Goal: Task Accomplishment & Management: Use online tool/utility

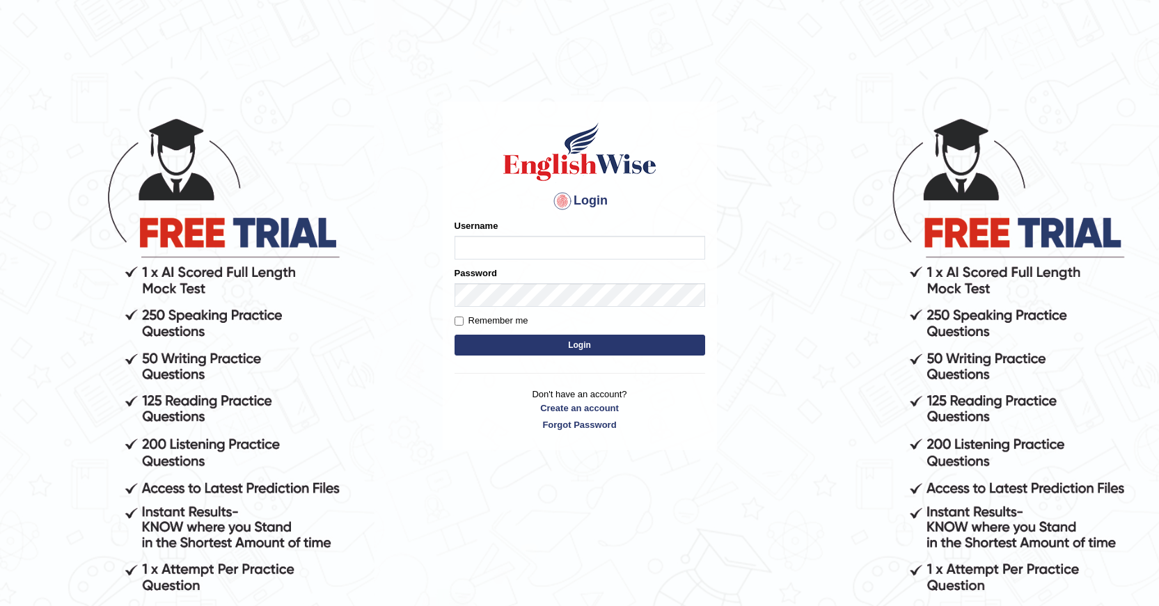
click at [493, 255] on input "Username" at bounding box center [579, 248] width 251 height 24
type input "[PERSON_NAME]"
click at [567, 342] on button "Login" at bounding box center [579, 345] width 251 height 21
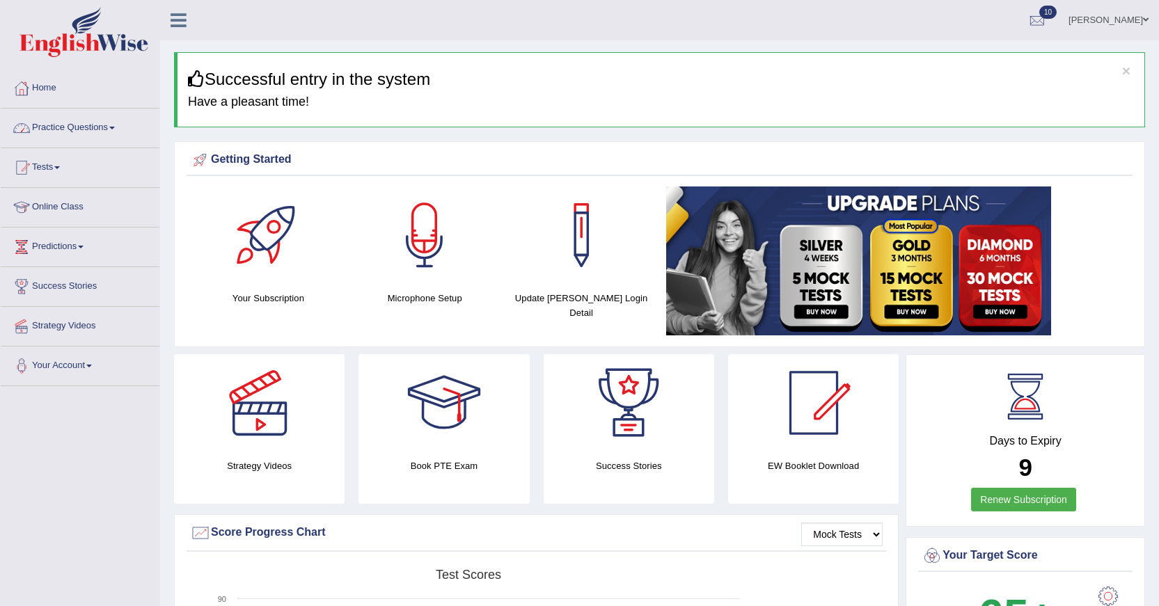
click at [106, 126] on link "Practice Questions" at bounding box center [80, 126] width 159 height 35
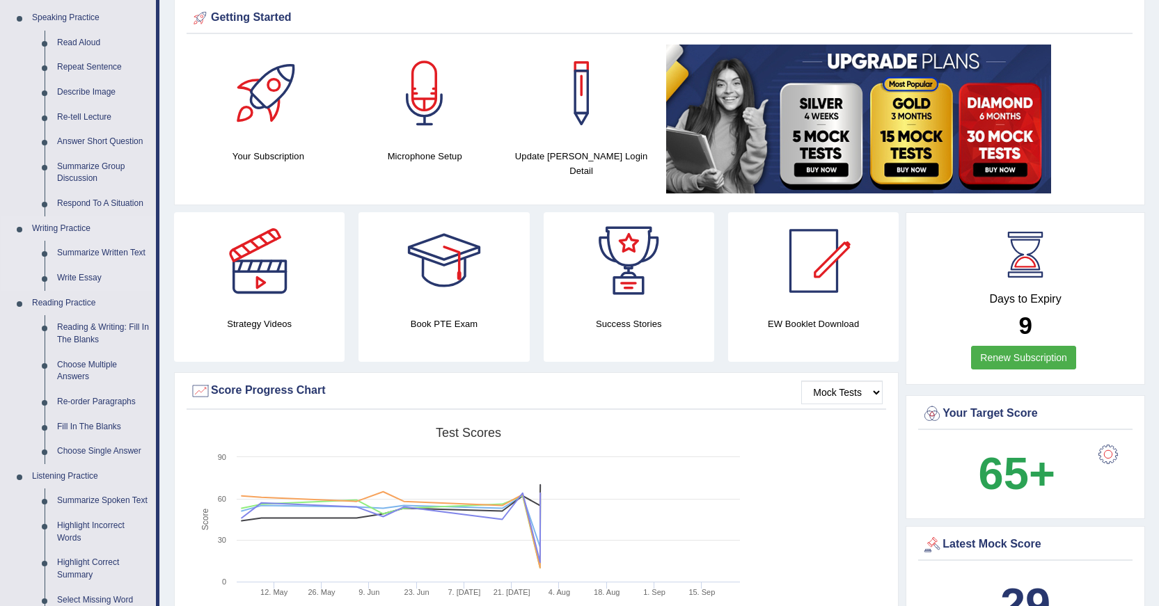
scroll to position [209, 0]
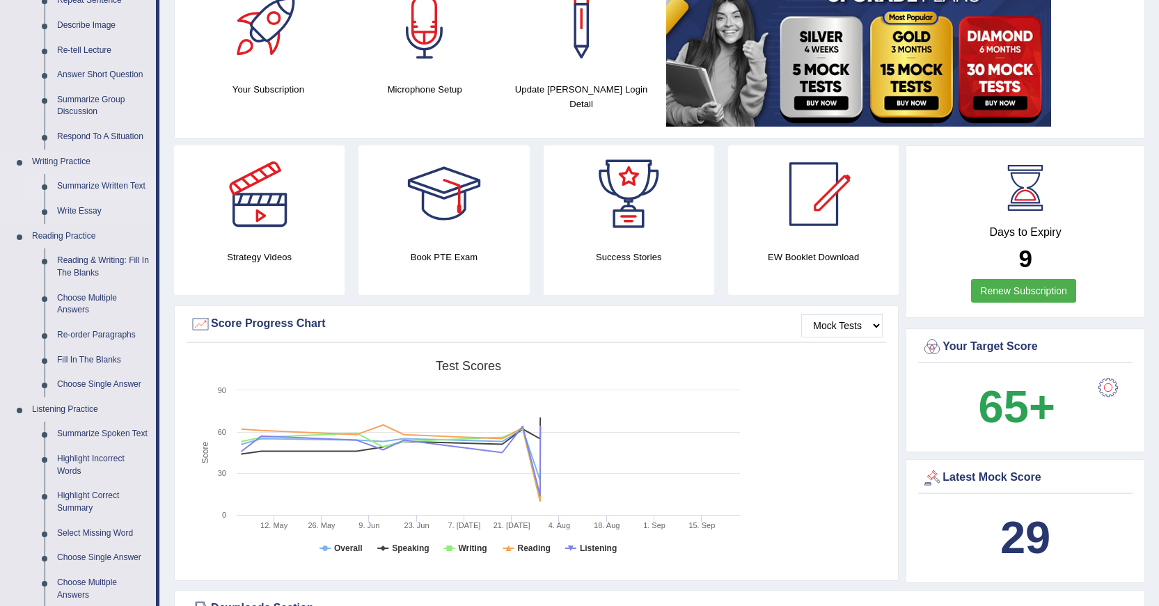
click at [88, 184] on link "Summarize Written Text" at bounding box center [103, 186] width 105 height 25
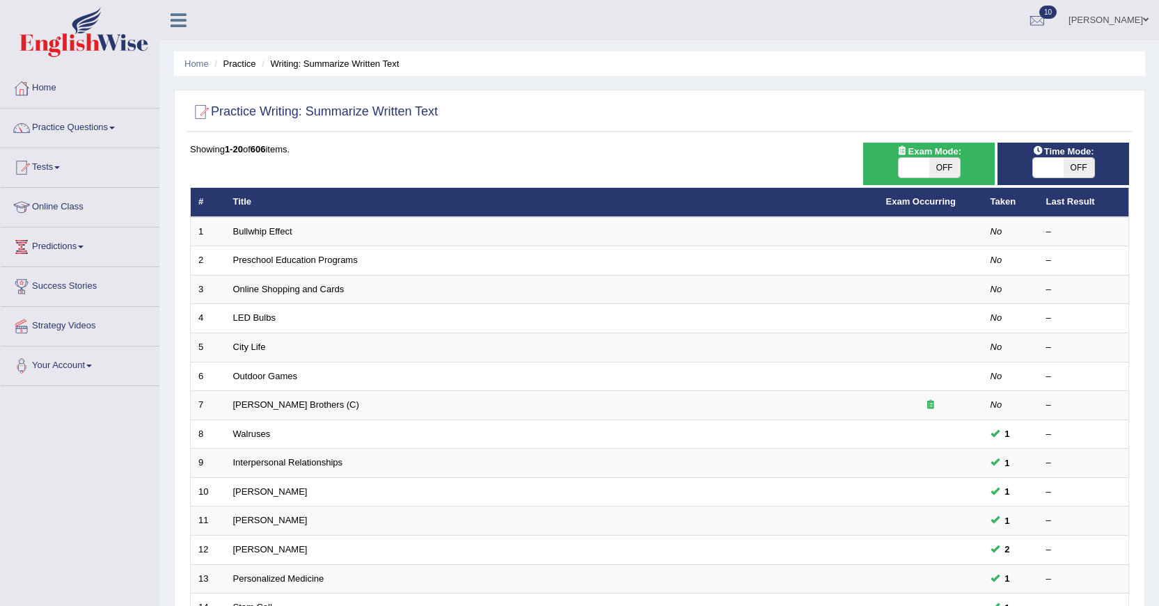
click at [900, 161] on span at bounding box center [913, 167] width 31 height 19
checkbox input "true"
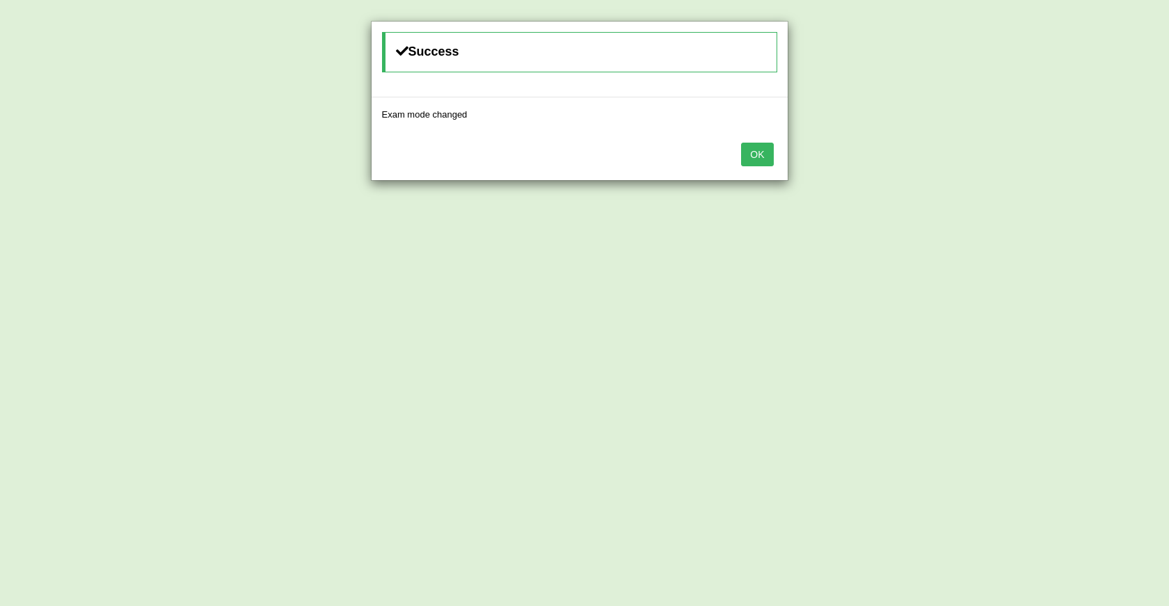
click at [768, 157] on button "OK" at bounding box center [757, 155] width 32 height 24
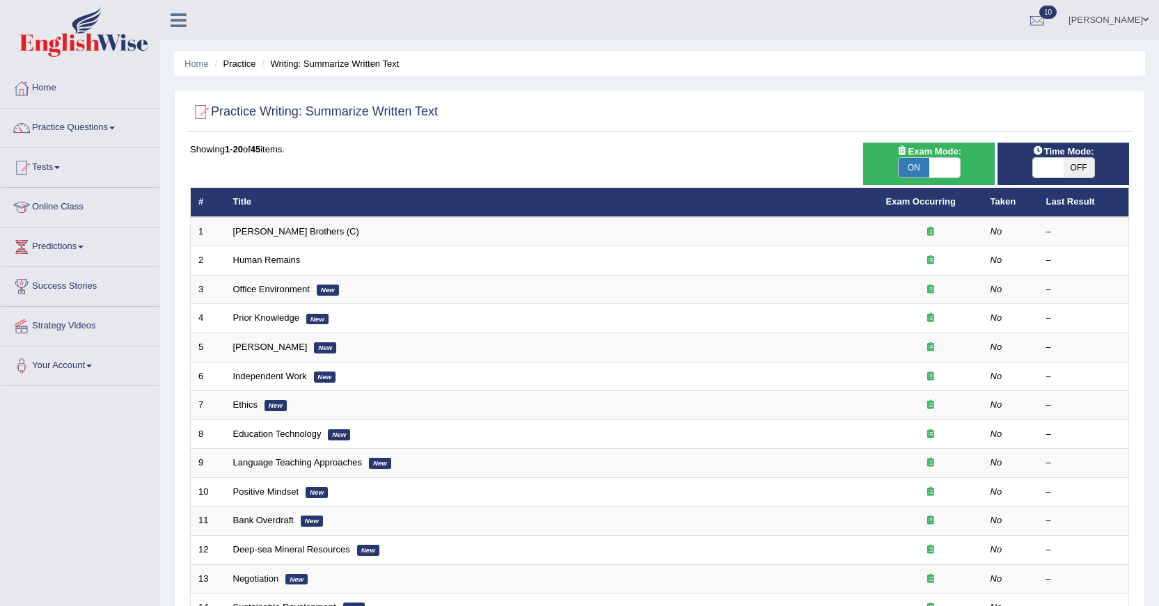
click at [1047, 164] on span at bounding box center [1048, 167] width 31 height 19
checkbox input "true"
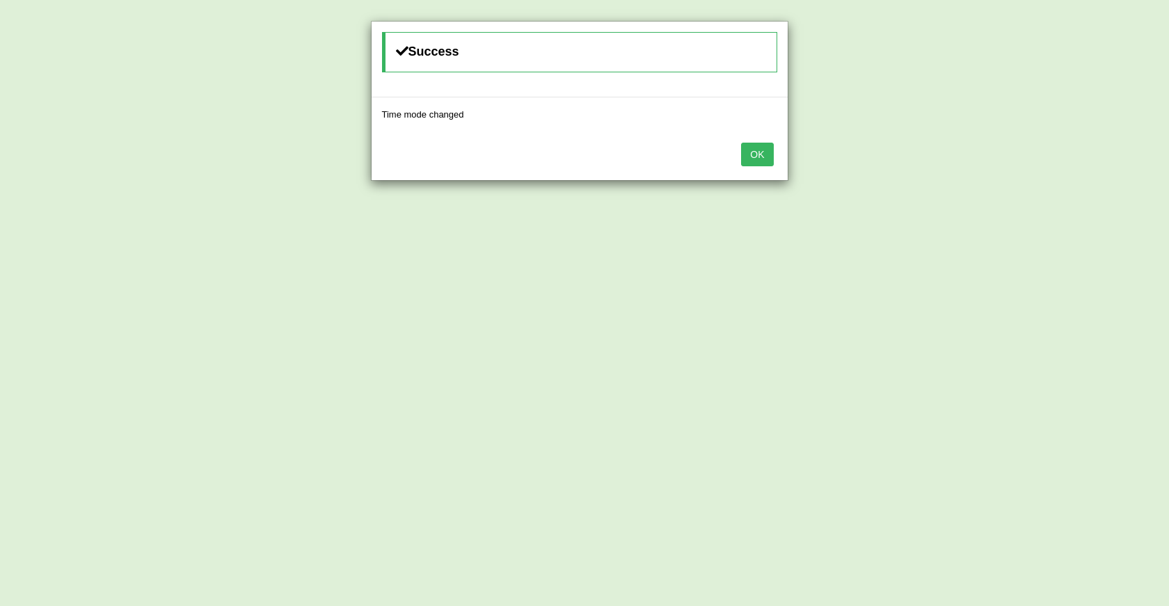
click at [764, 151] on button "OK" at bounding box center [757, 155] width 32 height 24
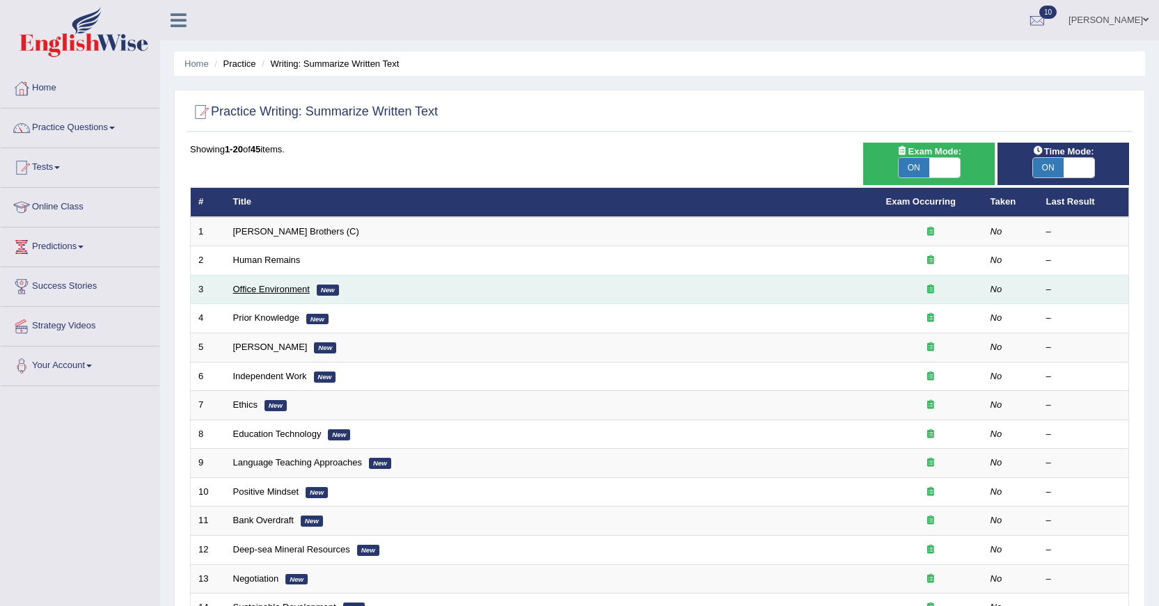
click at [273, 291] on link "Office Environment" at bounding box center [271, 289] width 77 height 10
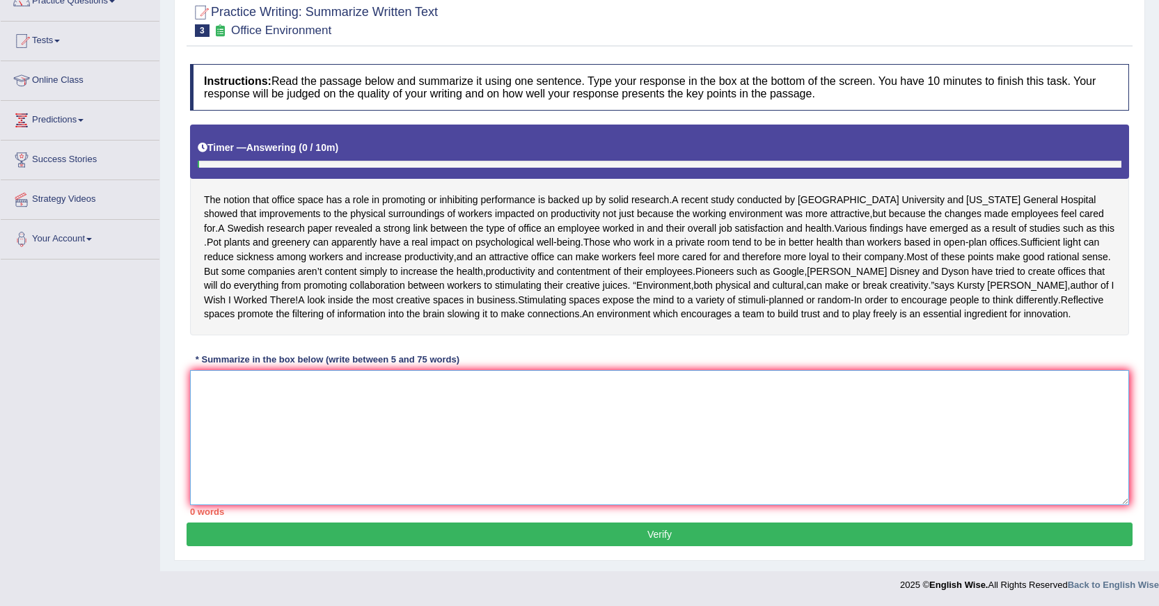
click at [756, 435] on textarea at bounding box center [659, 437] width 939 height 135
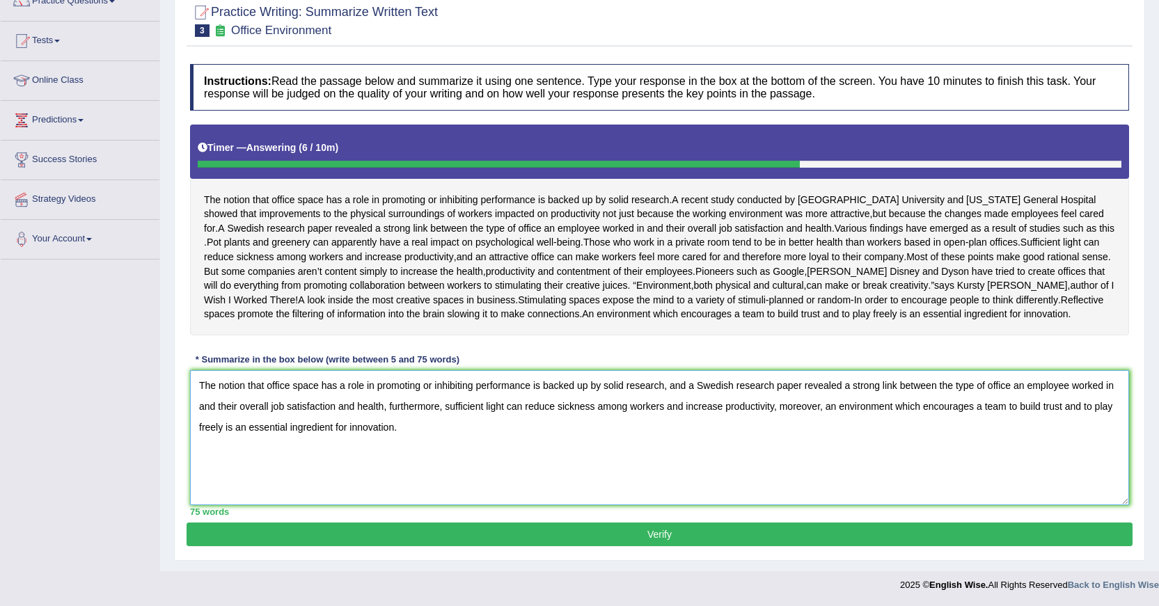
type textarea "The notion that office space has a role in promoting or inhibiting performance …"
click at [605, 546] on button "Verify" at bounding box center [659, 535] width 946 height 24
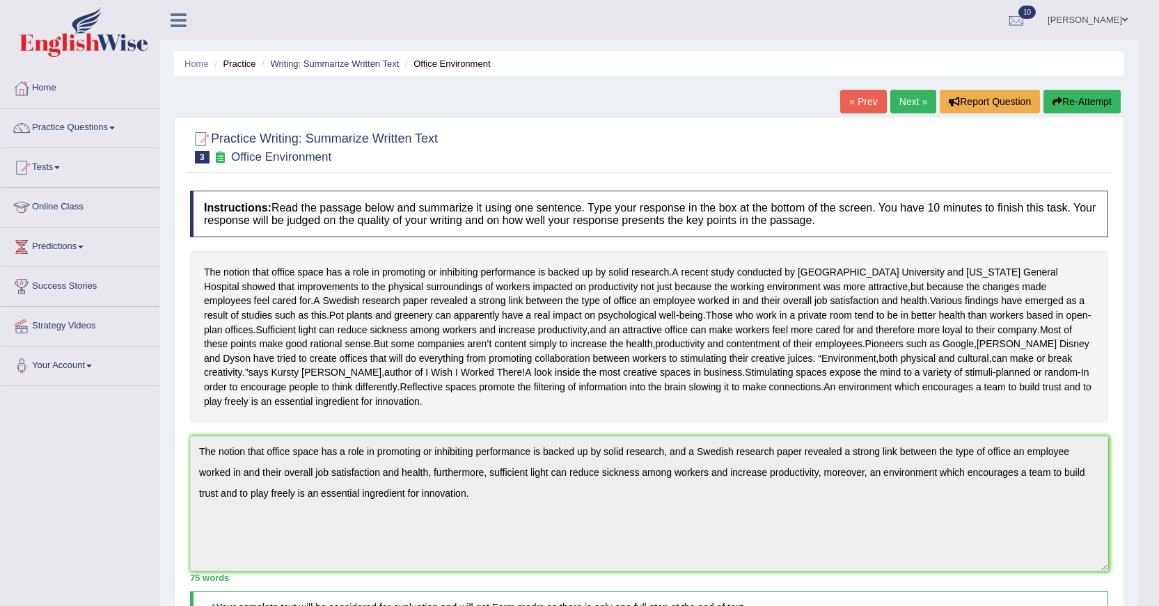
click at [374, 70] on li "Writing: Summarize Written Text" at bounding box center [328, 63] width 141 height 13
click at [374, 69] on li "Writing: Summarize Written Text" at bounding box center [328, 63] width 141 height 13
click at [374, 65] on link "Writing: Summarize Written Text" at bounding box center [334, 63] width 129 height 10
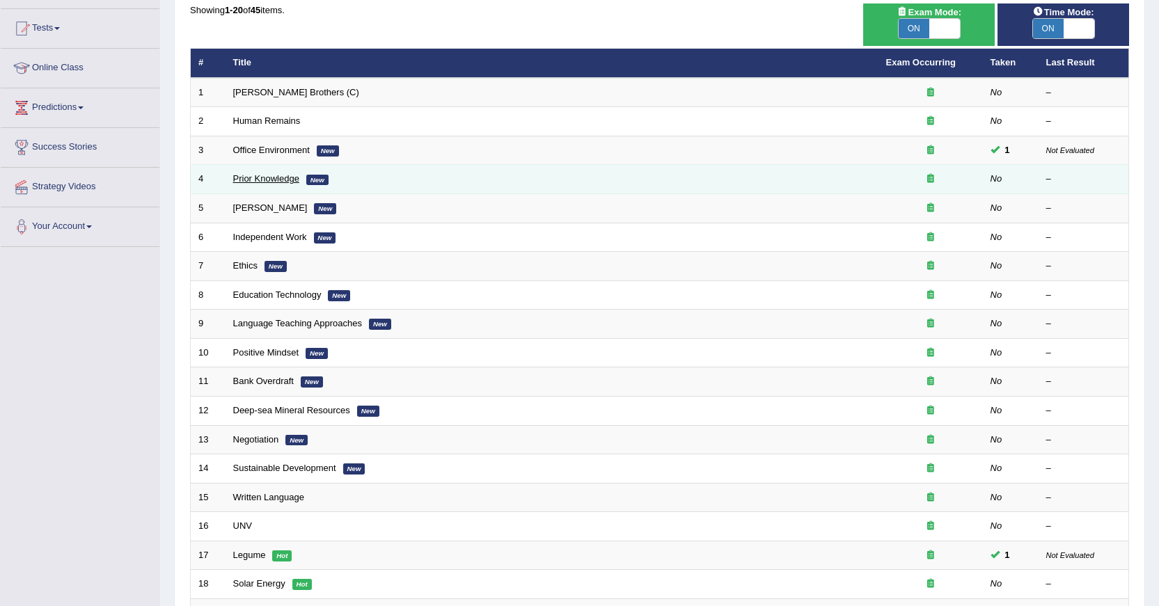
click at [260, 177] on link "Prior Knowledge" at bounding box center [266, 178] width 66 height 10
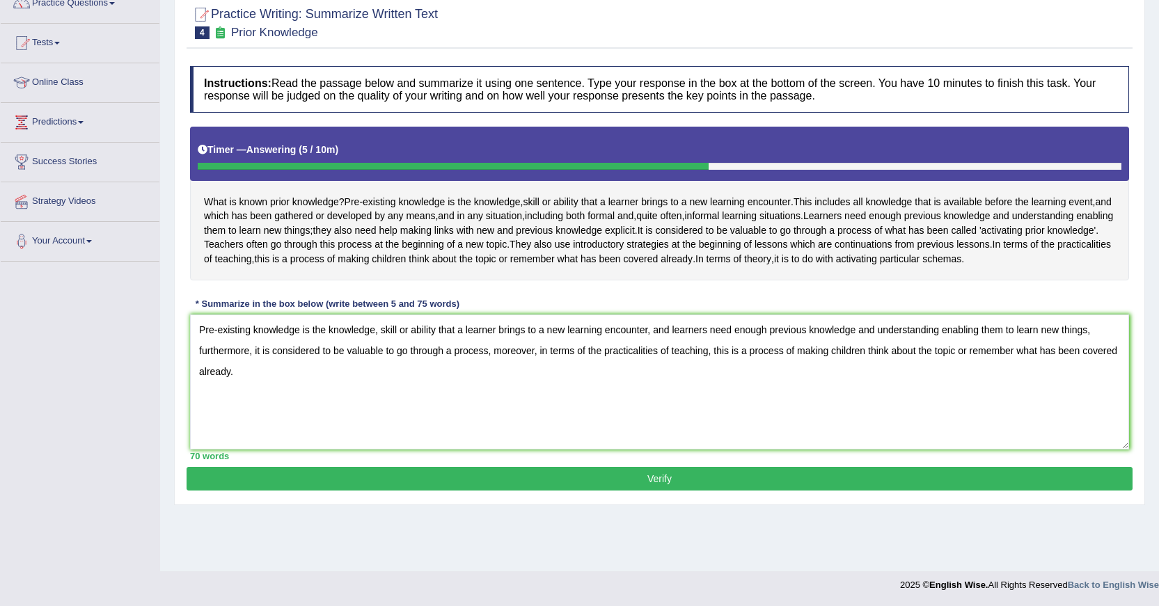
type textarea "Pre-existing knowledge is the knowledge, skill or ability that a learner brings…"
click at [483, 491] on button "Verify" at bounding box center [659, 479] width 946 height 24
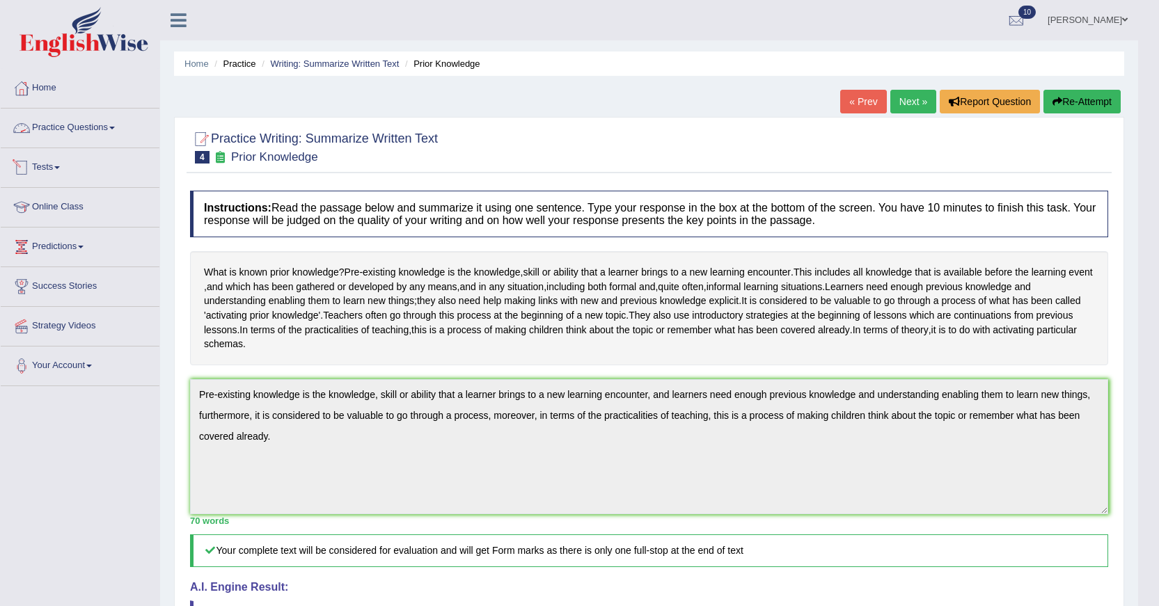
click at [68, 132] on link "Practice Questions" at bounding box center [80, 126] width 159 height 35
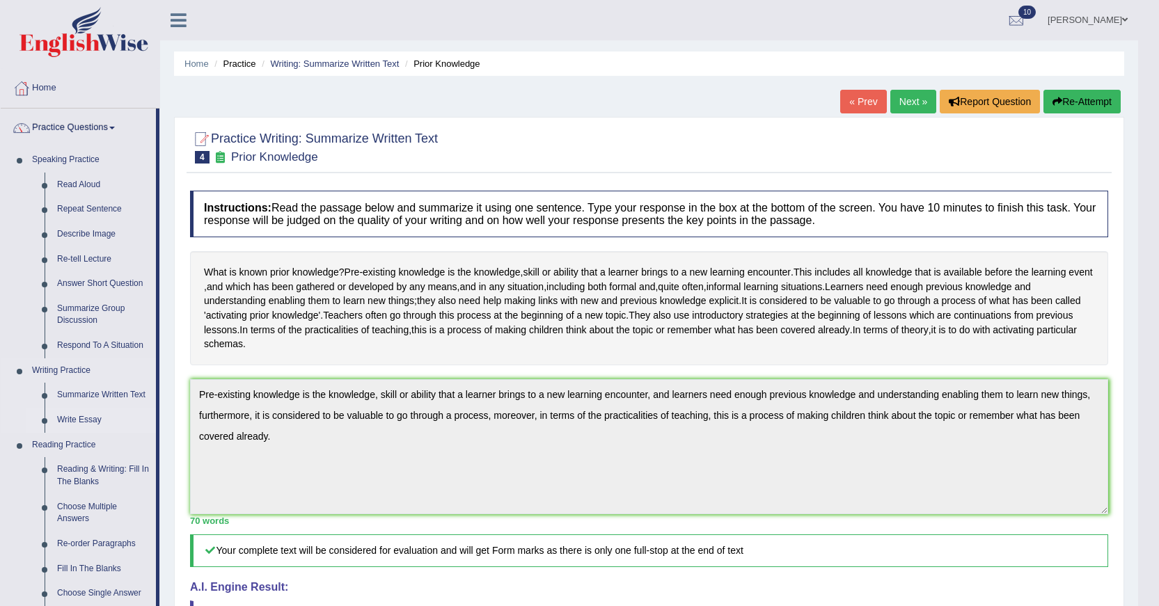
click at [72, 418] on link "Write Essay" at bounding box center [103, 420] width 105 height 25
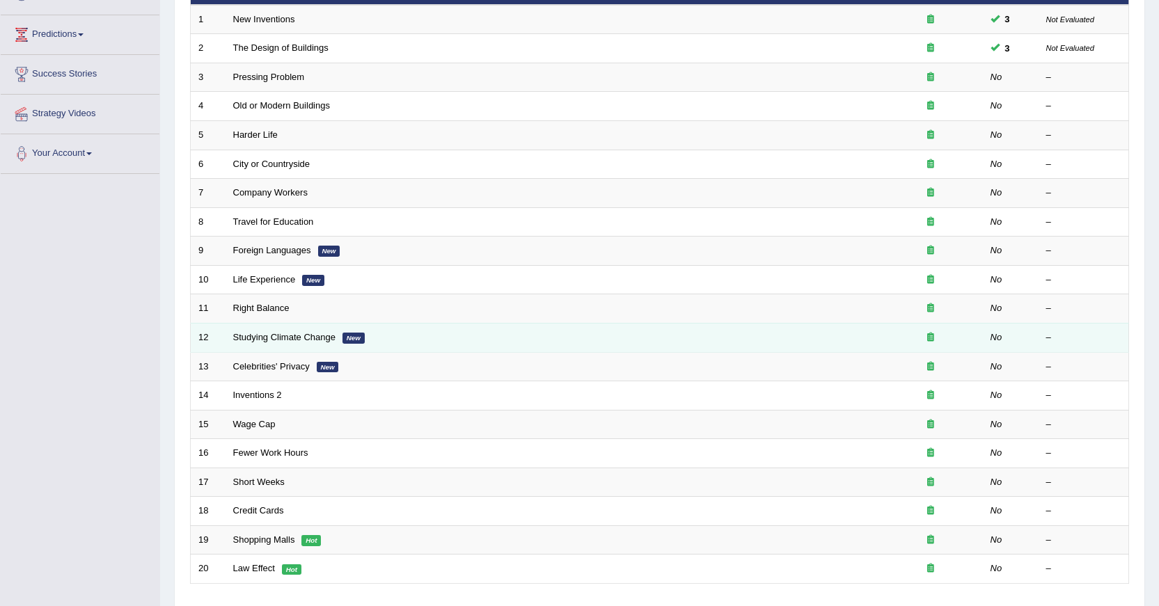
scroll to position [176, 0]
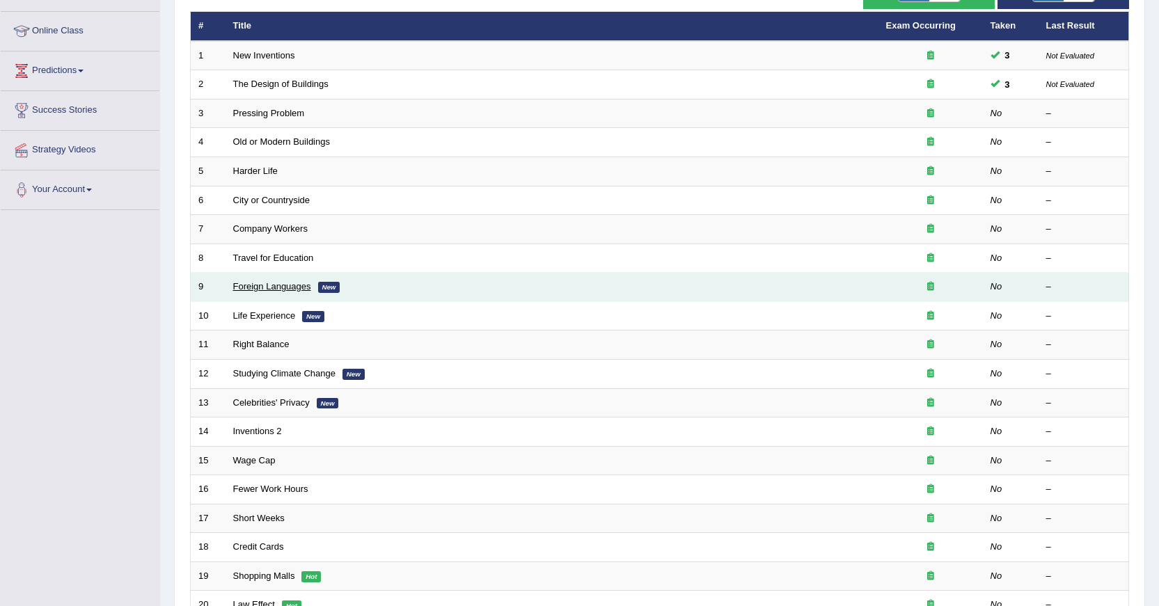
click at [310, 282] on link "Foreign Languages" at bounding box center [272, 286] width 78 height 10
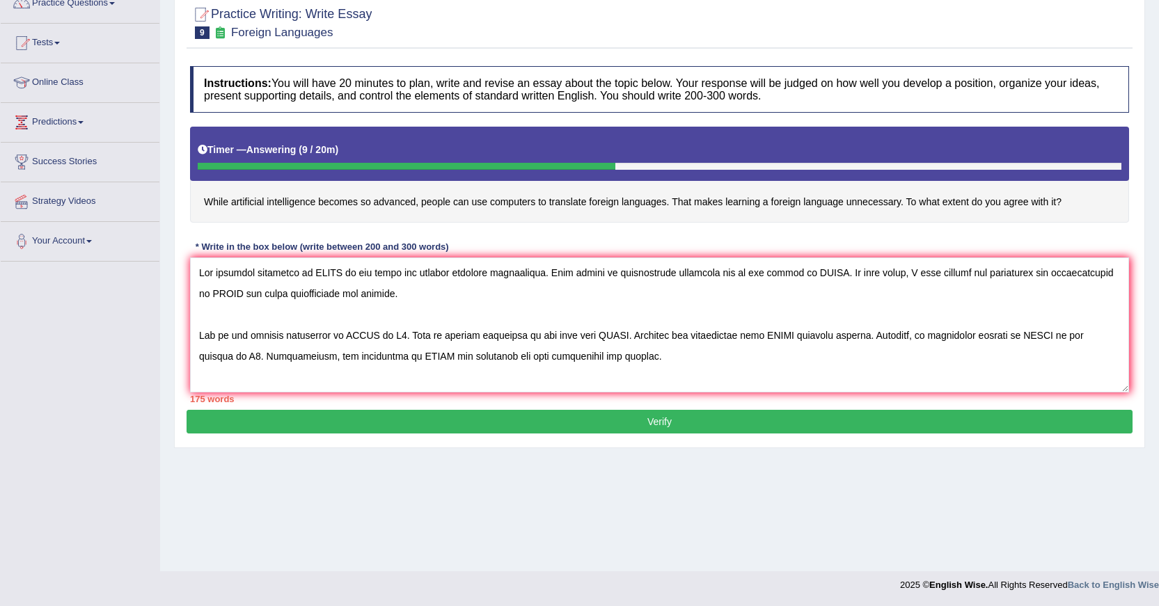
click at [345, 273] on textarea at bounding box center [659, 324] width 939 height 135
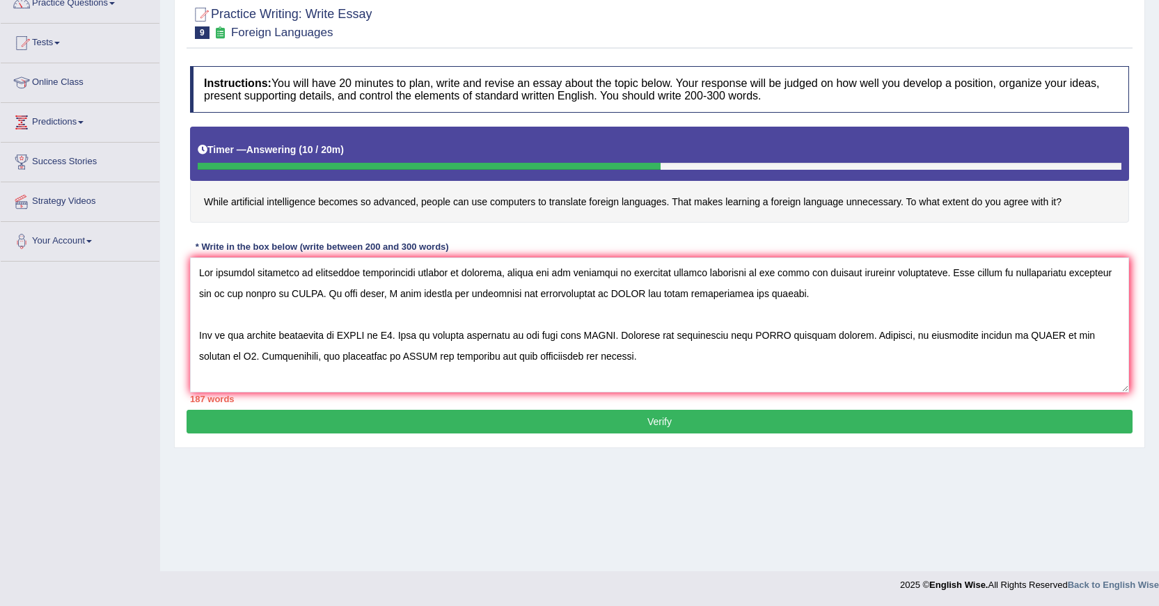
click at [315, 294] on textarea at bounding box center [659, 324] width 939 height 135
click at [817, 289] on textarea at bounding box center [659, 324] width 939 height 135
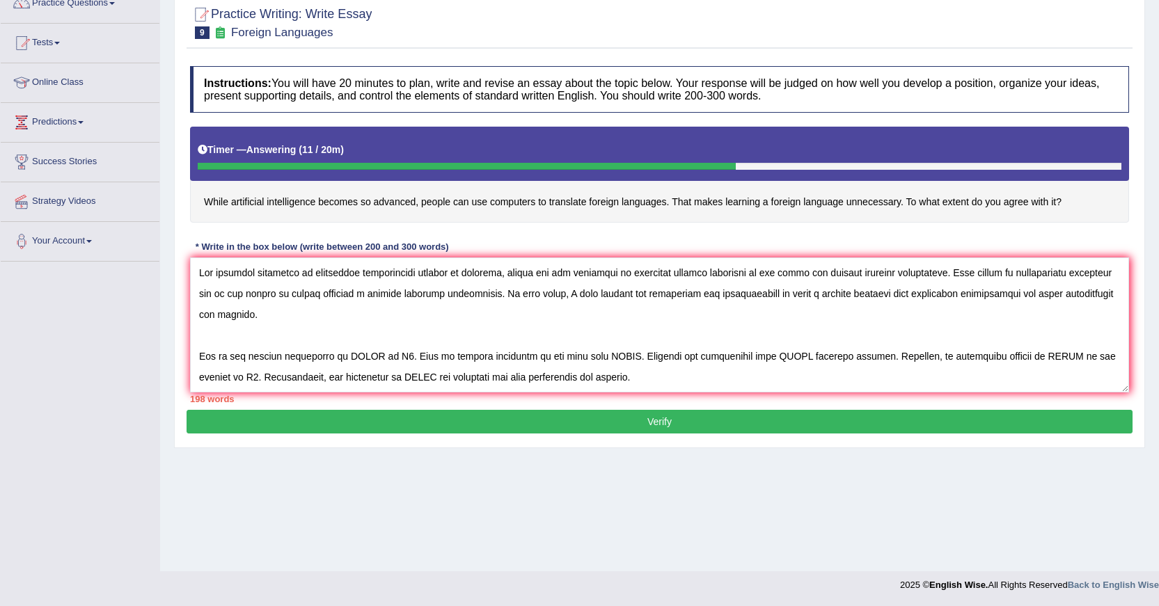
scroll to position [70, 0]
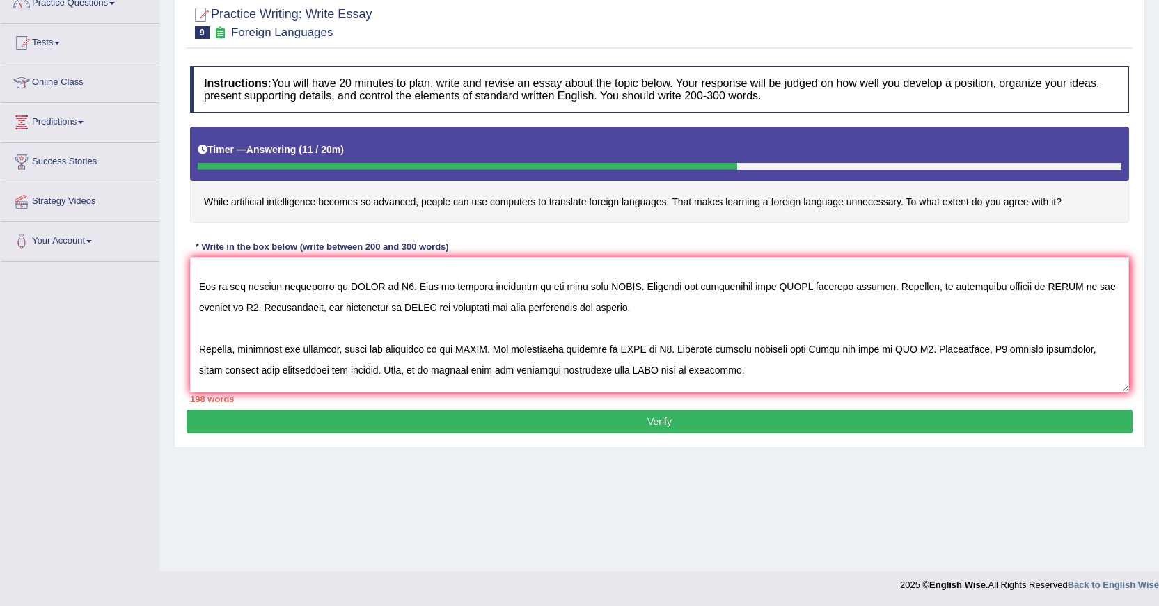
click at [376, 286] on textarea at bounding box center [659, 324] width 939 height 135
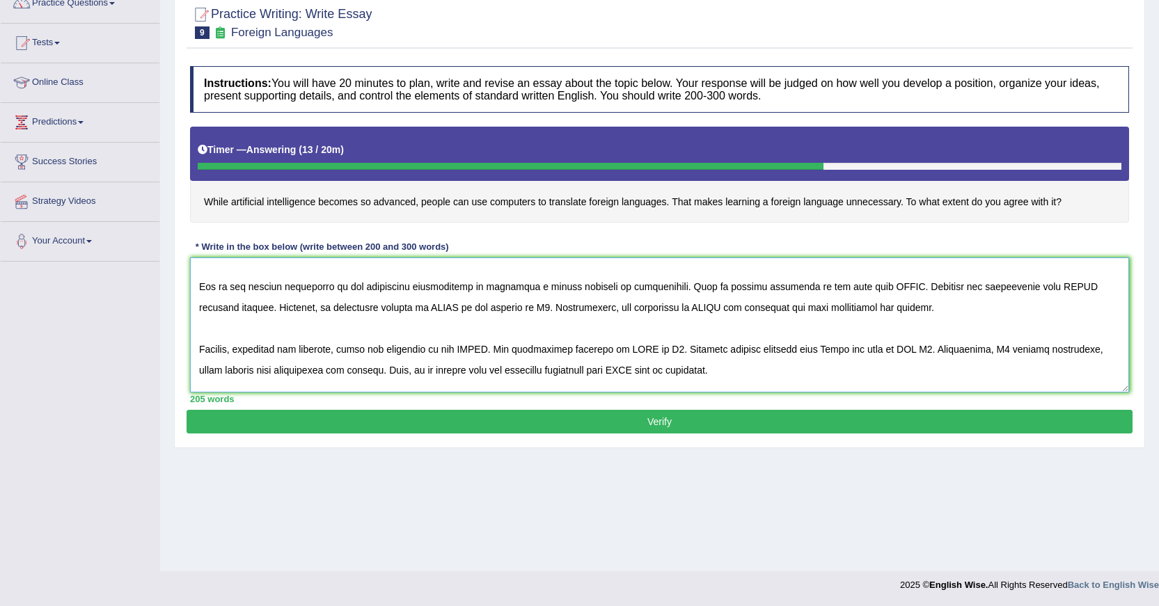
click at [853, 285] on textarea at bounding box center [659, 324] width 939 height 135
click at [305, 308] on textarea at bounding box center [659, 324] width 939 height 135
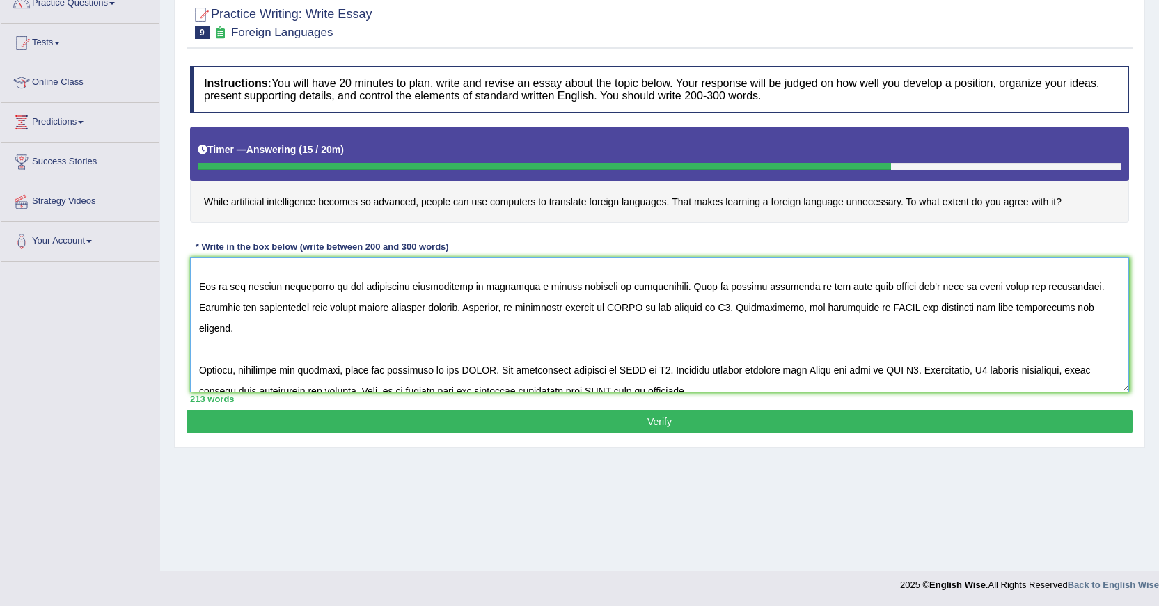
click at [592, 308] on textarea at bounding box center [659, 324] width 939 height 135
click at [752, 308] on textarea at bounding box center [659, 324] width 939 height 135
click at [1024, 305] on textarea at bounding box center [659, 324] width 939 height 135
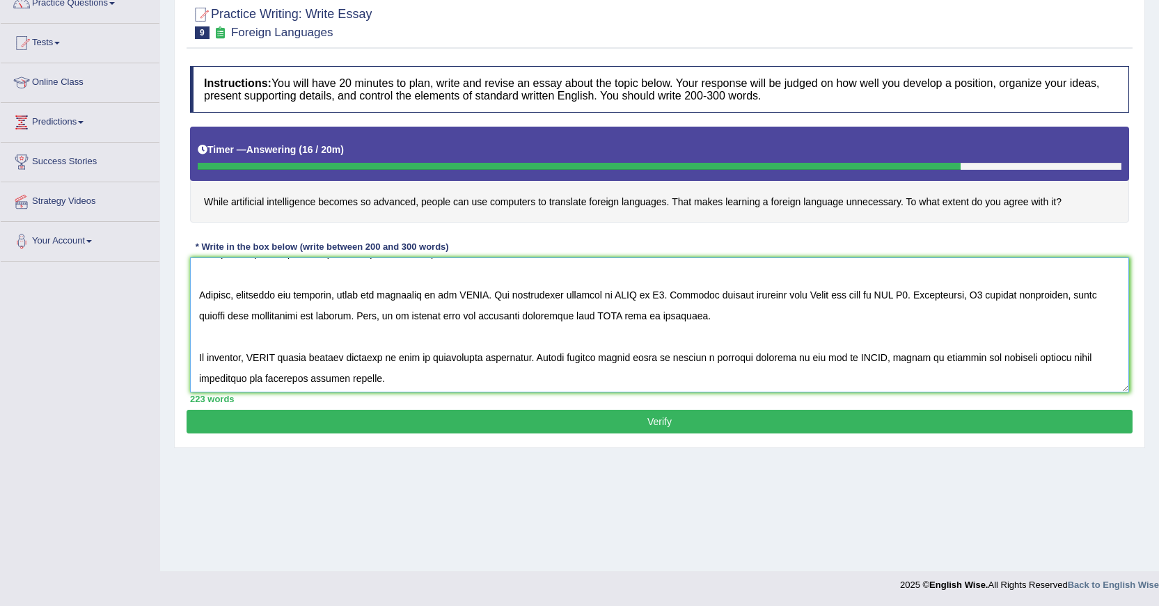
scroll to position [146, 0]
click at [491, 294] on textarea at bounding box center [659, 324] width 939 height 135
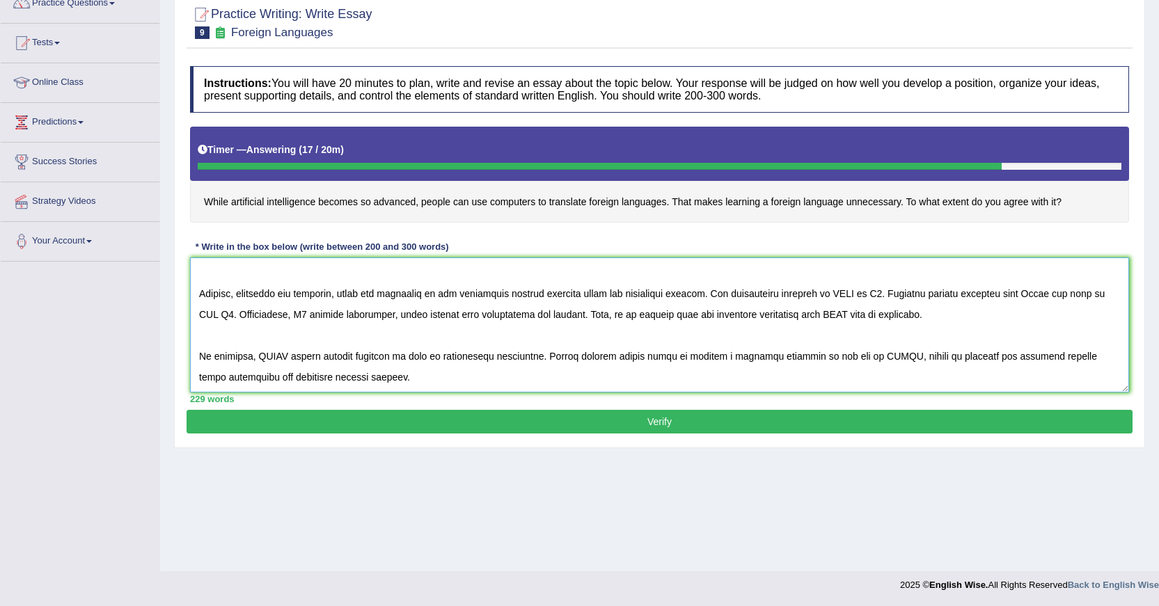
click at [849, 293] on textarea at bounding box center [659, 324] width 939 height 135
click at [1027, 292] on textarea at bounding box center [659, 324] width 939 height 135
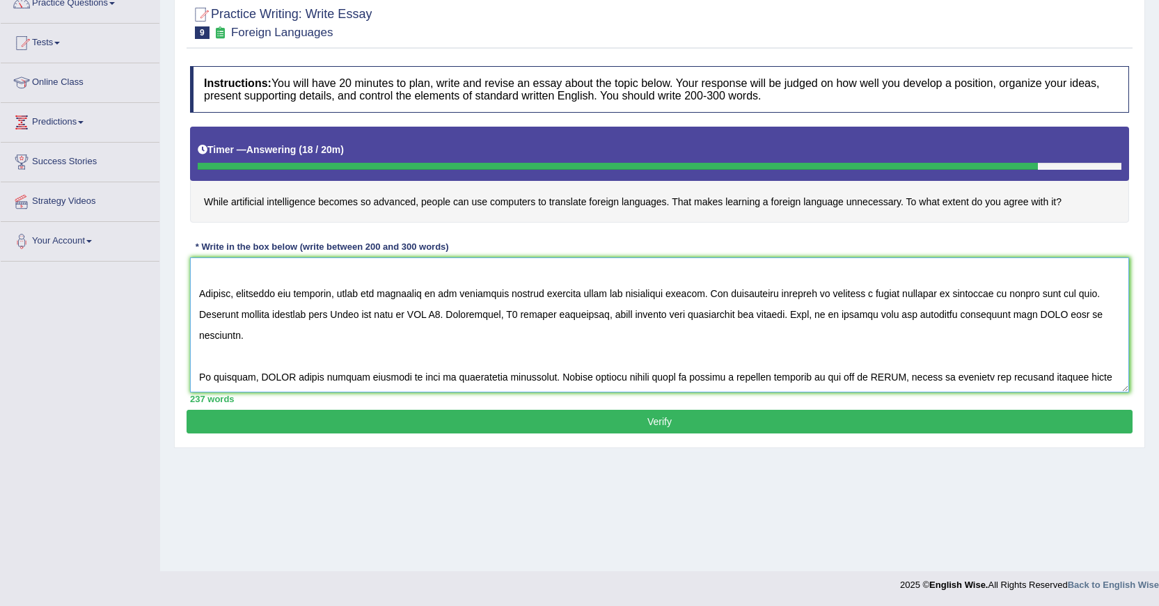
click at [360, 315] on textarea at bounding box center [659, 324] width 939 height 135
click at [509, 314] on textarea at bounding box center [659, 324] width 939 height 135
click at [694, 311] on textarea at bounding box center [659, 324] width 939 height 135
click at [681, 315] on textarea at bounding box center [659, 324] width 939 height 135
click at [374, 333] on textarea at bounding box center [659, 324] width 939 height 135
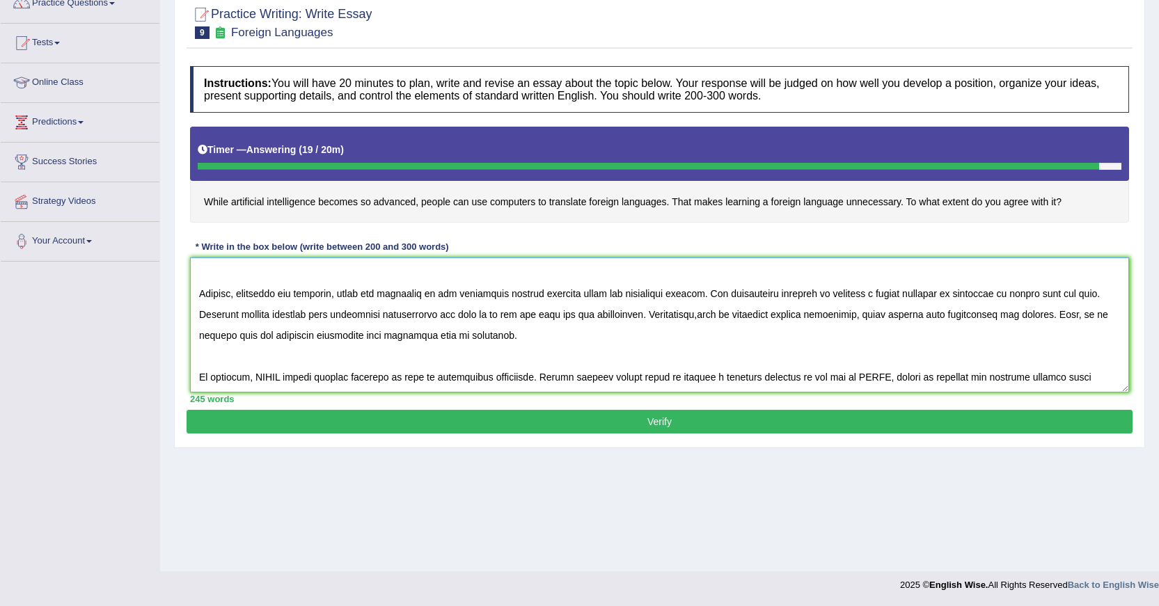
scroll to position [167, 0]
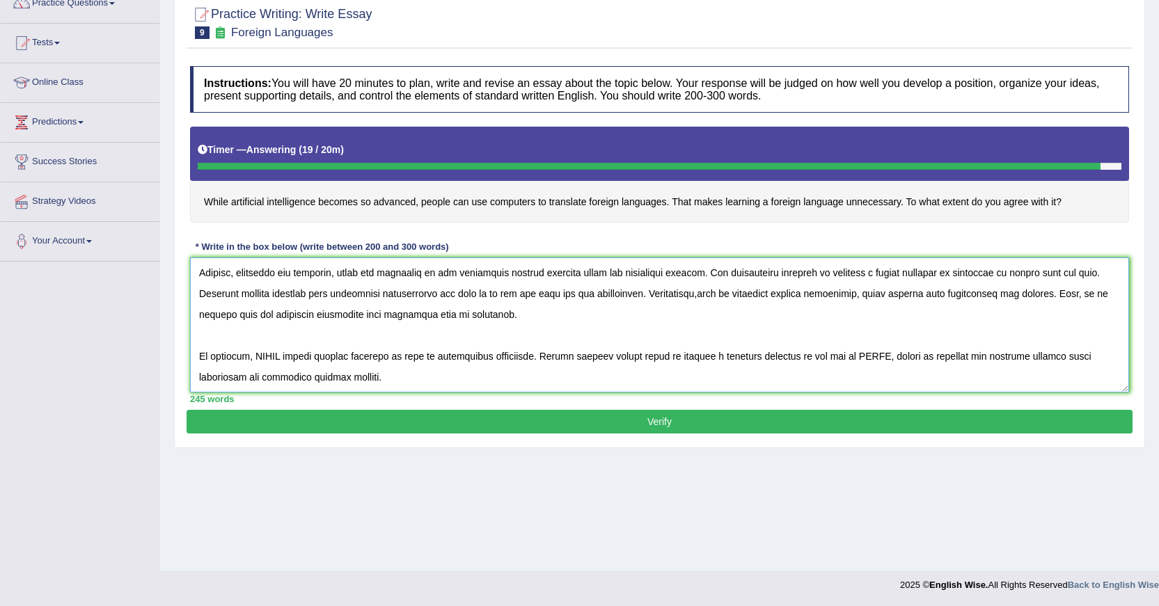
click at [286, 357] on textarea at bounding box center [659, 324] width 939 height 135
click at [953, 358] on textarea at bounding box center [659, 324] width 939 height 135
type textarea "The increase influence on artificial intelligence becomes so advanced, people c…"
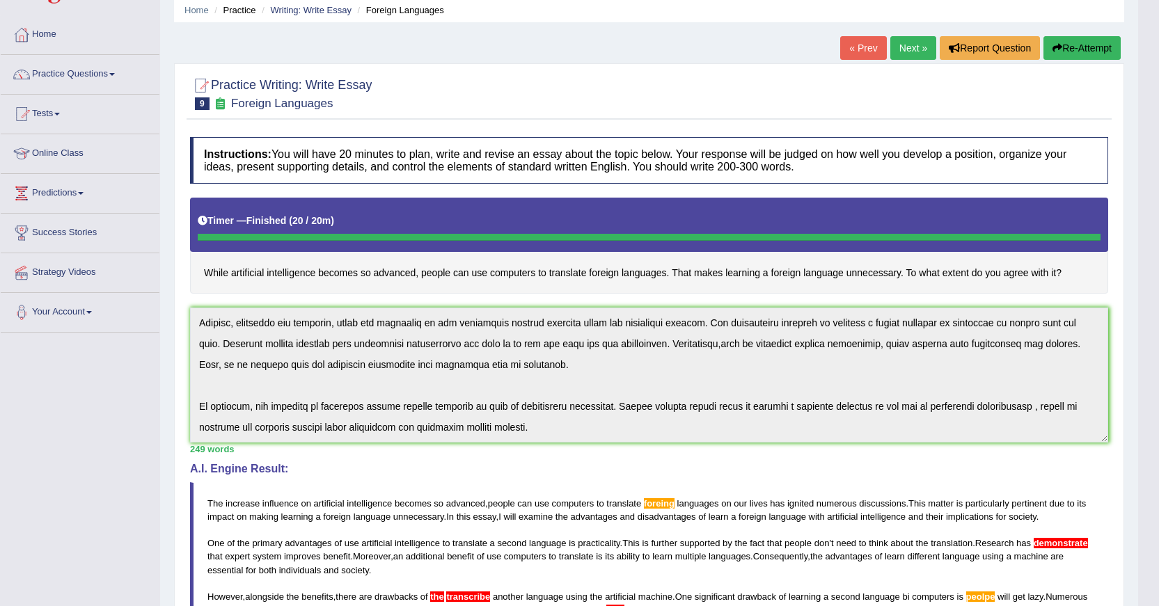
scroll to position [0, 0]
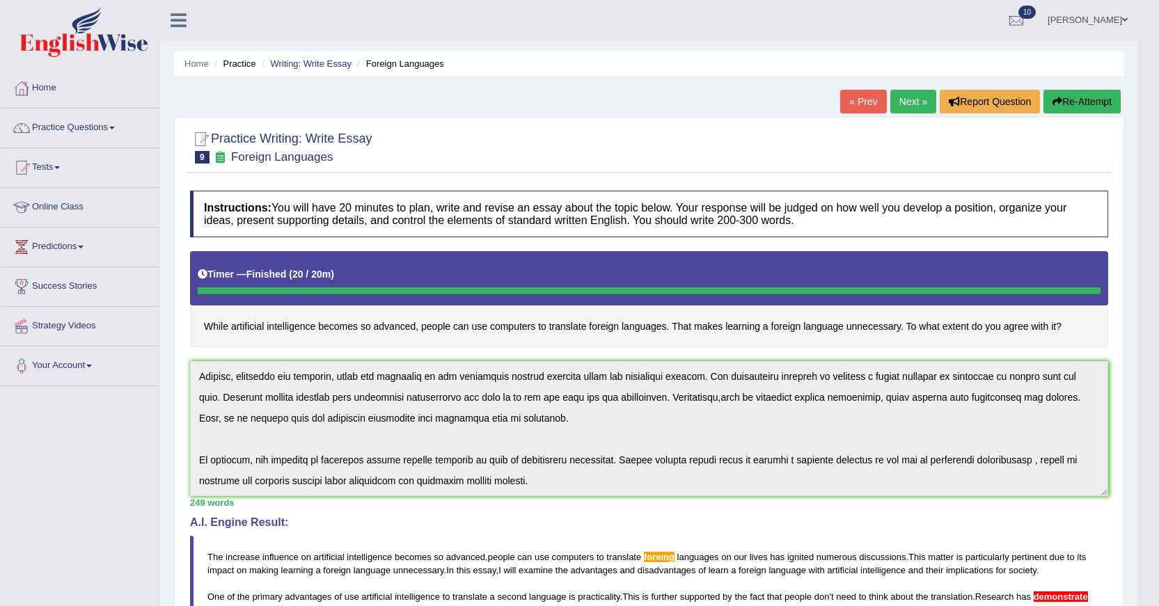
click at [914, 106] on link "Next »" at bounding box center [913, 102] width 46 height 24
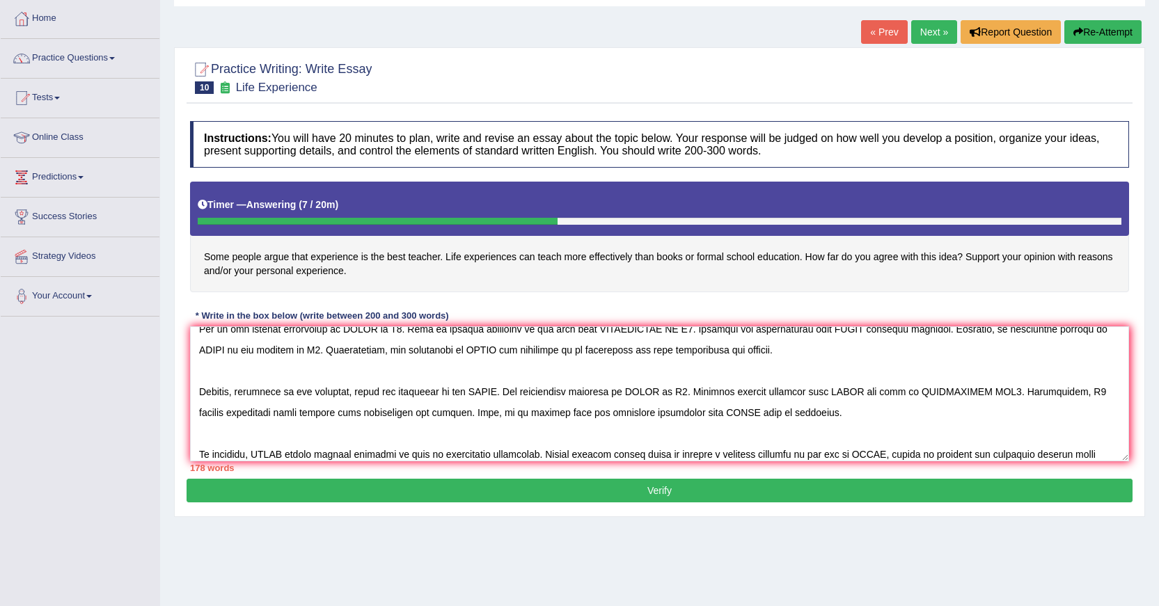
scroll to position [96, 0]
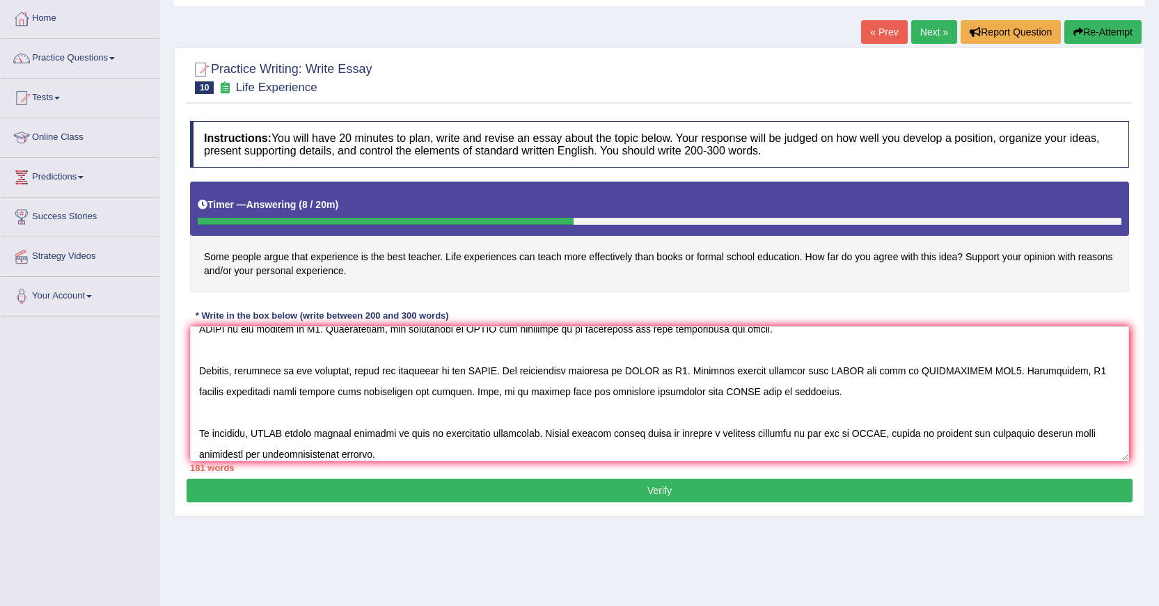
click at [301, 452] on textarea at bounding box center [659, 393] width 939 height 135
click at [303, 452] on textarea at bounding box center [659, 393] width 939 height 135
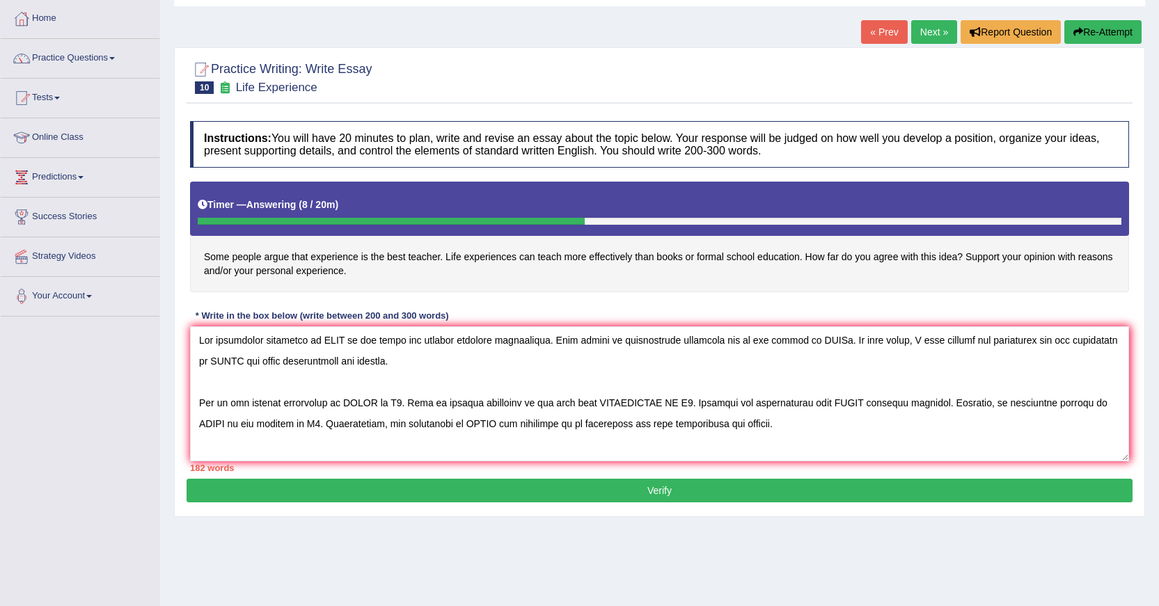
scroll to position [0, 0]
click at [340, 343] on textarea at bounding box center [659, 393] width 939 height 135
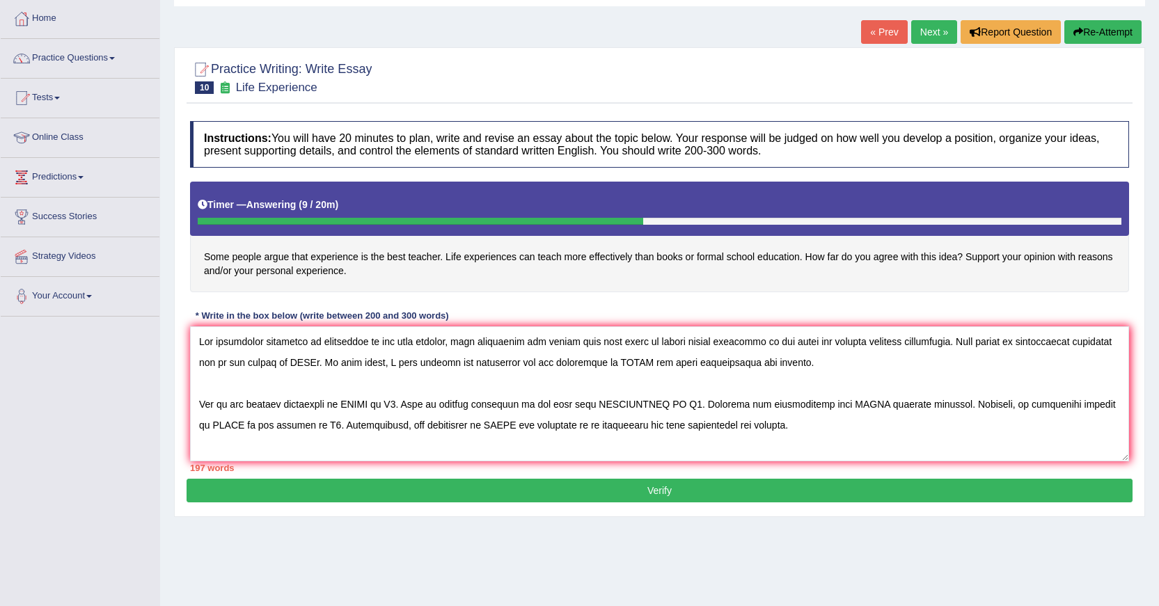
click at [353, 365] on textarea at bounding box center [659, 393] width 939 height 135
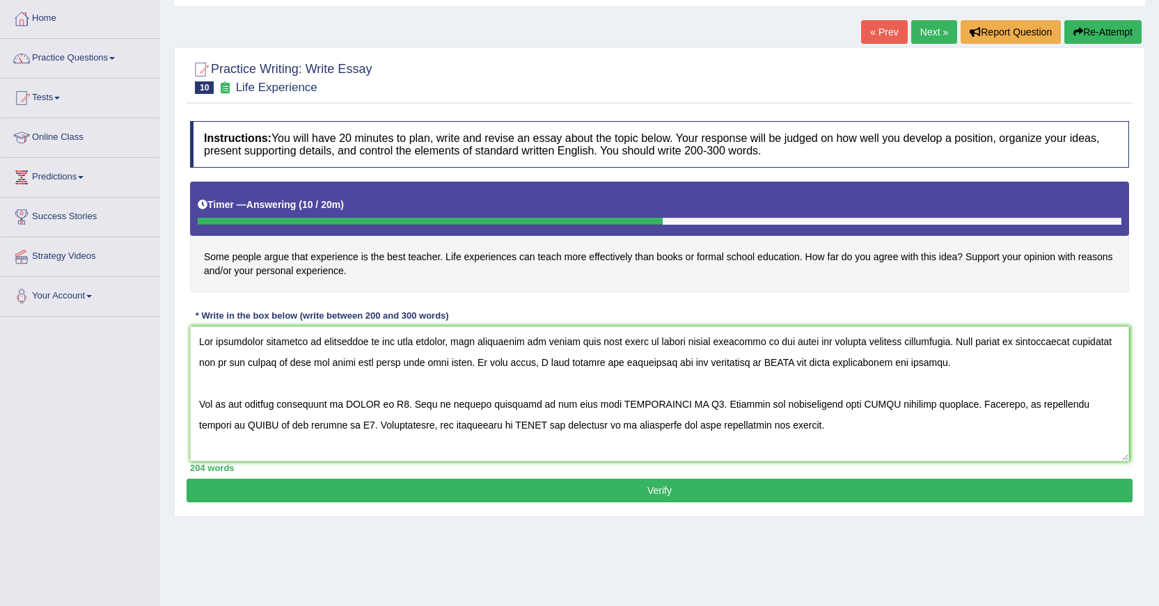
click at [825, 363] on textarea at bounding box center [659, 393] width 939 height 135
click at [377, 402] on textarea at bounding box center [659, 393] width 939 height 135
drag, startPoint x: 761, startPoint y: 404, endPoint x: 859, endPoint y: 403, distance: 98.8
click at [859, 403] on textarea at bounding box center [659, 393] width 939 height 135
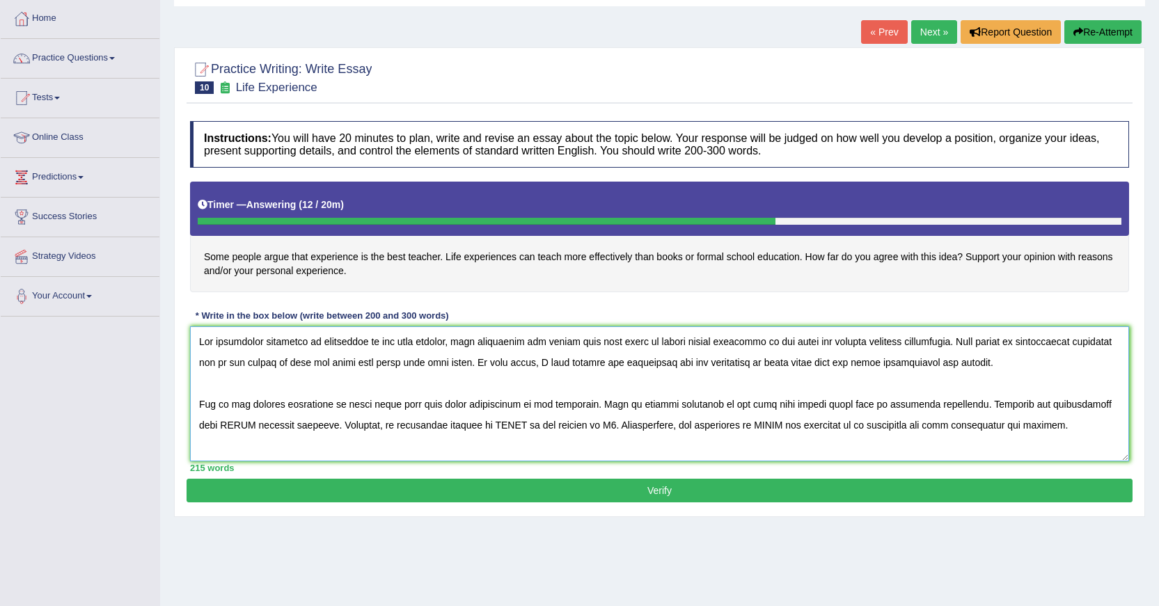
click at [229, 425] on textarea at bounding box center [659, 393] width 939 height 135
drag, startPoint x: 658, startPoint y: 426, endPoint x: 632, endPoint y: 431, distance: 26.2
click at [632, 431] on textarea at bounding box center [659, 393] width 939 height 135
click at [871, 427] on textarea at bounding box center [659, 393] width 939 height 135
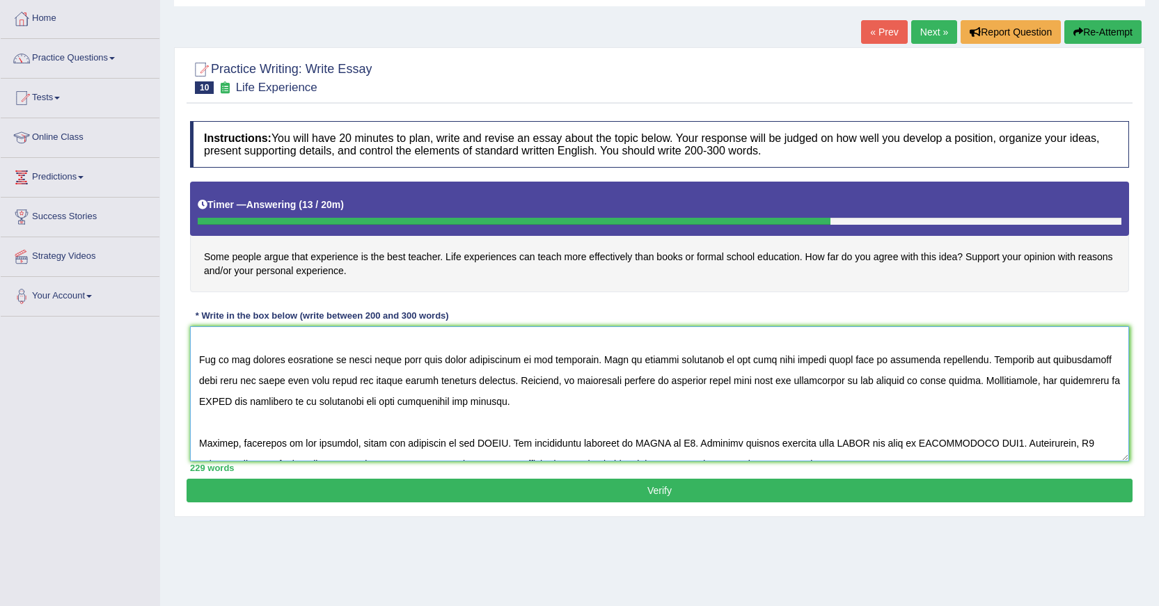
scroll to position [70, 0]
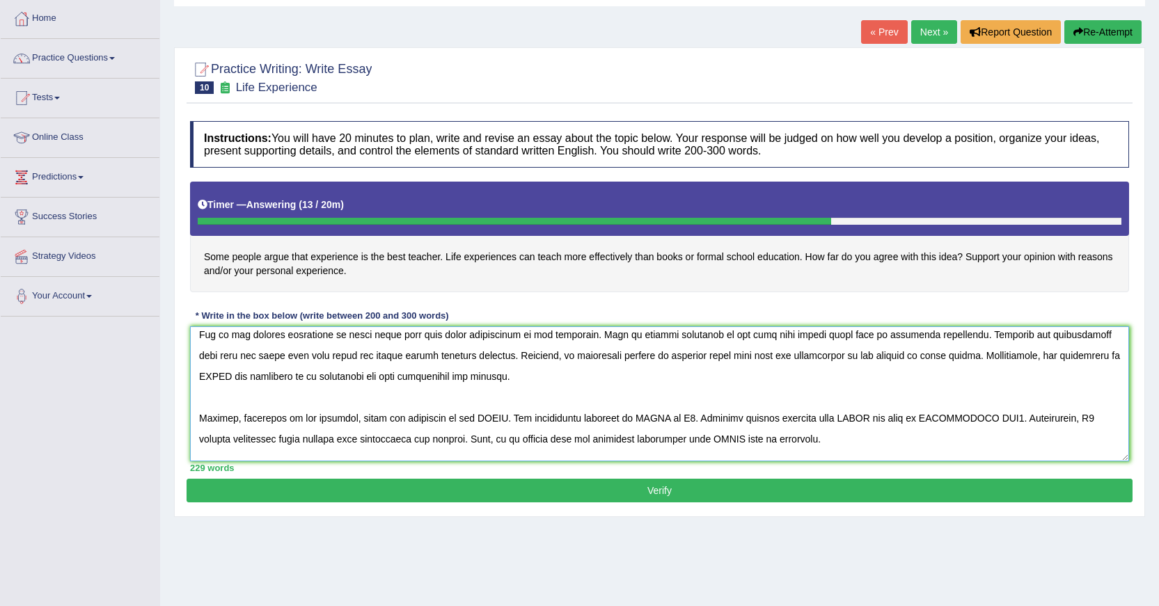
click at [1095, 356] on textarea at bounding box center [659, 393] width 939 height 135
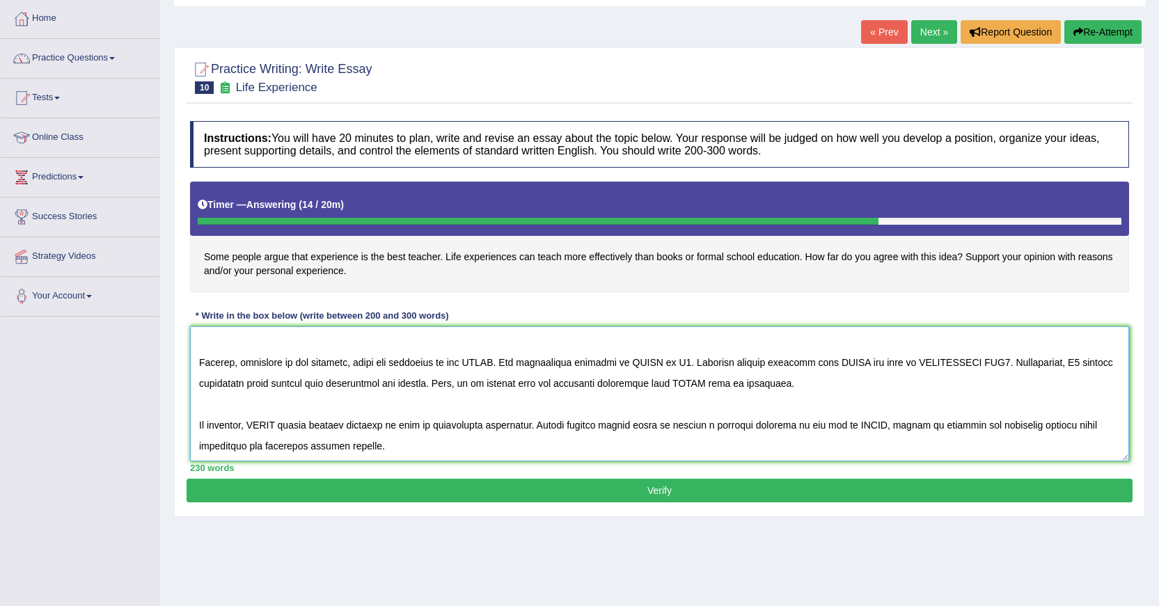
drag, startPoint x: 499, startPoint y: 362, endPoint x: 473, endPoint y: 365, distance: 25.9
click at [473, 365] on textarea at bounding box center [659, 393] width 939 height 135
drag, startPoint x: 808, startPoint y: 362, endPoint x: 778, endPoint y: 365, distance: 30.1
click at [778, 365] on textarea at bounding box center [659, 393] width 939 height 135
click at [896, 361] on textarea at bounding box center [659, 393] width 939 height 135
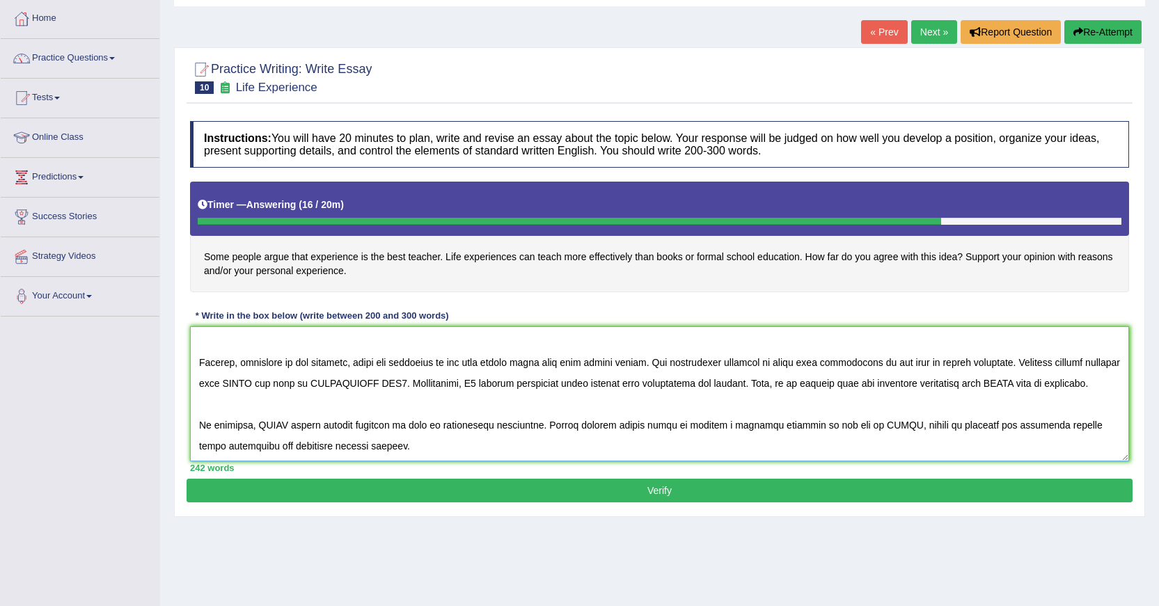
drag, startPoint x: 283, startPoint y: 384, endPoint x: 255, endPoint y: 381, distance: 27.4
click at [255, 381] on textarea at bounding box center [659, 393] width 939 height 135
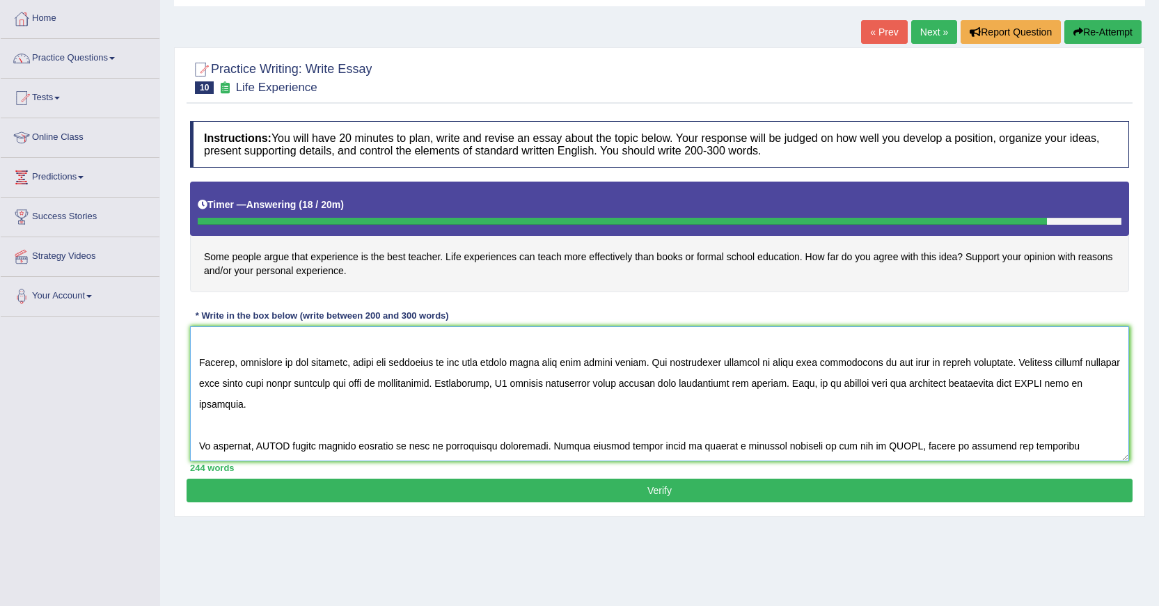
click at [550, 382] on textarea at bounding box center [659, 393] width 939 height 135
click at [250, 403] on textarea at bounding box center [659, 393] width 939 height 135
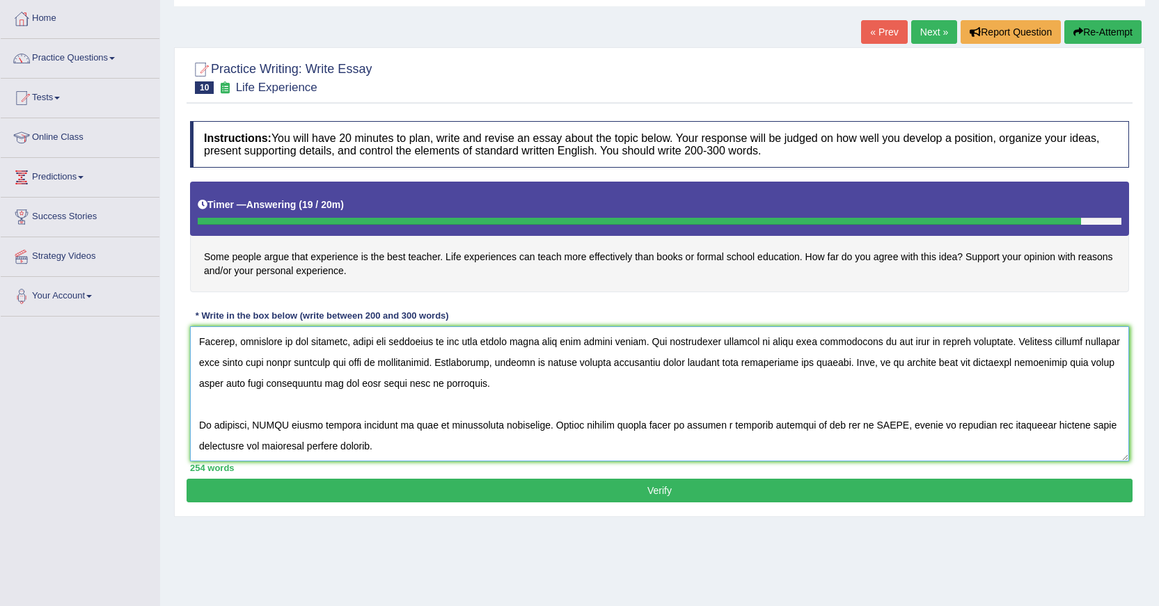
drag, startPoint x: 286, startPoint y: 423, endPoint x: 256, endPoint y: 425, distance: 30.0
click at [256, 427] on textarea at bounding box center [659, 393] width 939 height 135
click at [1077, 426] on textarea at bounding box center [659, 393] width 939 height 135
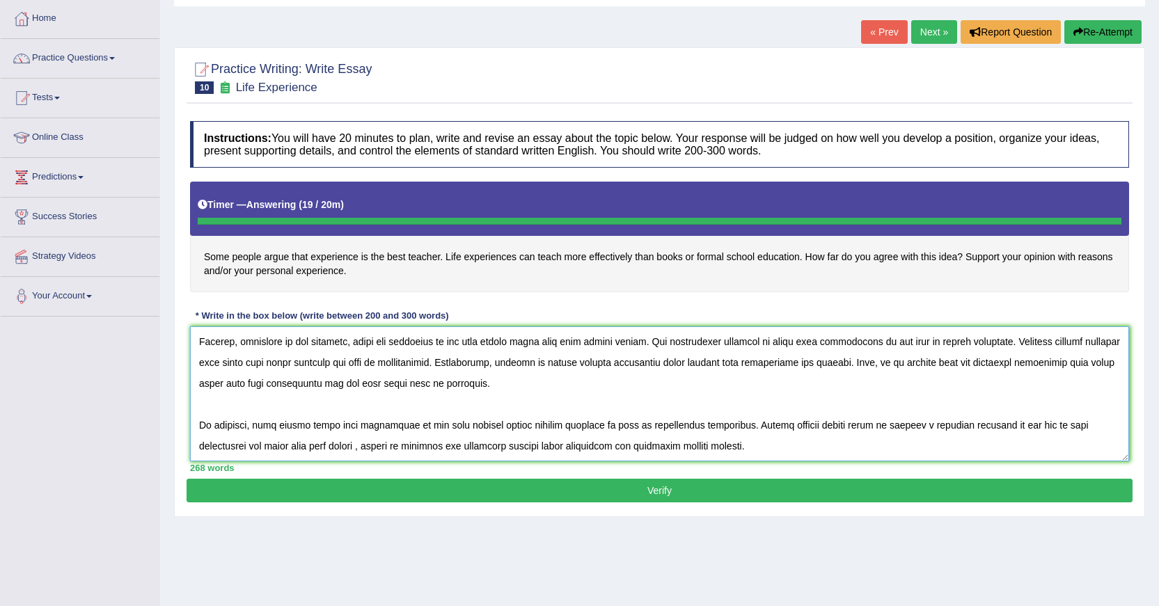
type textarea "The increasing influence of experience is the best teacher, life experience can…"
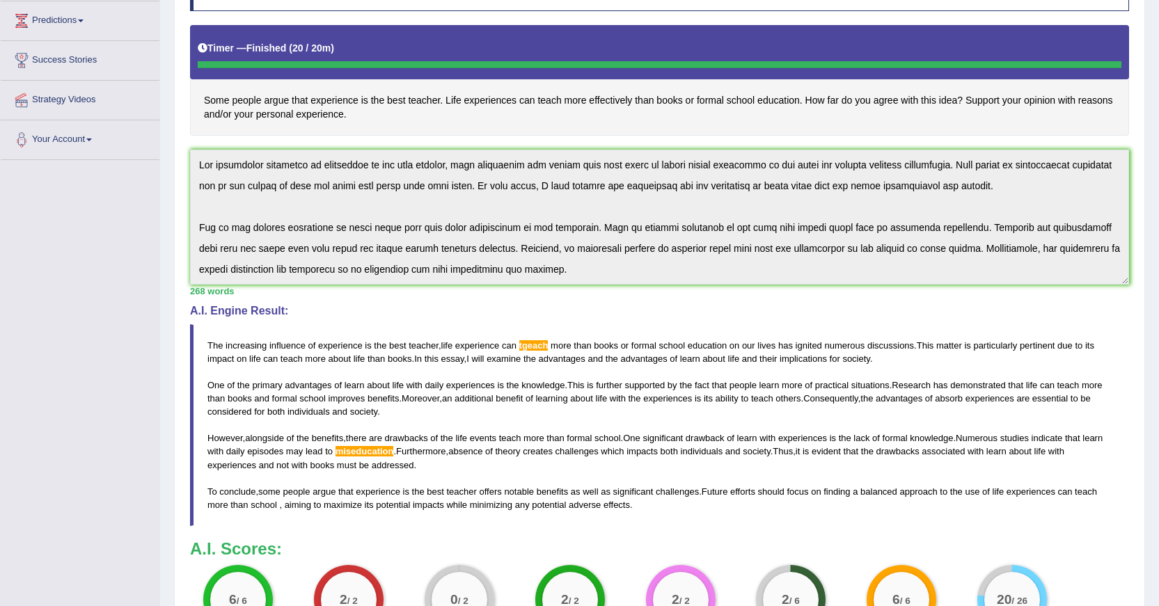
scroll to position [410, 0]
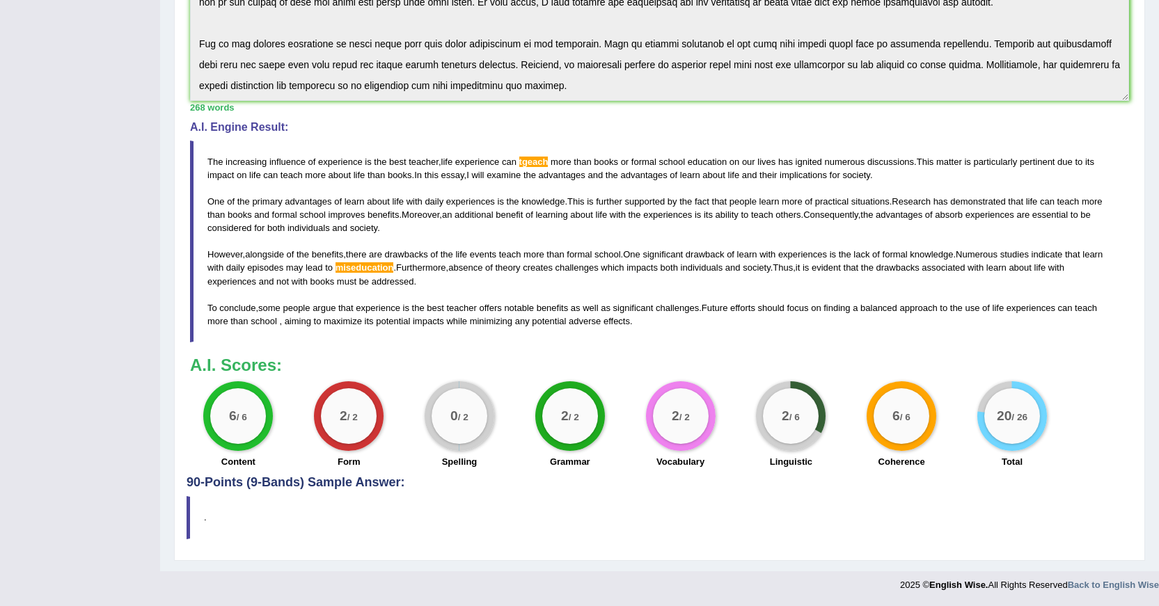
drag, startPoint x: 458, startPoint y: 388, endPoint x: 466, endPoint y: 359, distance: 29.7
click at [426, 393] on div "0 / 2 Spelling" at bounding box center [459, 426] width 111 height 90
drag, startPoint x: 810, startPoint y: 437, endPoint x: 758, endPoint y: 386, distance: 72.3
click at [754, 397] on div "2 / 6 Linguistic" at bounding box center [791, 426] width 111 height 90
click at [764, 383] on div "2 / 6 Linguistic" at bounding box center [791, 426] width 111 height 90
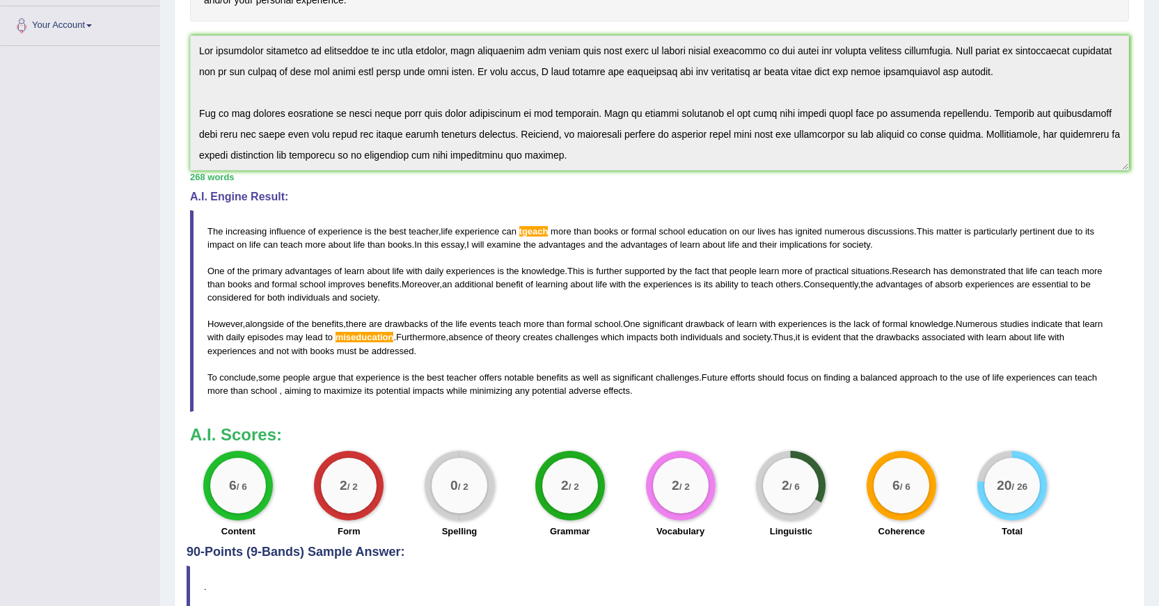
scroll to position [271, 0]
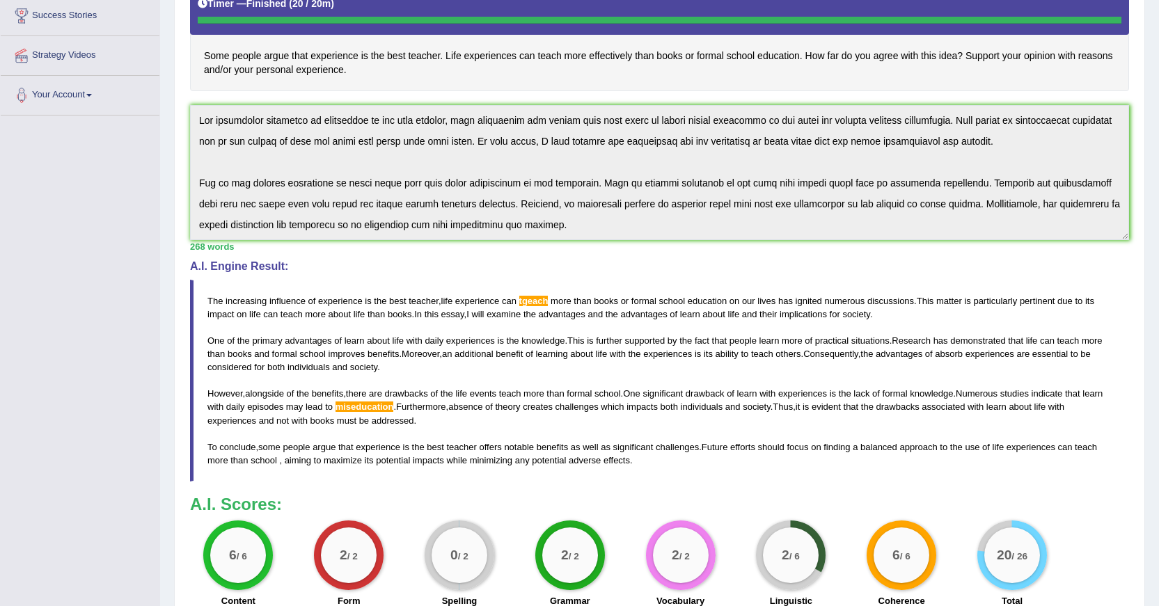
click at [836, 466] on blockquote "The increasing influence of experience is the best teacher , life experience ca…" at bounding box center [659, 381] width 939 height 202
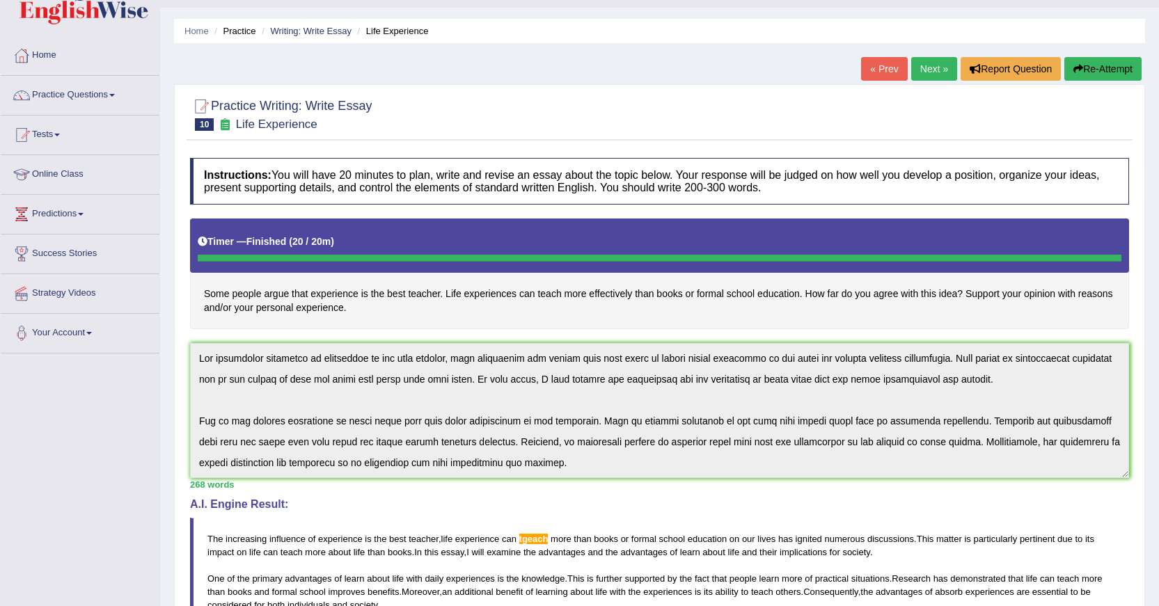
scroll to position [0, 0]
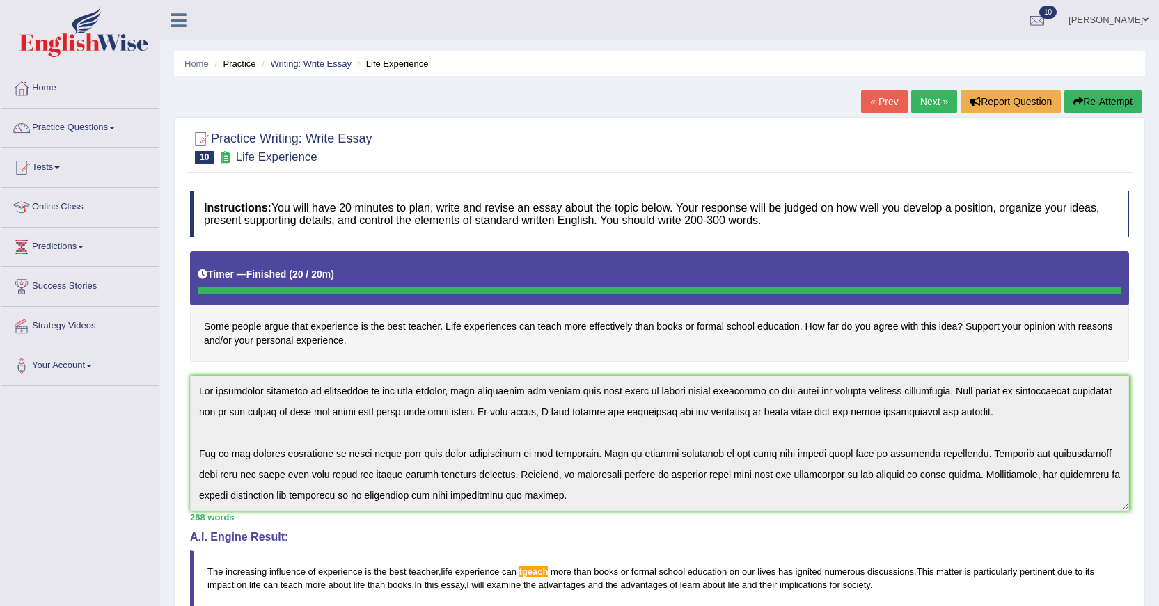
click at [886, 96] on link "« Prev" at bounding box center [884, 102] width 46 height 24
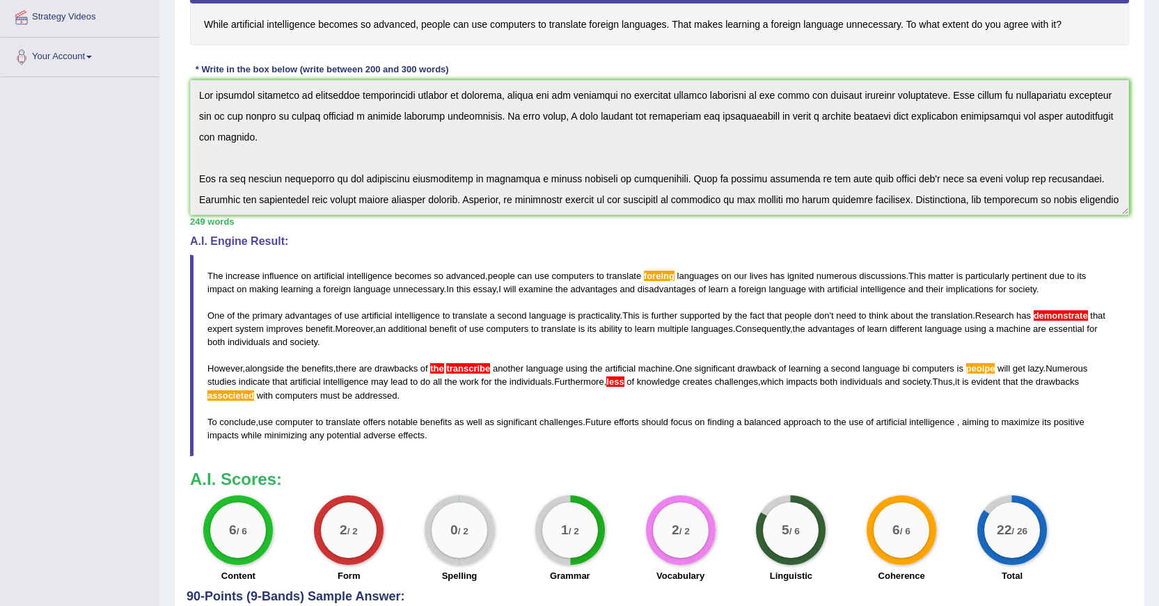
scroll to position [284, 0]
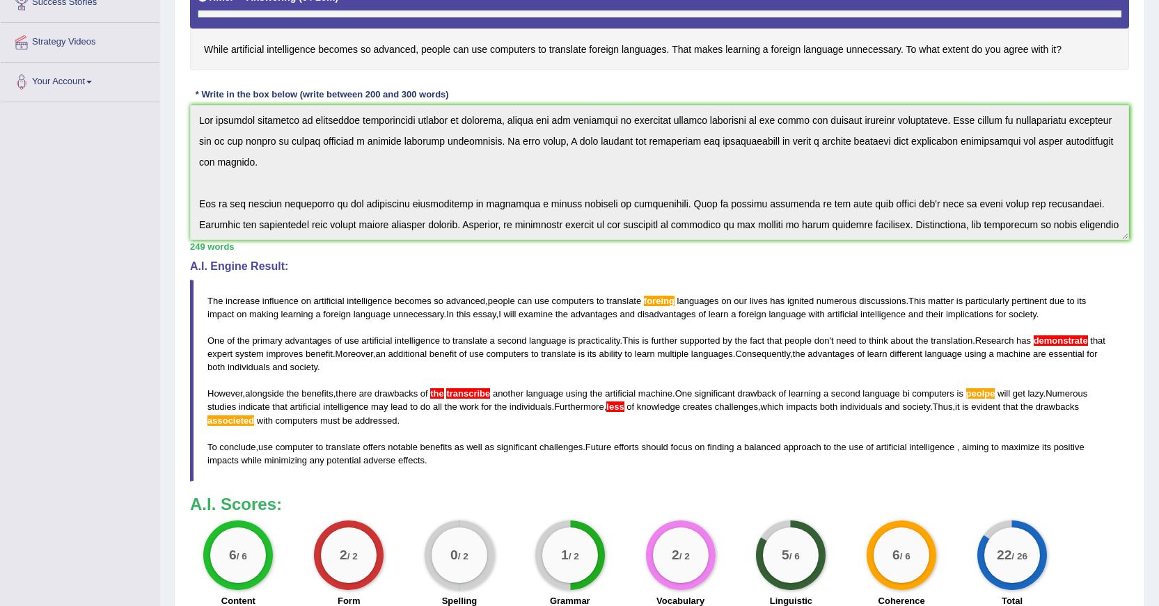
click at [722, 491] on div "Instructions: You will have 20 minutes to plan, write and revise an essay about…" at bounding box center [659, 261] width 946 height 708
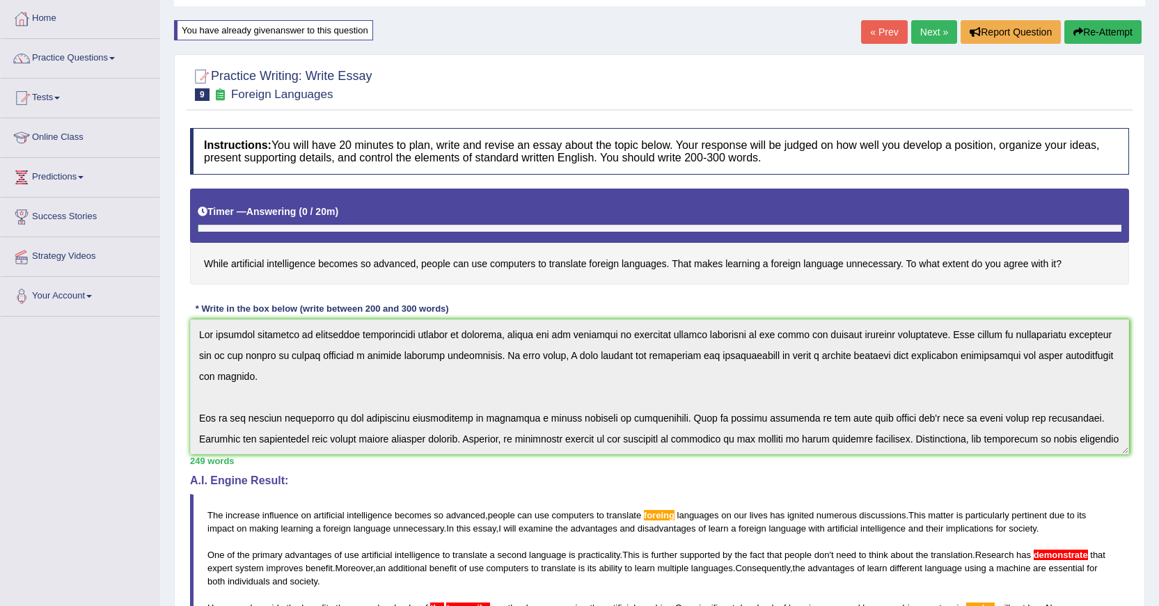
scroll to position [0, 0]
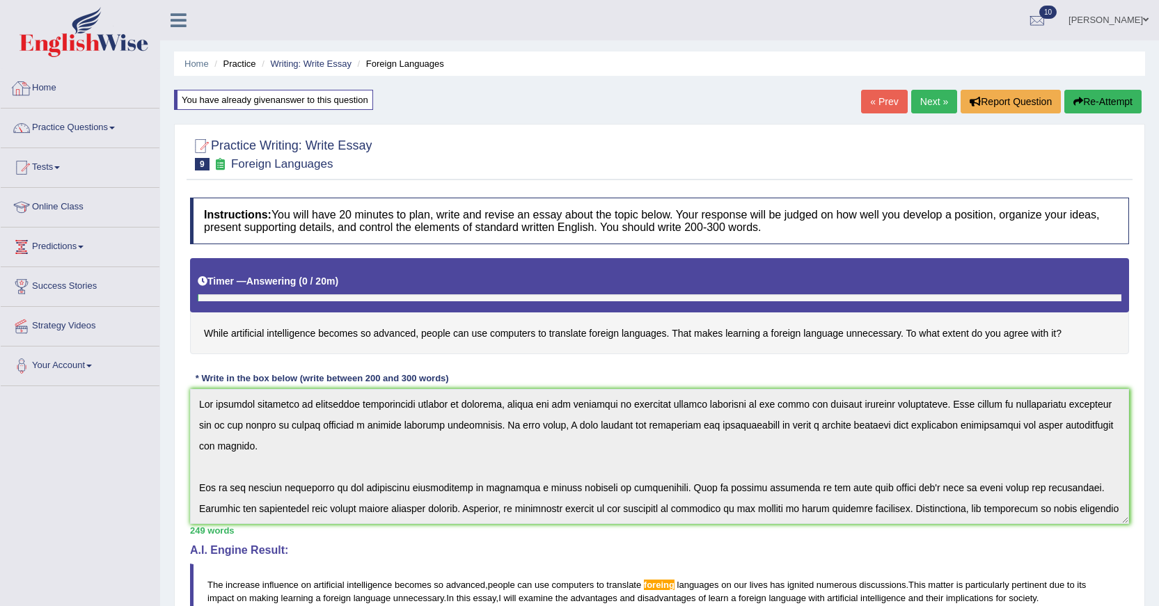
click at [42, 90] on link "Home" at bounding box center [80, 86] width 159 height 35
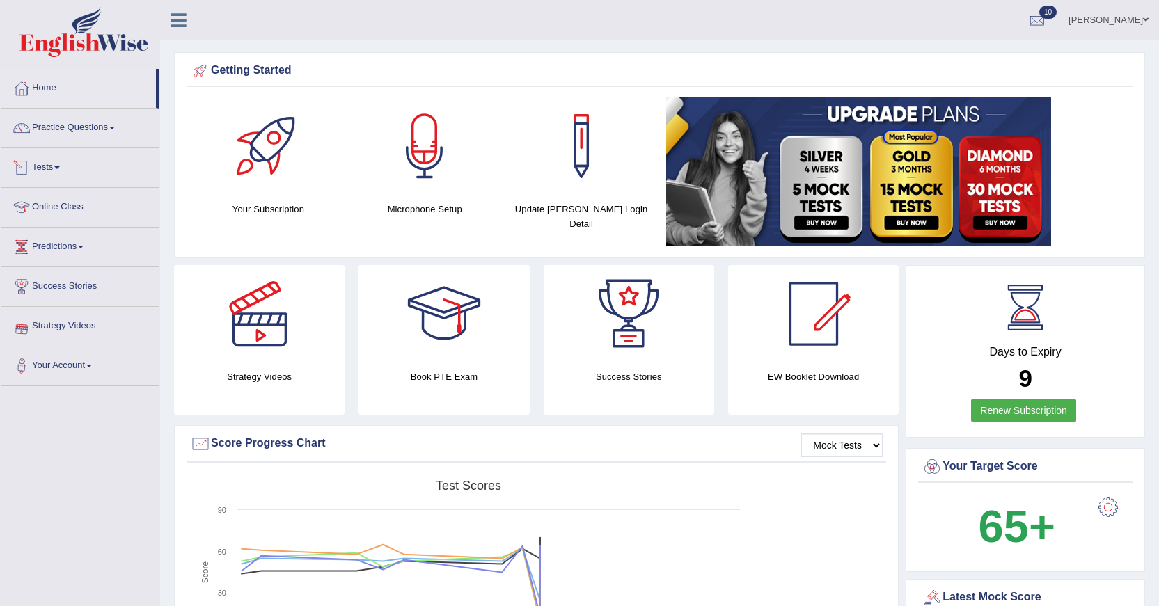
click at [58, 167] on link "Tests" at bounding box center [80, 165] width 159 height 35
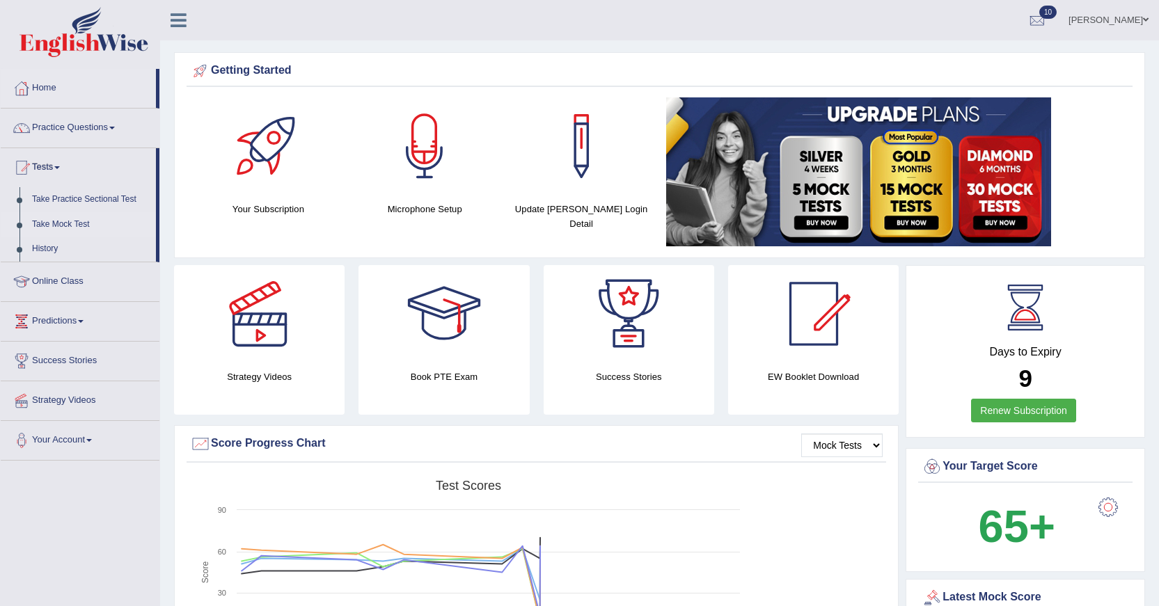
click at [61, 221] on link "Take Mock Test" at bounding box center [91, 224] width 130 height 25
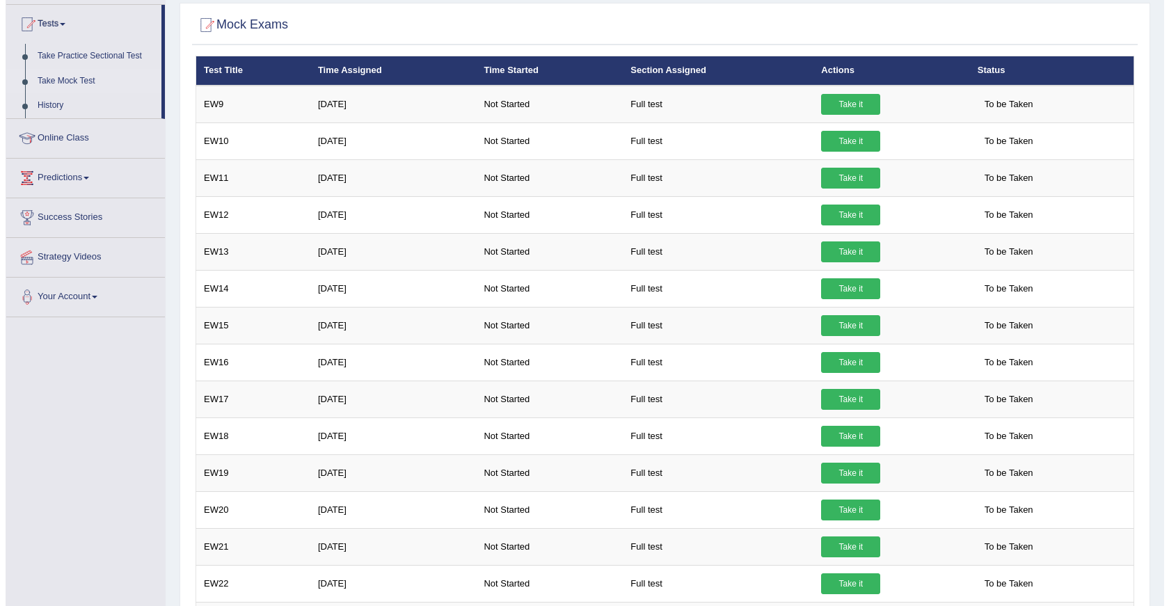
scroll to position [139, 0]
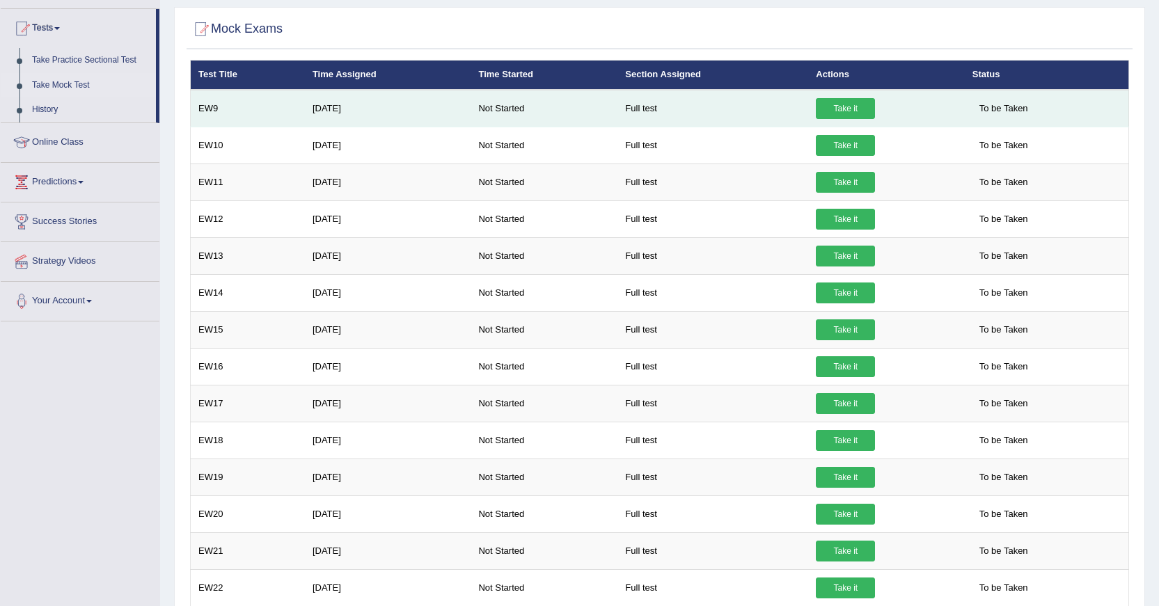
click at [836, 113] on link "Take it" at bounding box center [845, 108] width 59 height 21
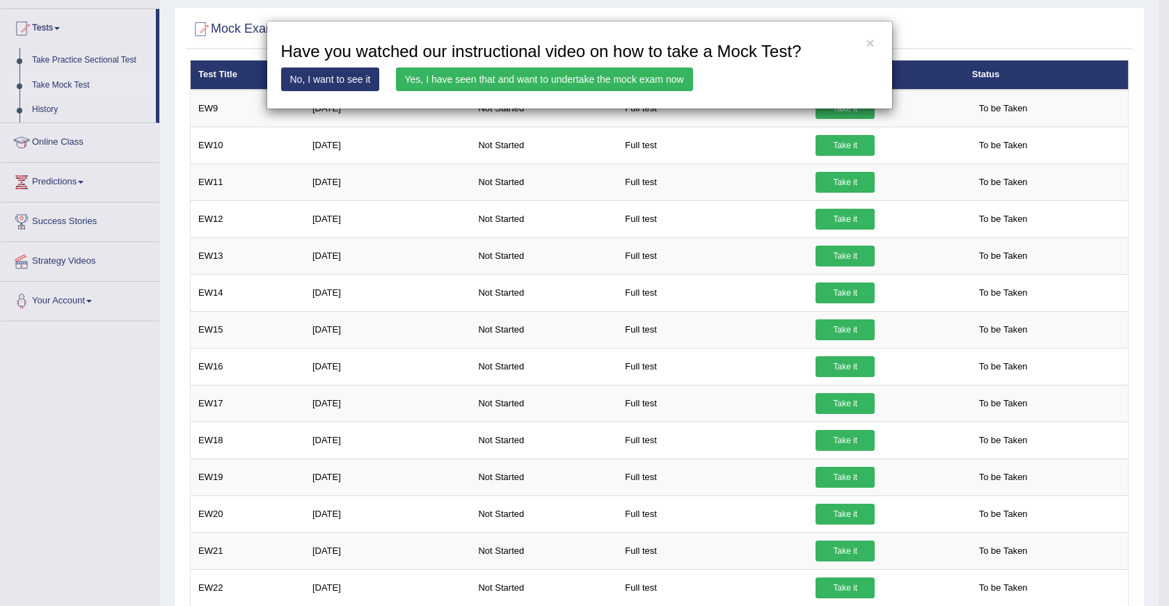
click at [536, 78] on link "Yes, I have seen that and want to undertake the mock exam now" at bounding box center [544, 79] width 297 height 24
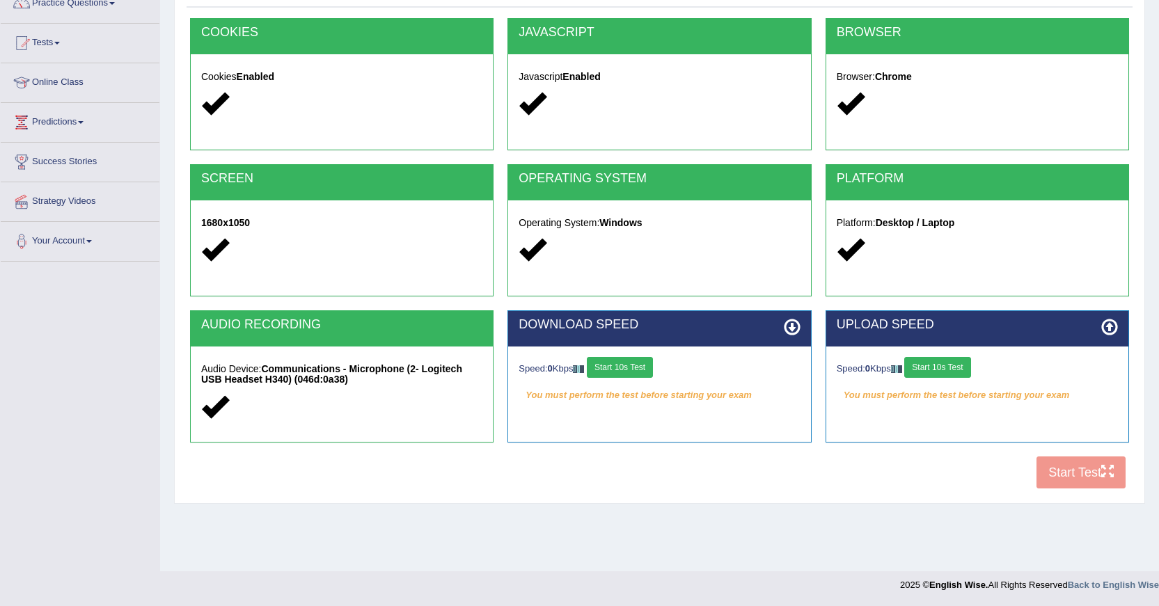
click at [610, 367] on button "Start 10s Test" at bounding box center [620, 367] width 66 height 21
click at [964, 372] on button "Start 10s Test" at bounding box center [937, 367] width 66 height 21
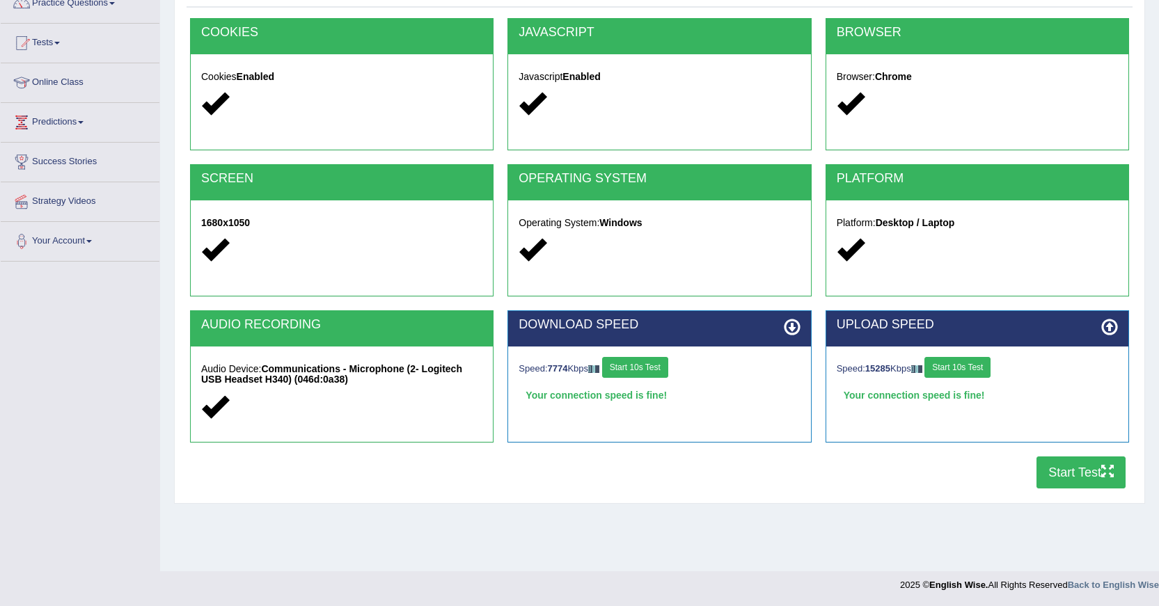
click at [1058, 470] on button "Start Test" at bounding box center [1080, 472] width 89 height 32
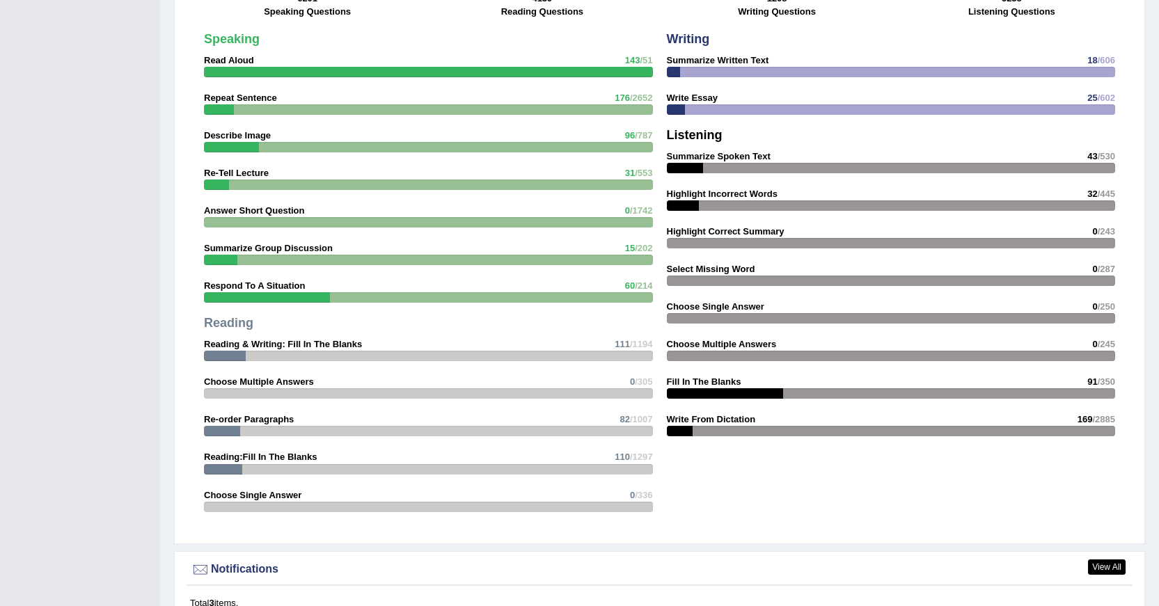
scroll to position [1098, 0]
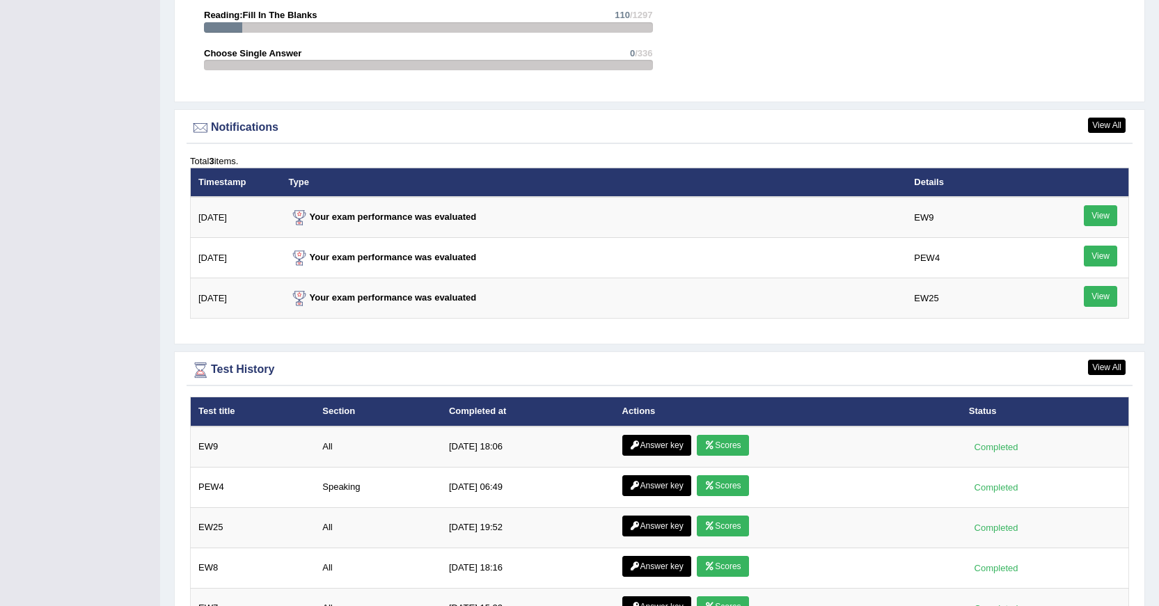
scroll to position [1670, 0]
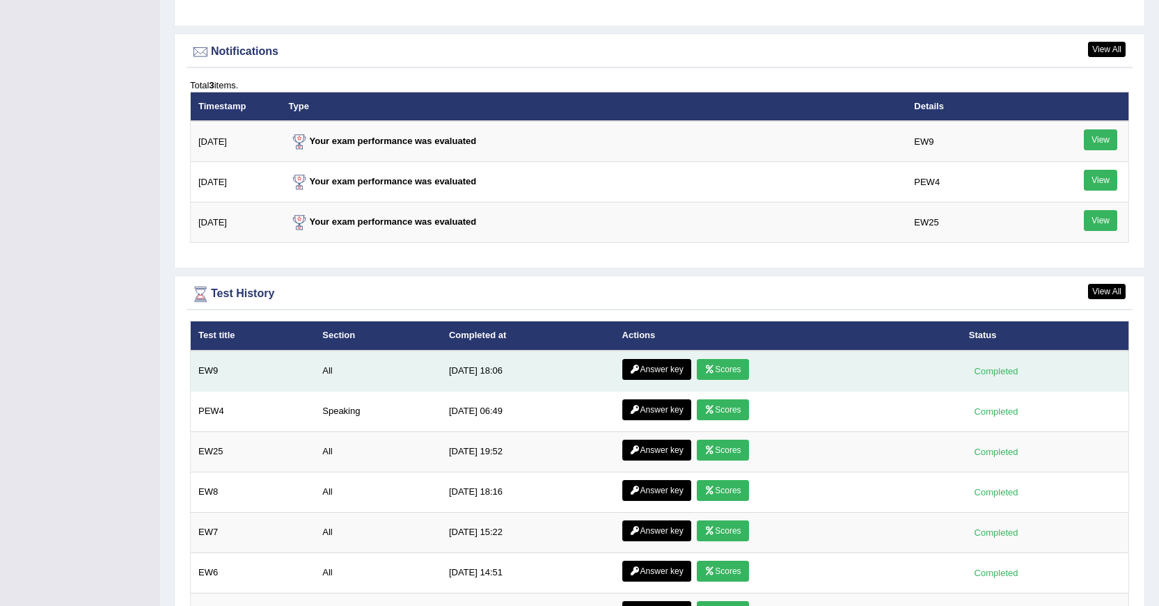
click at [726, 372] on link "Scores" at bounding box center [722, 369] width 51 height 21
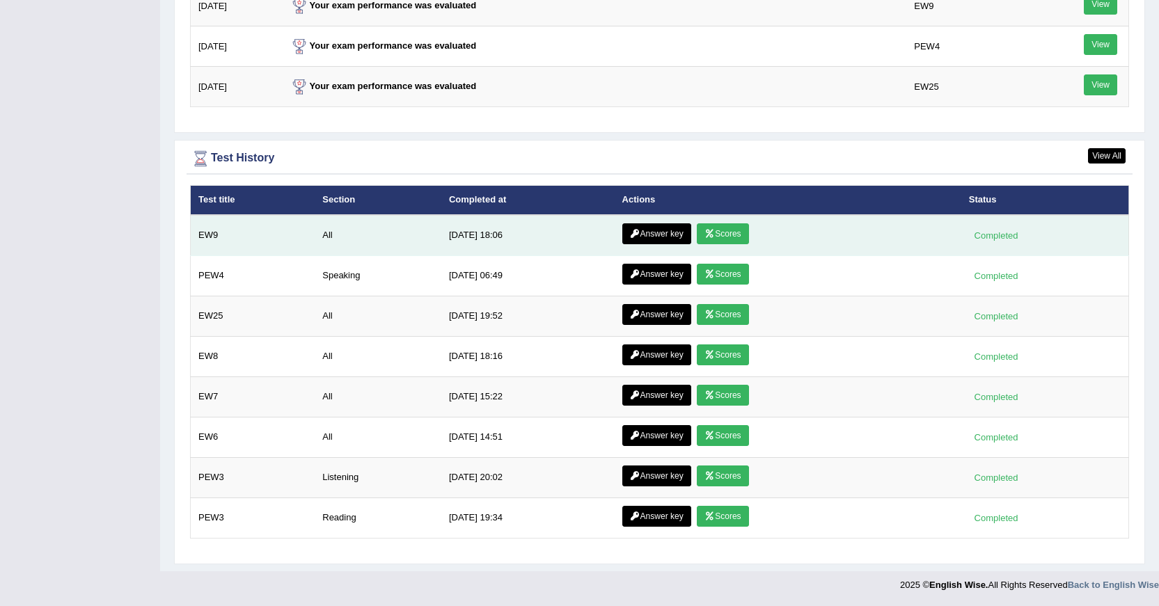
scroll to position [1806, 0]
click at [645, 237] on link "Answer key" at bounding box center [656, 233] width 69 height 21
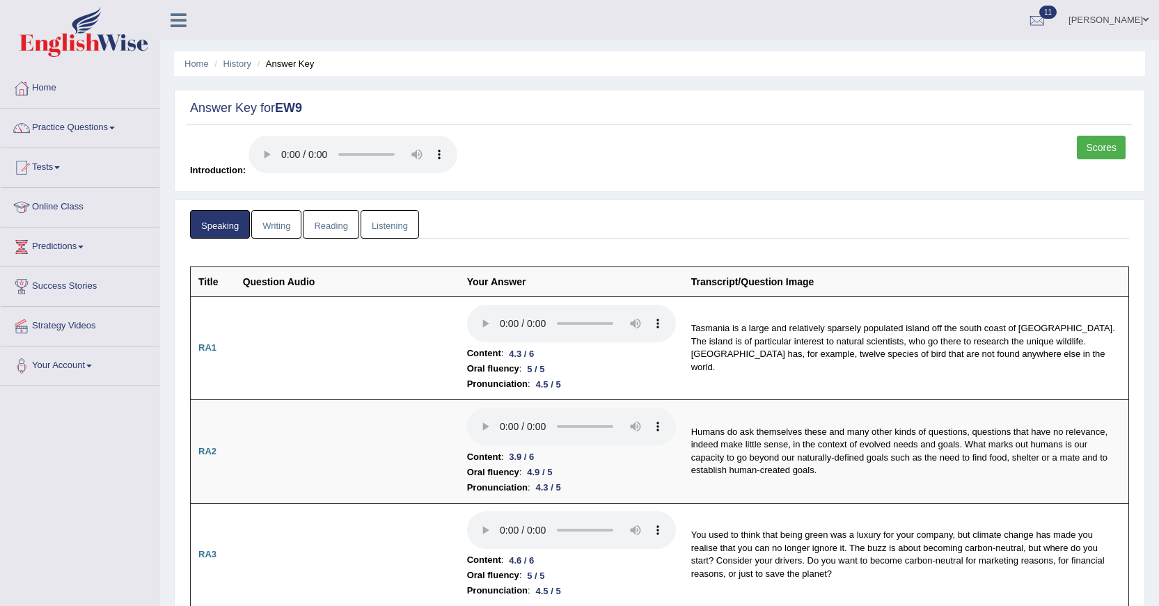
click at [382, 227] on link "Listening" at bounding box center [389, 224] width 58 height 29
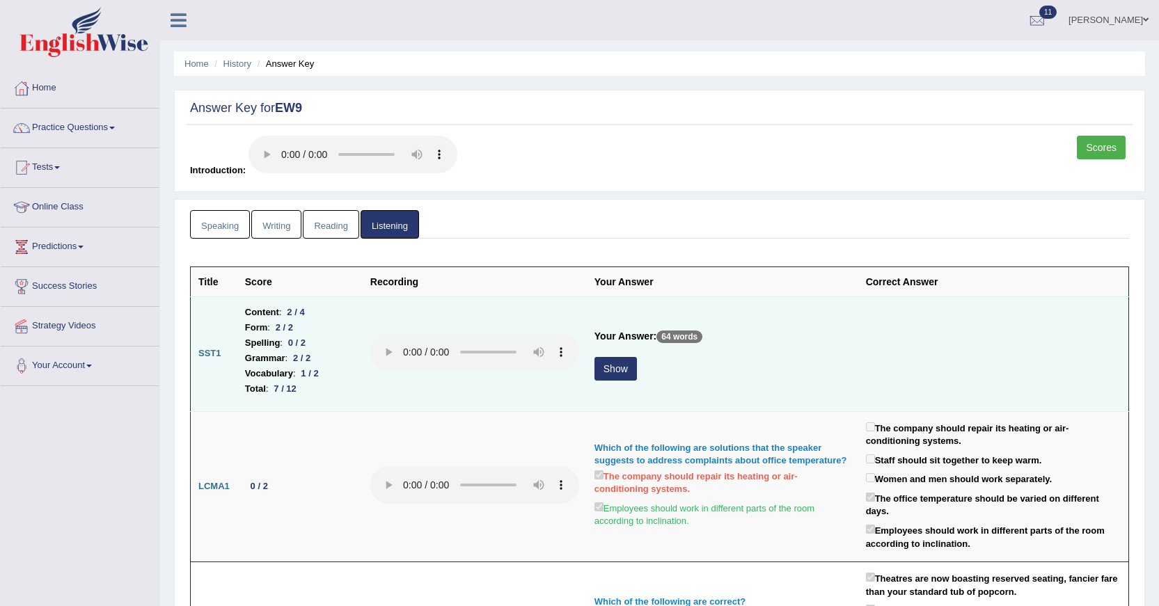
scroll to position [139, 0]
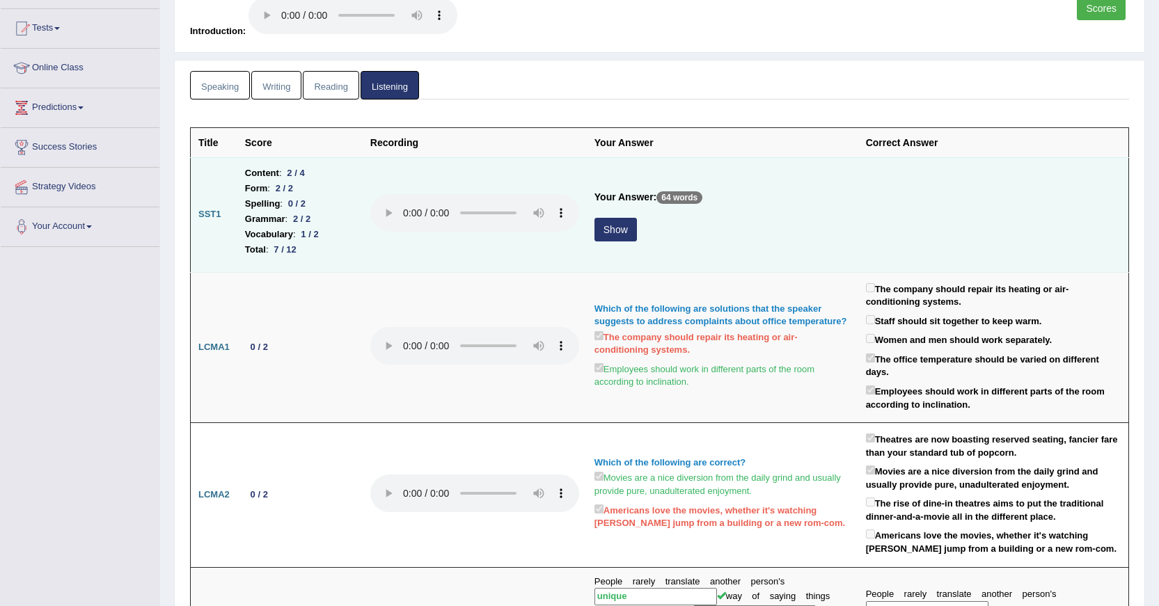
click at [610, 225] on button "Show" at bounding box center [615, 230] width 42 height 24
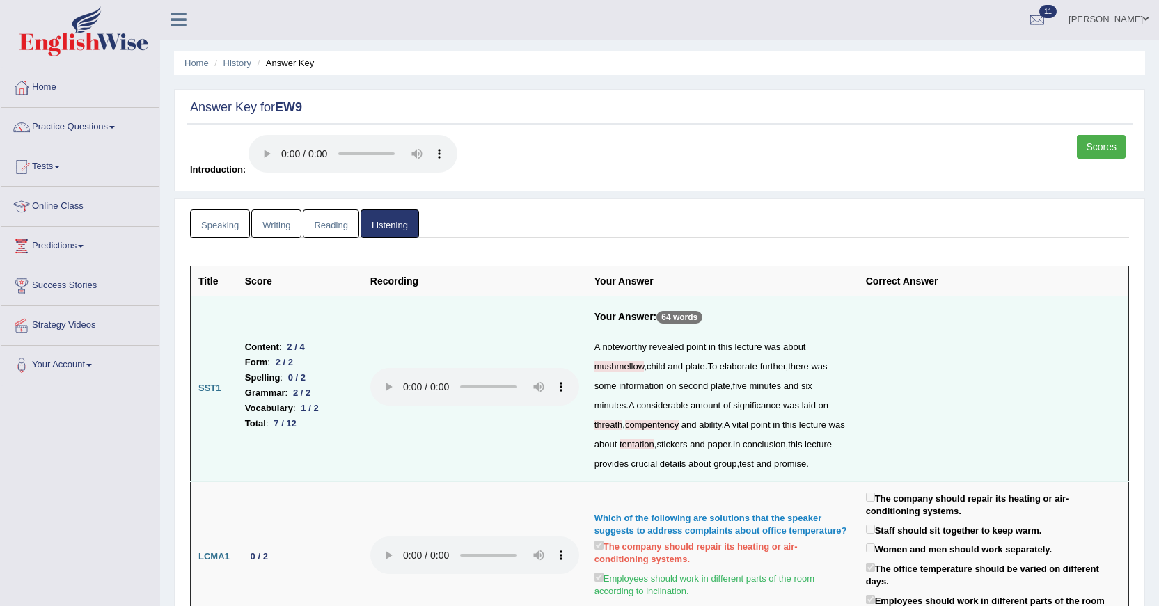
scroll to position [0, 0]
click at [331, 216] on link "Reading" at bounding box center [331, 224] width 56 height 29
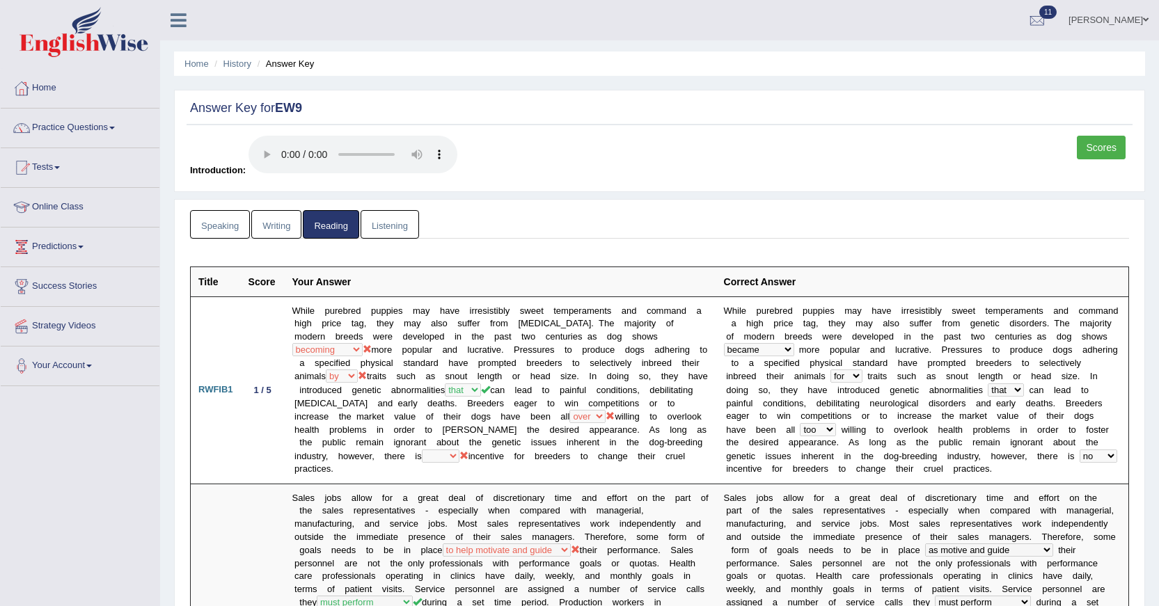
click at [281, 218] on link "Writing" at bounding box center [276, 224] width 50 height 29
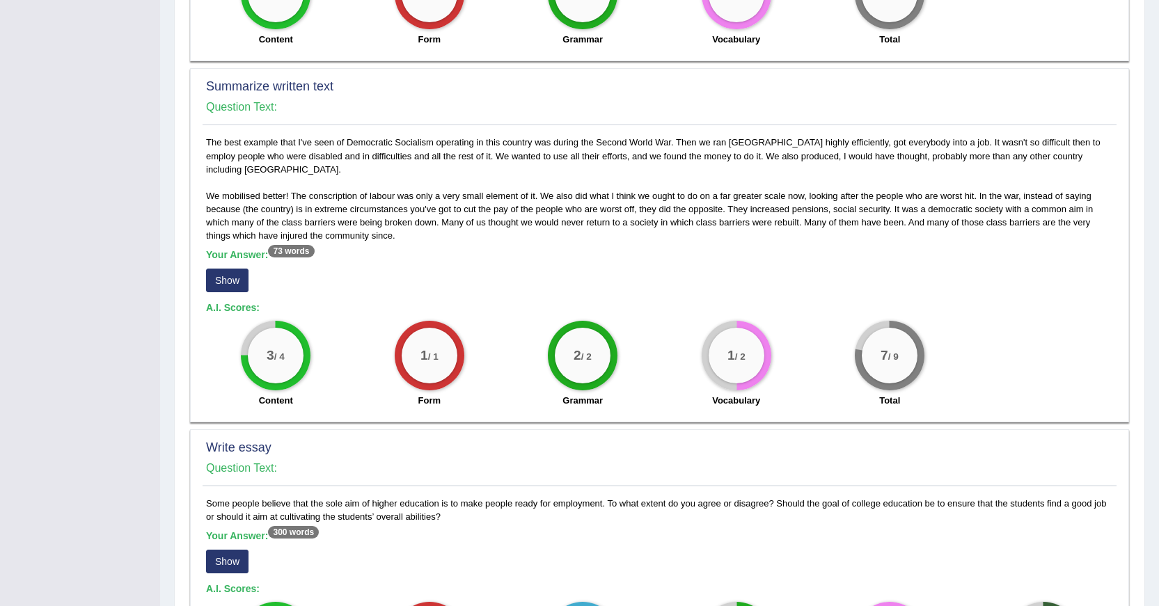
scroll to position [626, 0]
click at [221, 268] on button "Show" at bounding box center [227, 280] width 42 height 24
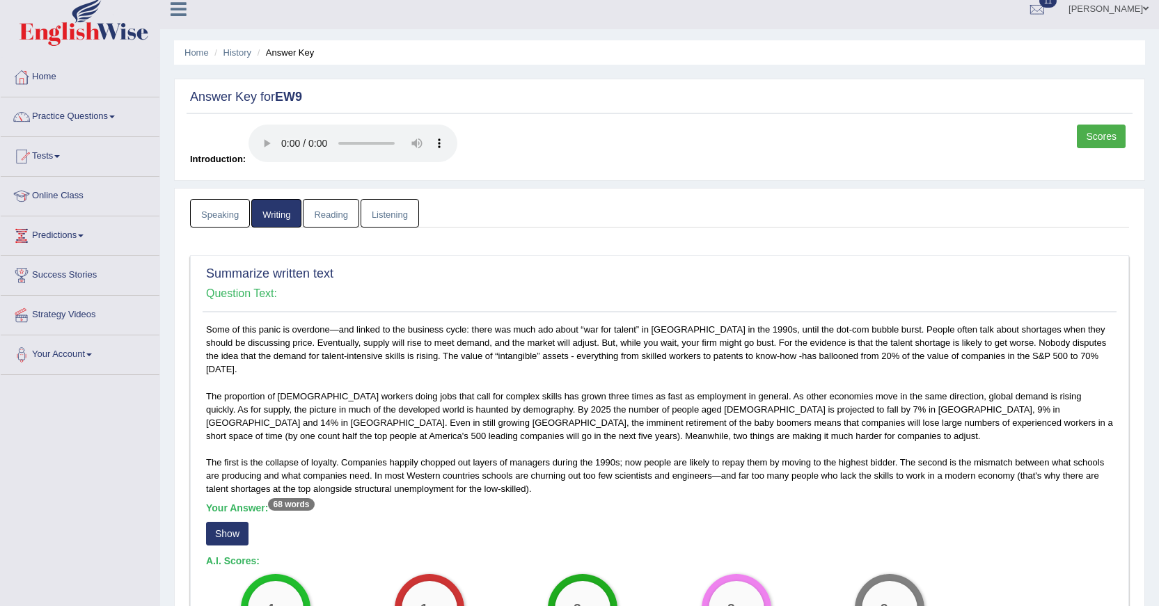
scroll to position [0, 0]
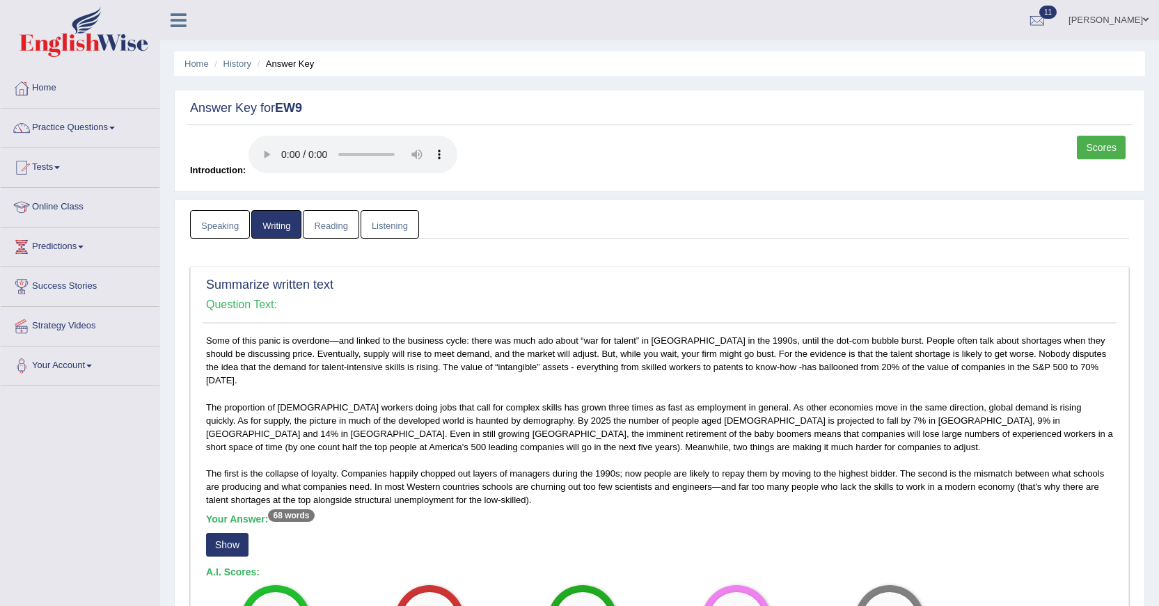
click at [1087, 150] on link "Scores" at bounding box center [1100, 148] width 49 height 24
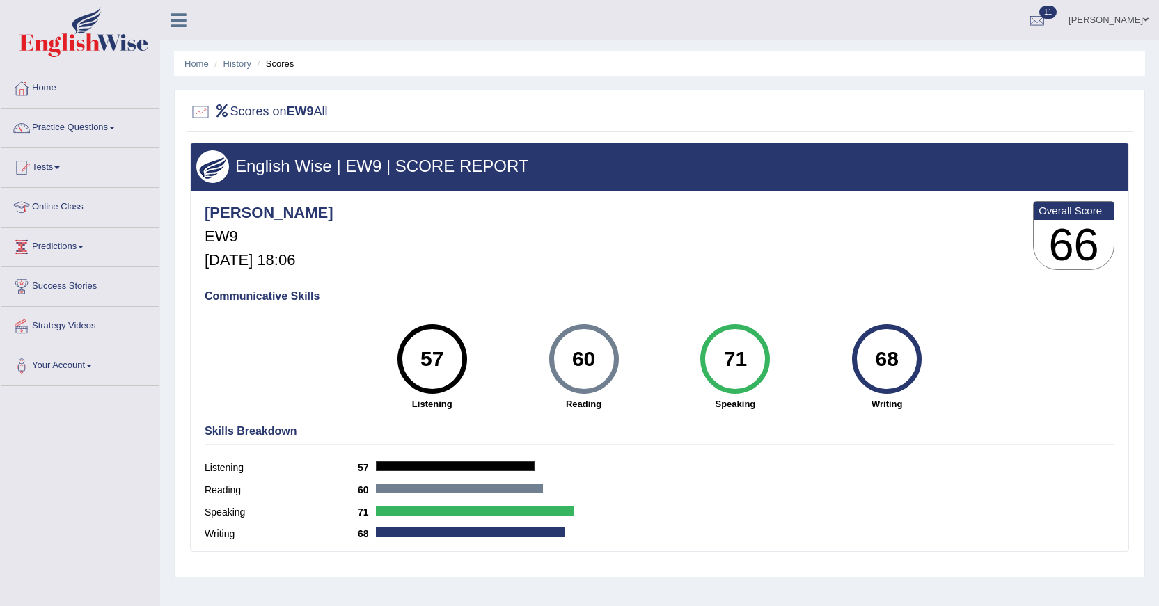
click at [596, 356] on div "60" at bounding box center [583, 359] width 51 height 58
drag, startPoint x: 596, startPoint y: 356, endPoint x: 571, endPoint y: 360, distance: 24.7
click at [571, 360] on div "60" at bounding box center [583, 359] width 51 height 58
click at [447, 359] on div "57" at bounding box center [431, 359] width 51 height 58
drag, startPoint x: 440, startPoint y: 358, endPoint x: 427, endPoint y: 363, distance: 13.9
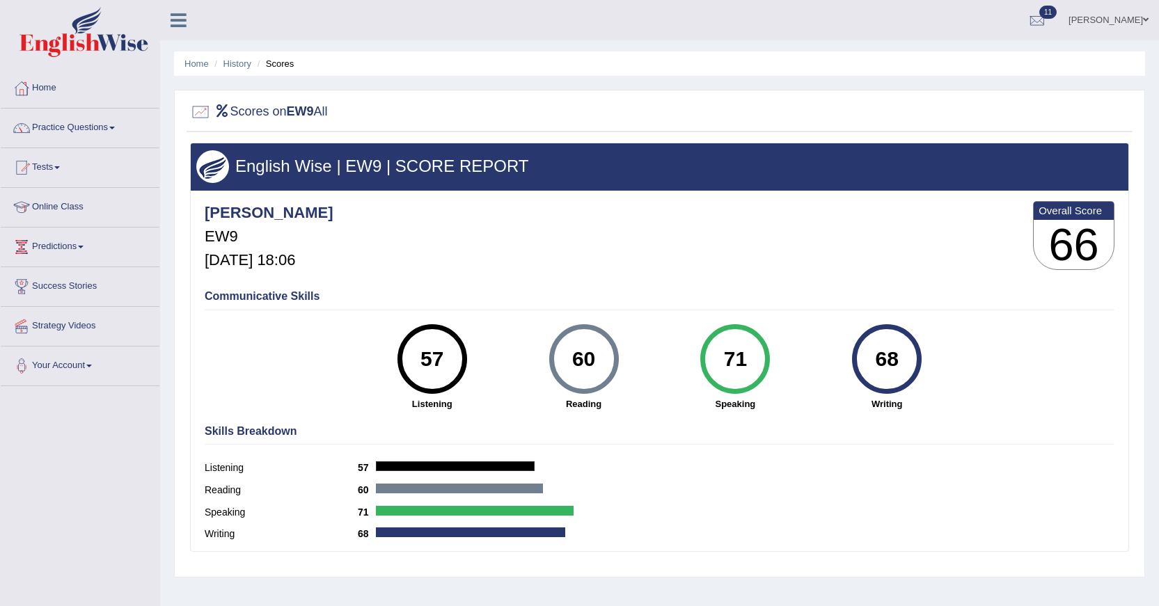
click at [427, 363] on div "57" at bounding box center [431, 359] width 51 height 58
click at [501, 266] on div "Gabriele EW9 Sep 26, 2025, 18:06 Overall Score 66" at bounding box center [659, 239] width 916 height 83
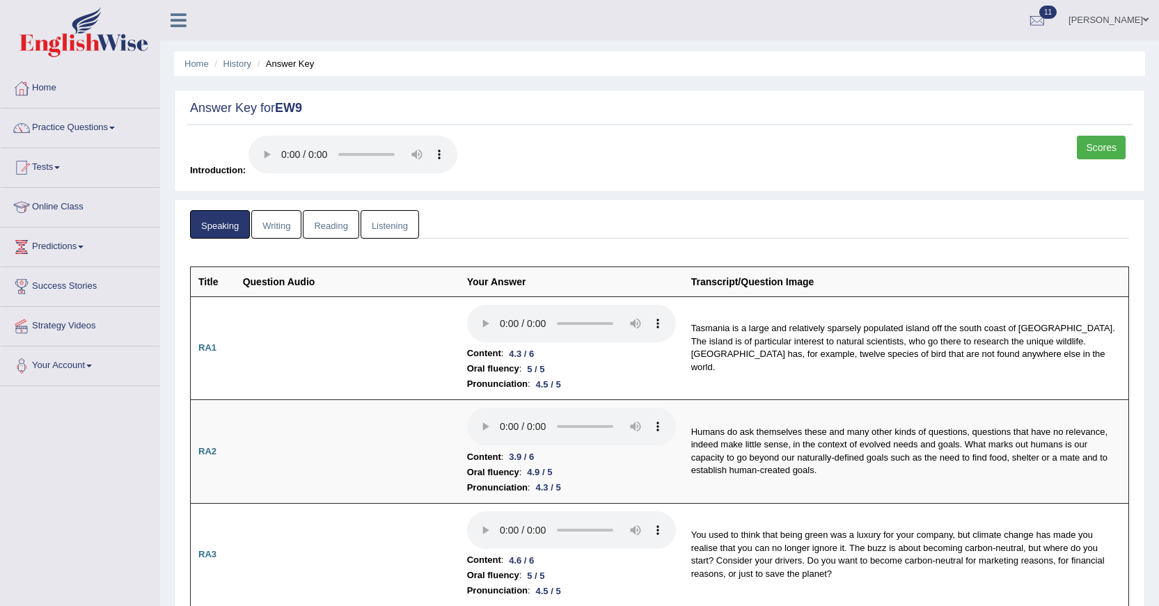
click at [344, 224] on link "Reading" at bounding box center [331, 224] width 56 height 29
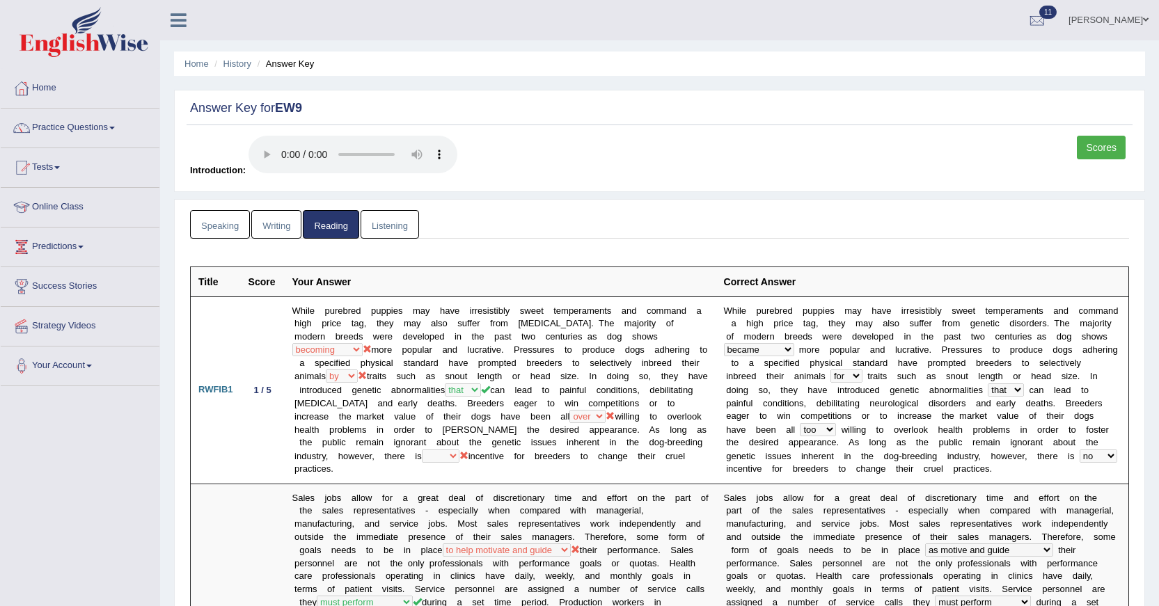
click at [225, 220] on link "Speaking" at bounding box center [220, 224] width 60 height 29
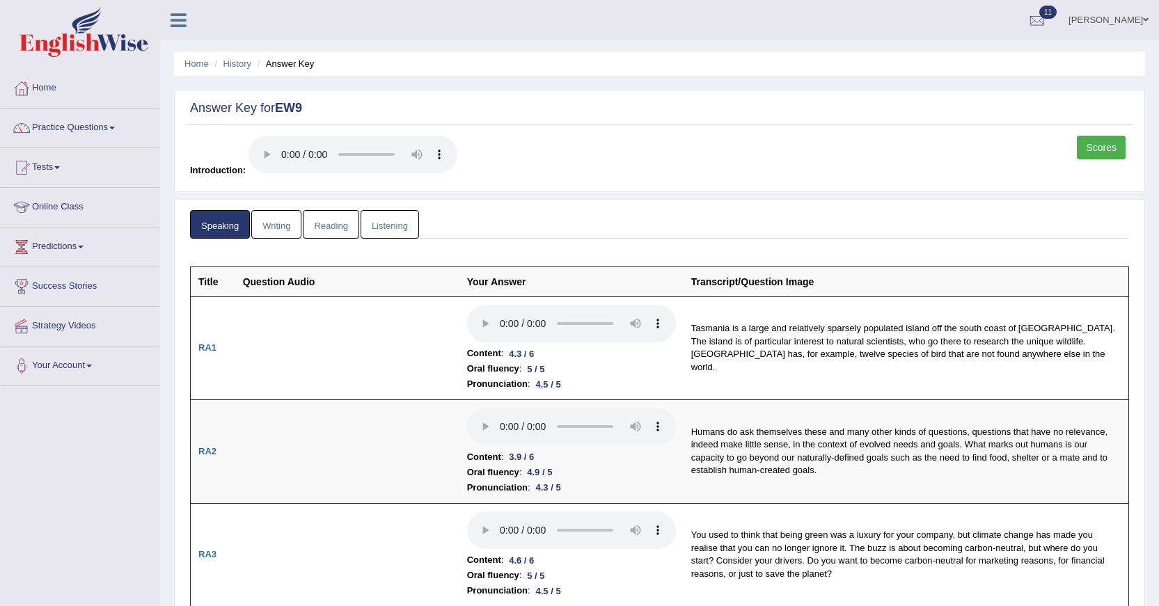
click at [268, 227] on link "Writing" at bounding box center [276, 224] width 50 height 29
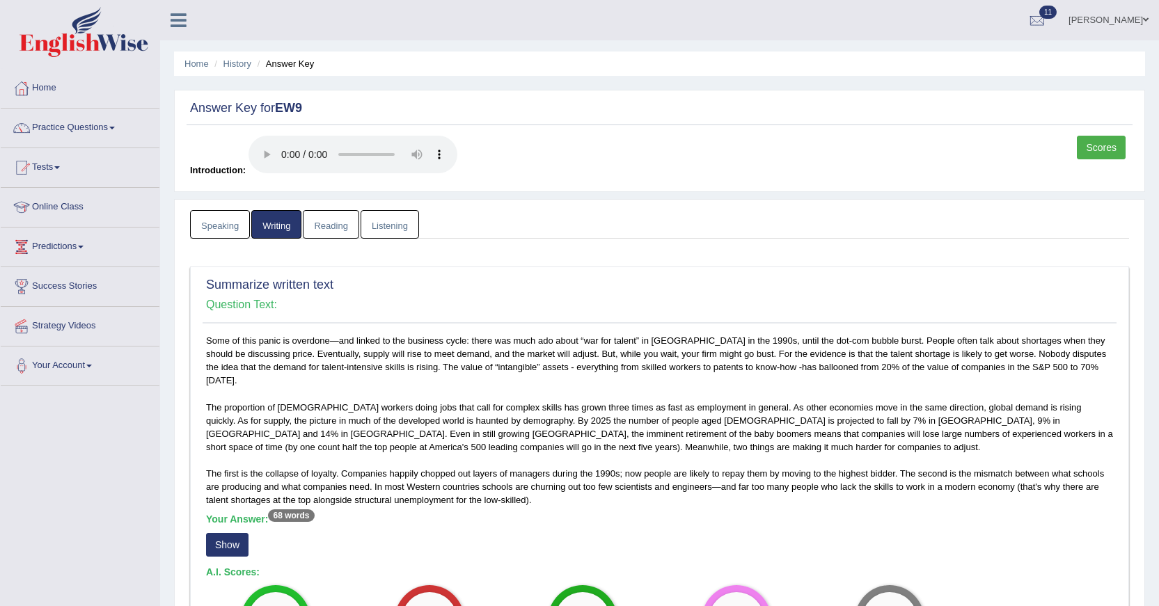
click at [398, 230] on link "Listening" at bounding box center [389, 224] width 58 height 29
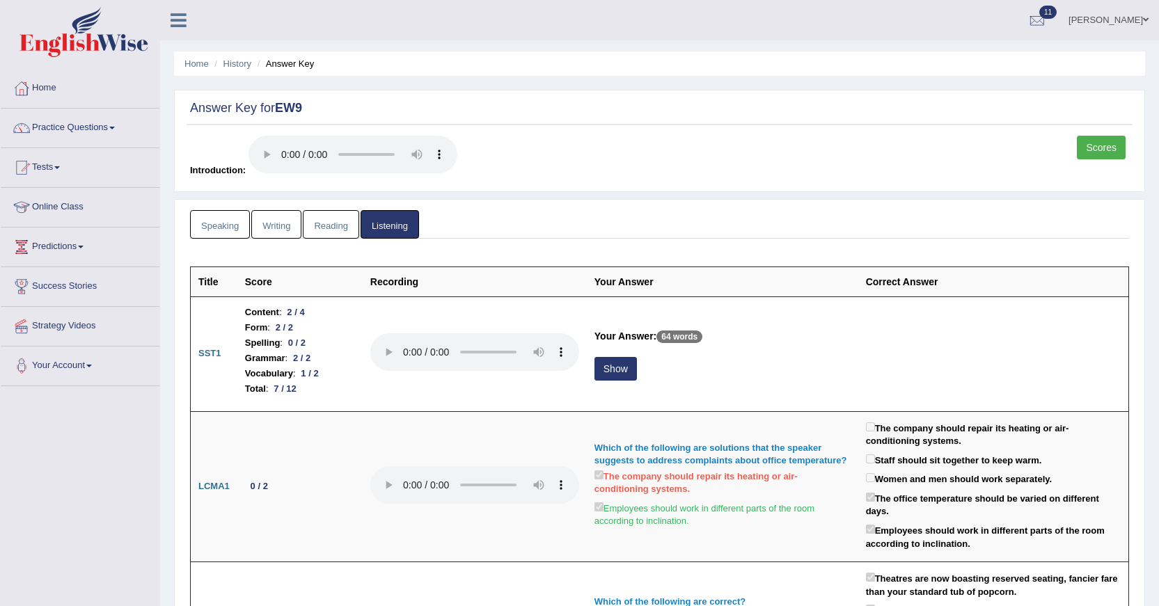
click at [230, 230] on link "Speaking" at bounding box center [220, 224] width 60 height 29
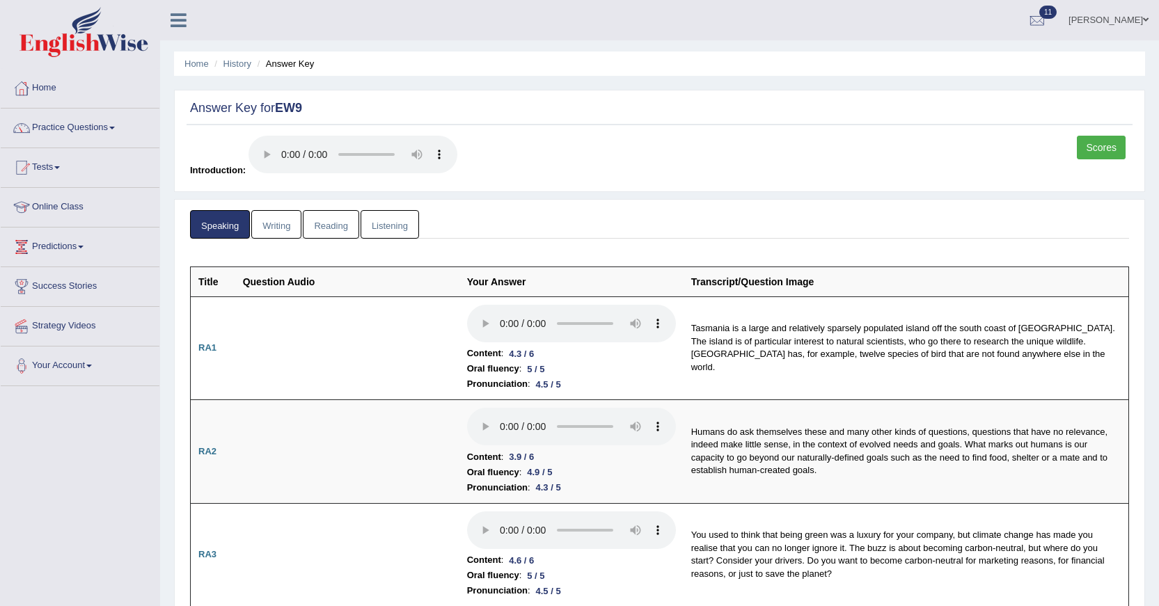
click at [1107, 11] on link "[PERSON_NAME]" at bounding box center [1108, 18] width 101 height 36
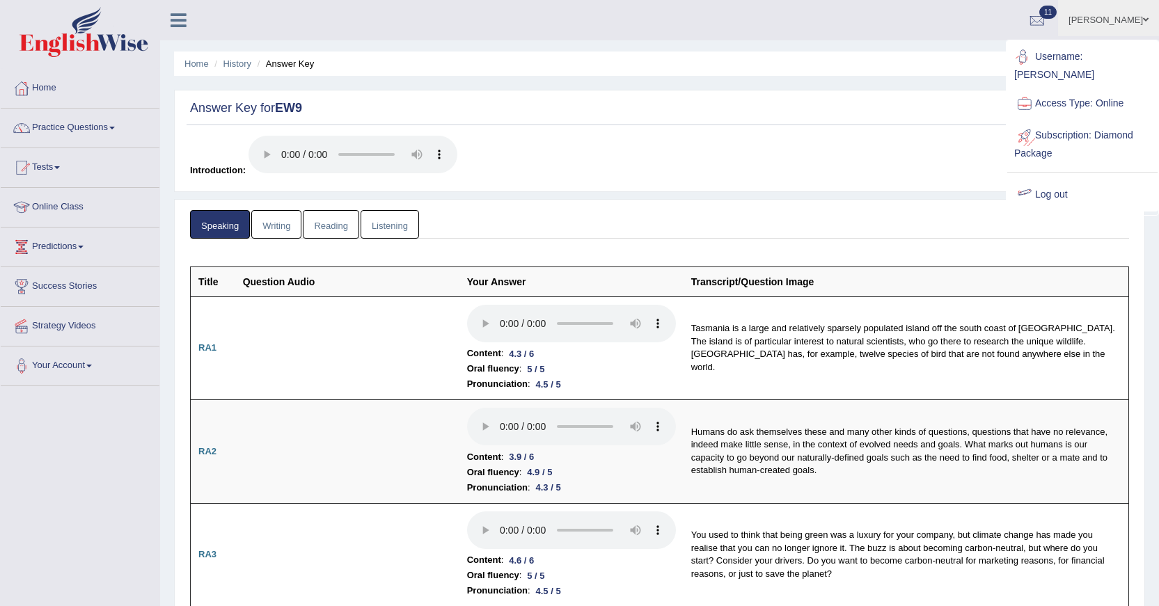
click at [1040, 179] on link "Log out" at bounding box center [1082, 195] width 150 height 32
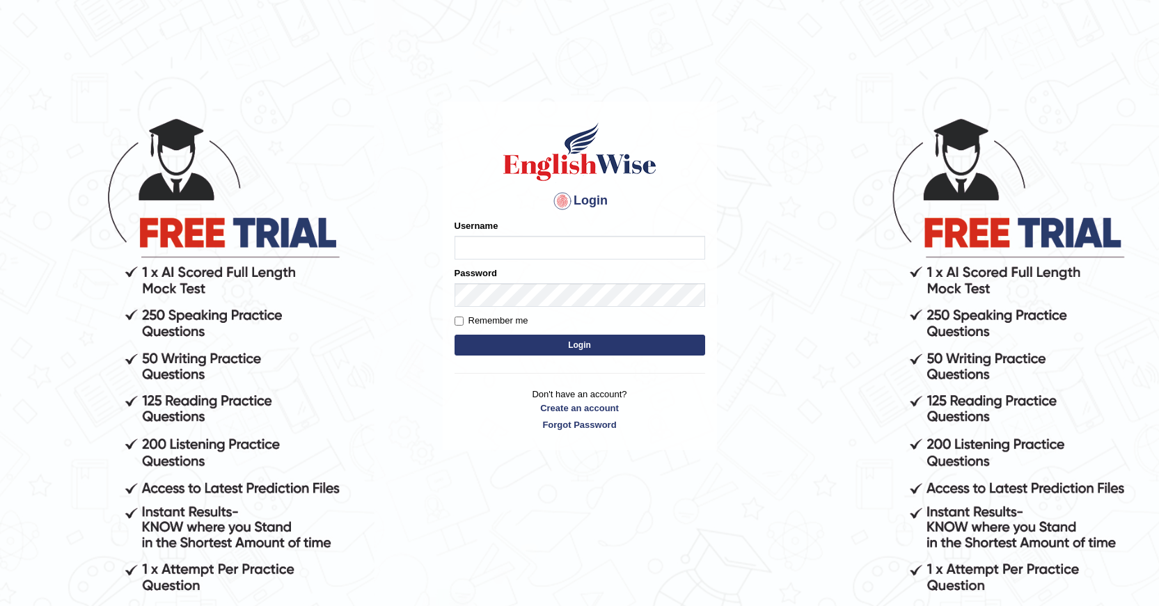
type input "[PERSON_NAME]"
click at [586, 353] on button "Login" at bounding box center [579, 345] width 251 height 21
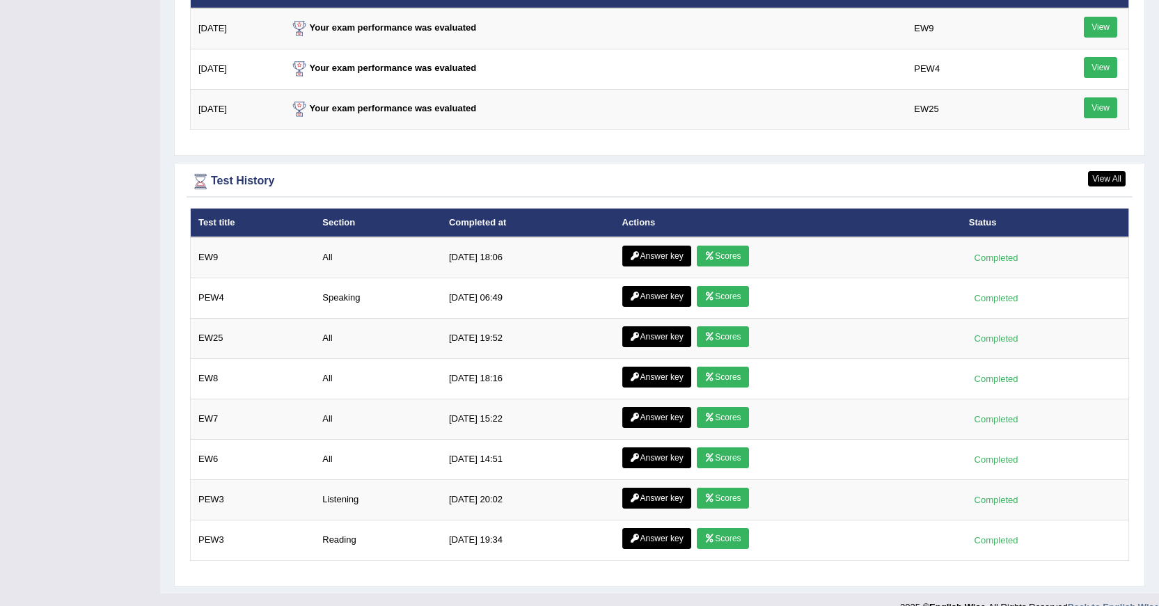
scroll to position [1895, 0]
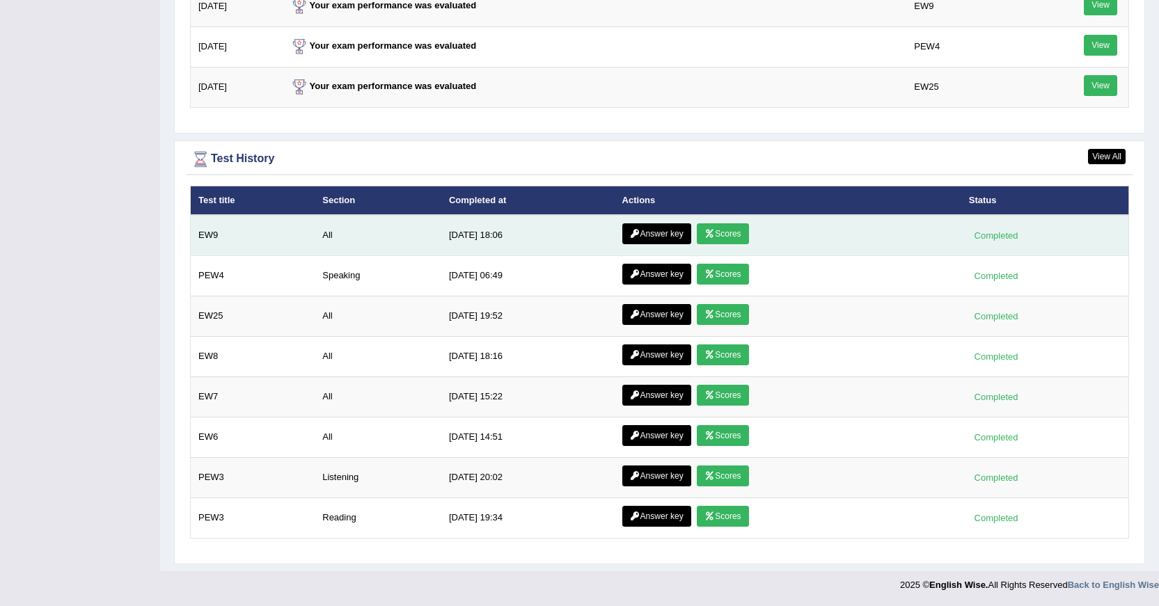
click at [721, 239] on link "Scores" at bounding box center [722, 233] width 51 height 21
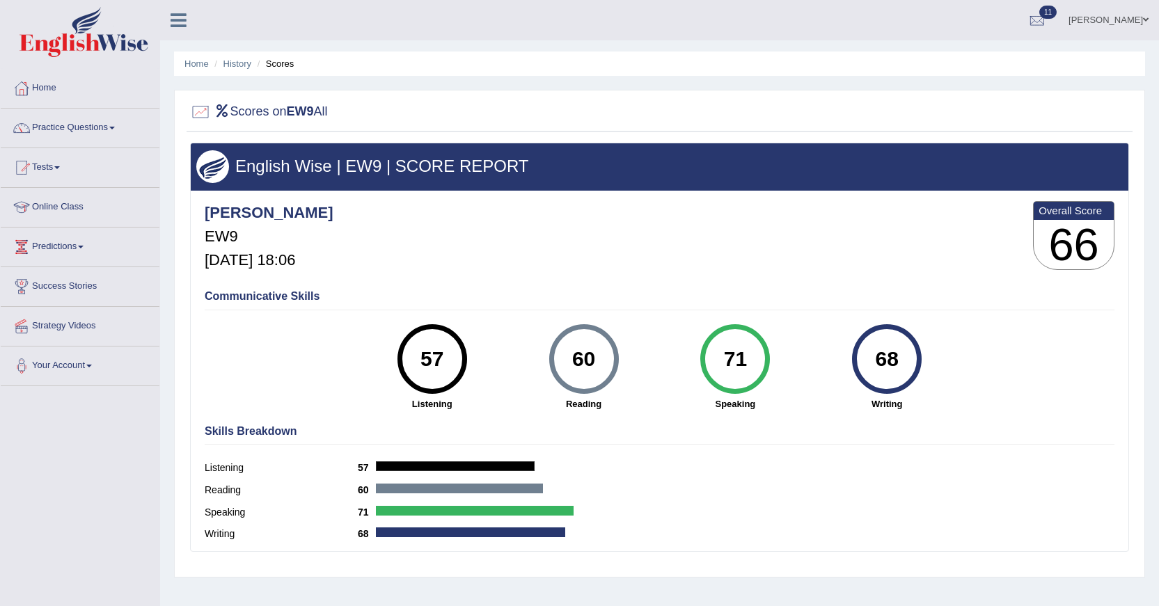
click at [276, 64] on li "Scores" at bounding box center [274, 63] width 40 height 13
click at [241, 63] on link "History" at bounding box center [237, 63] width 28 height 10
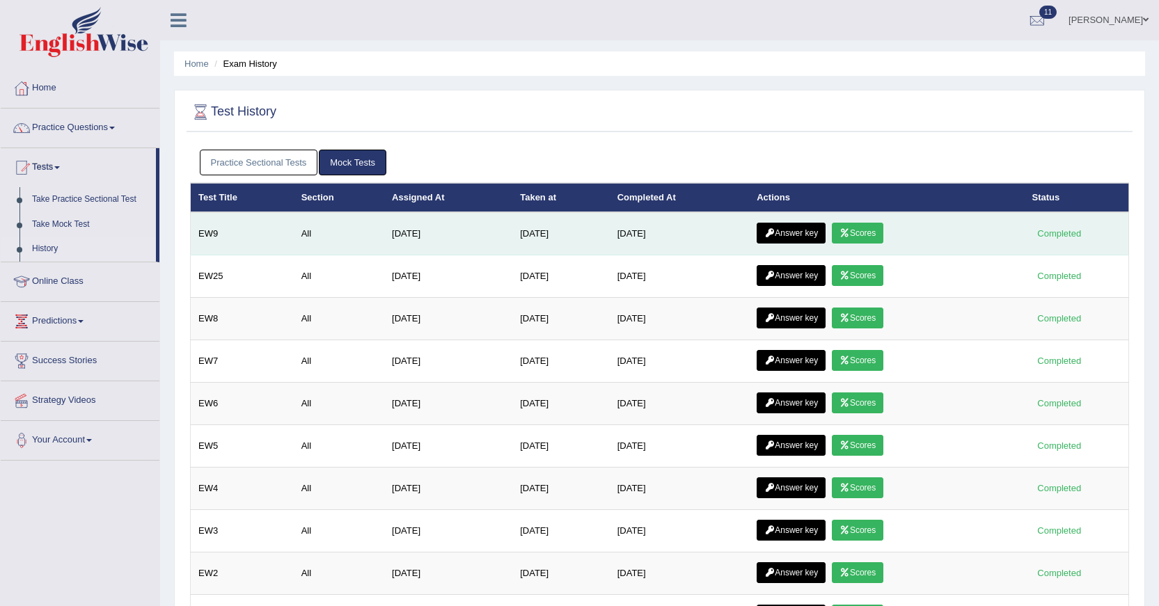
click at [808, 233] on link "Answer key" at bounding box center [790, 233] width 69 height 21
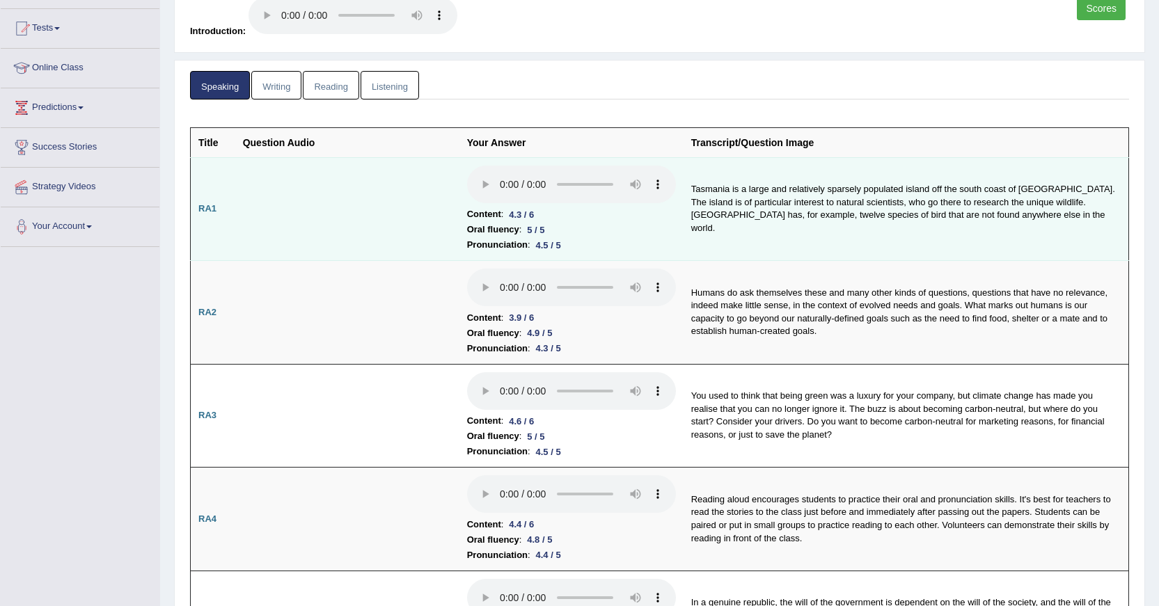
scroll to position [209, 0]
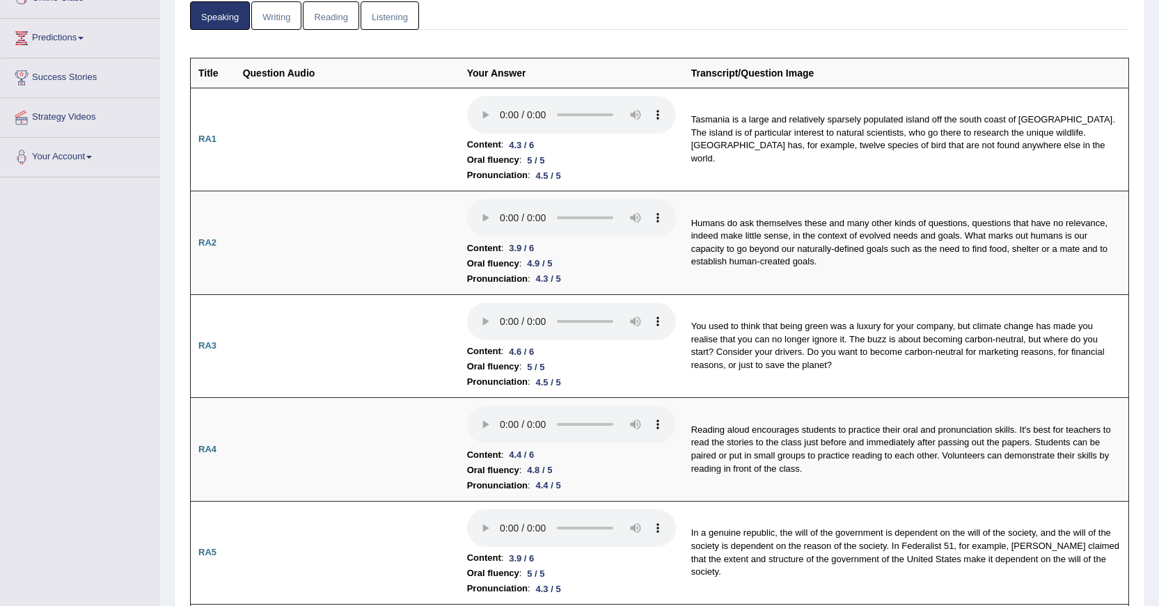
click at [324, 13] on link "Reading" at bounding box center [331, 15] width 56 height 29
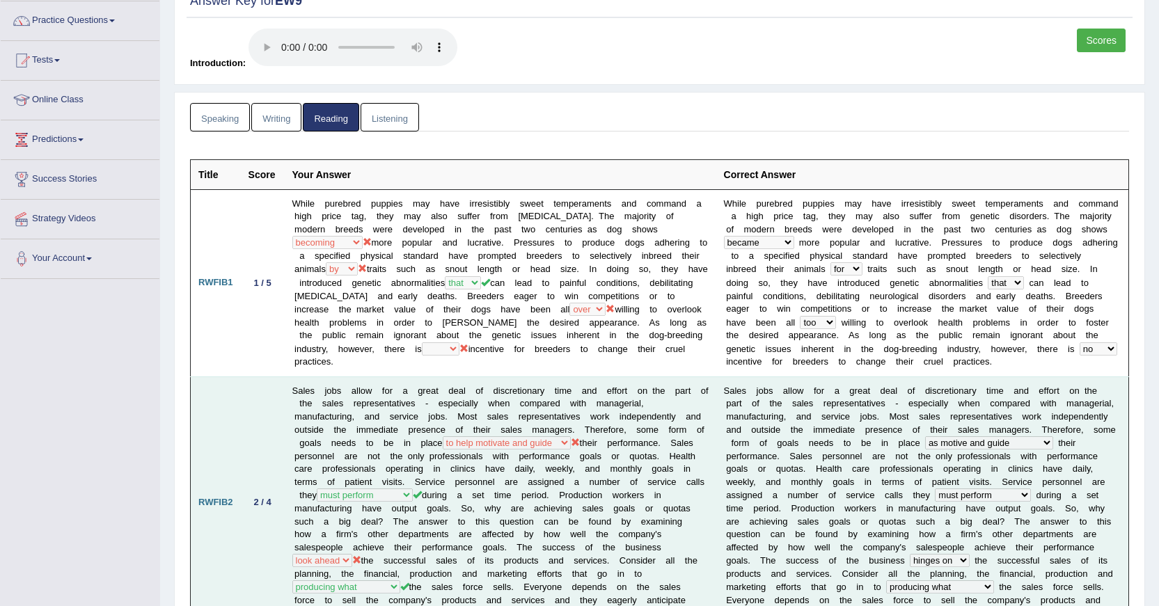
scroll to position [0, 0]
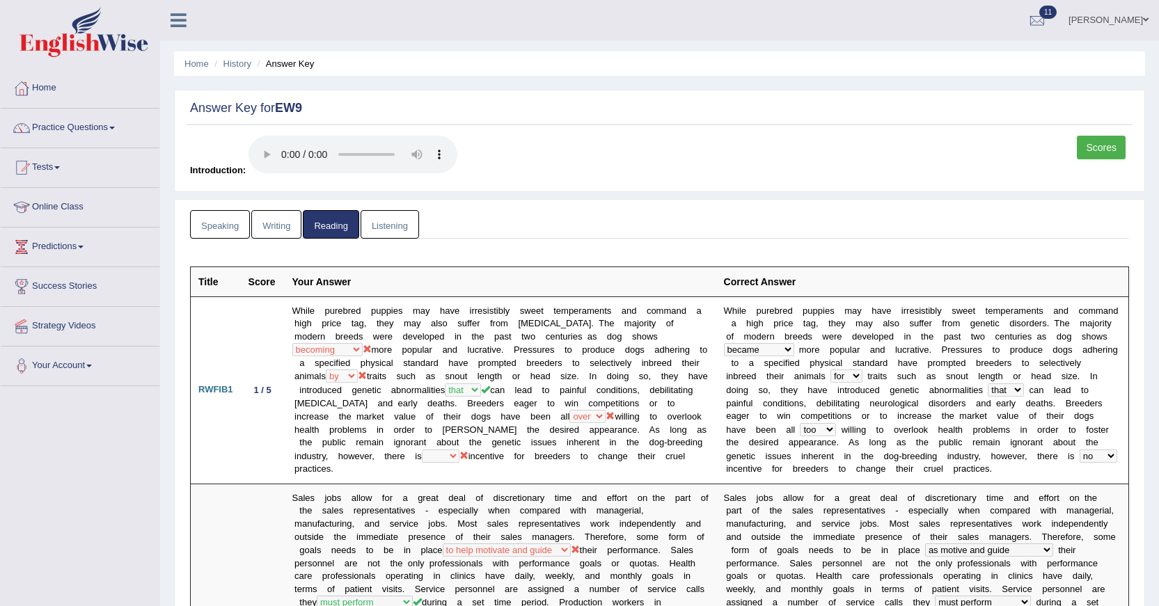
click at [397, 222] on link "Listening" at bounding box center [389, 224] width 58 height 29
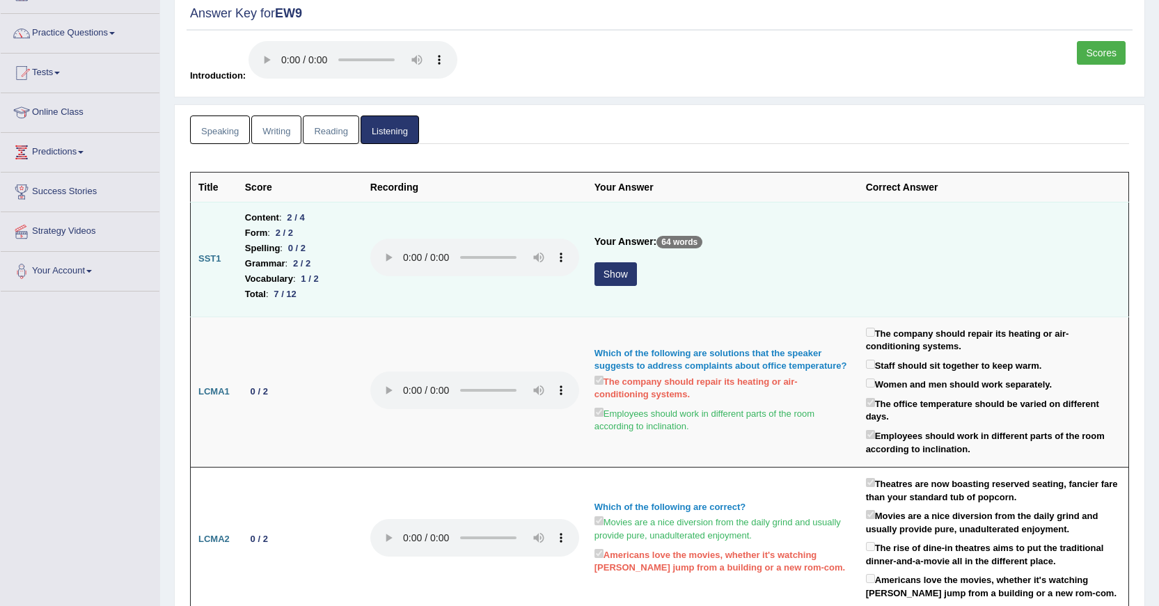
scroll to position [70, 0]
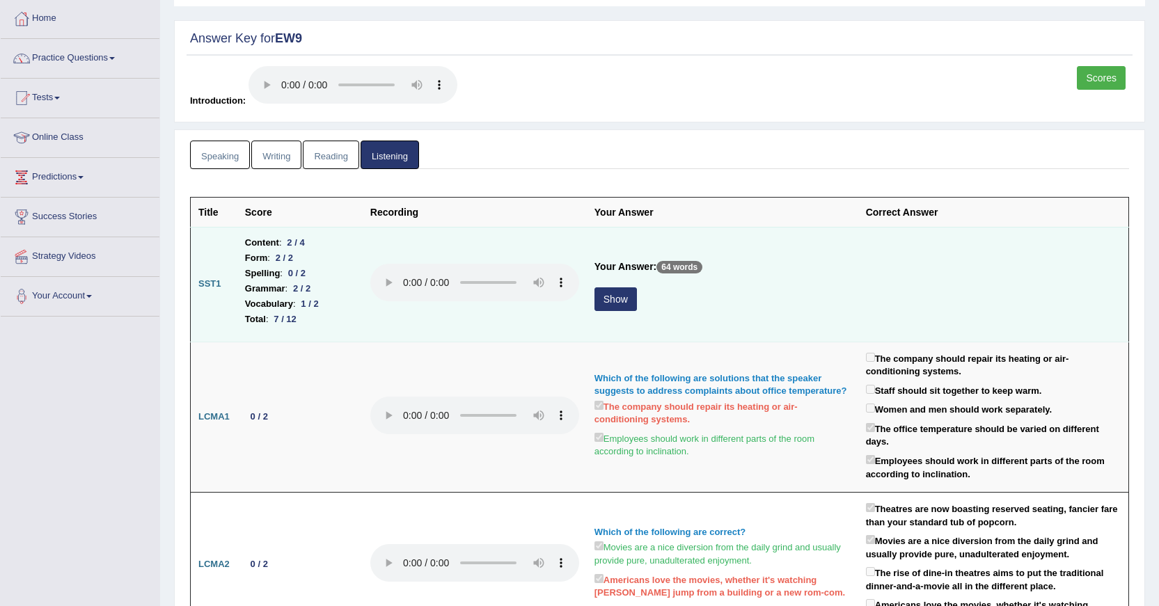
click at [627, 301] on button "Show" at bounding box center [615, 299] width 42 height 24
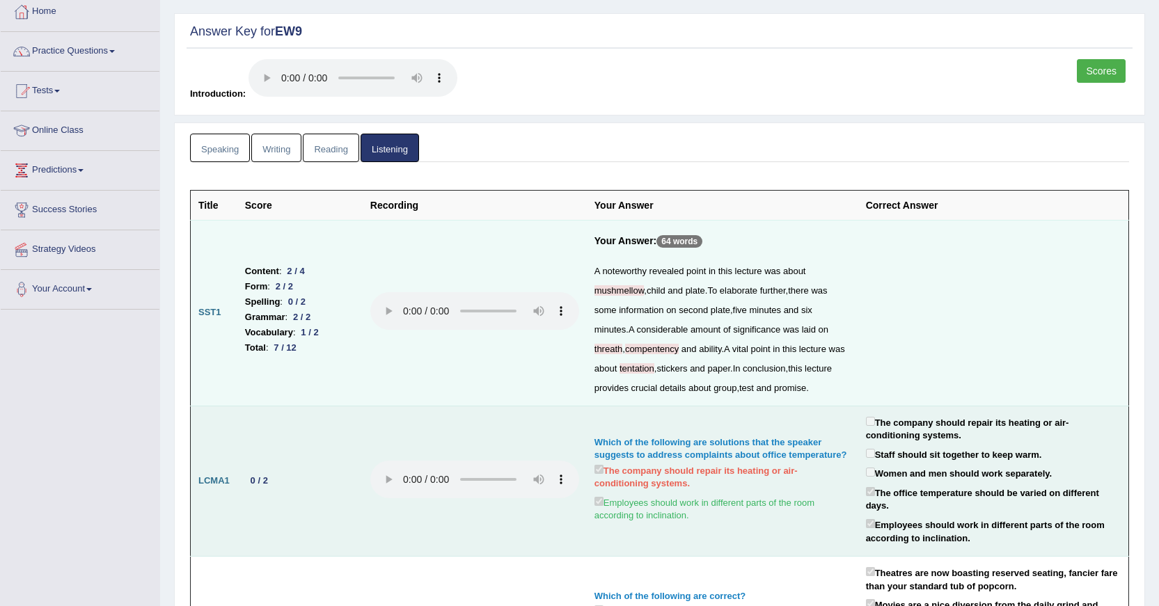
scroll to position [0, 0]
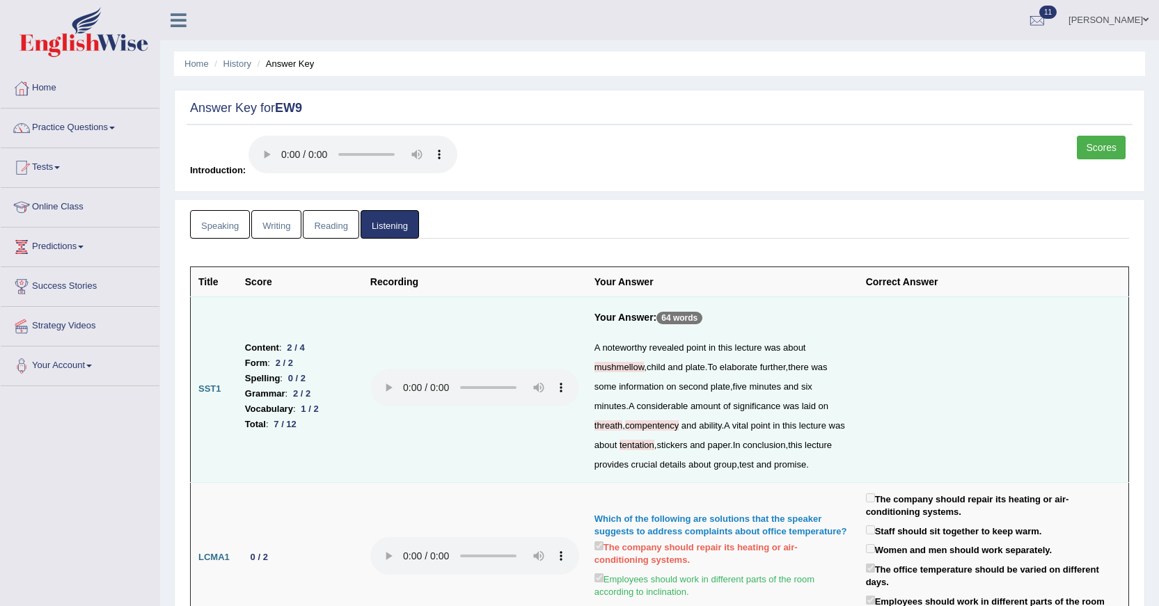
click at [232, 228] on link "Speaking" at bounding box center [220, 224] width 60 height 29
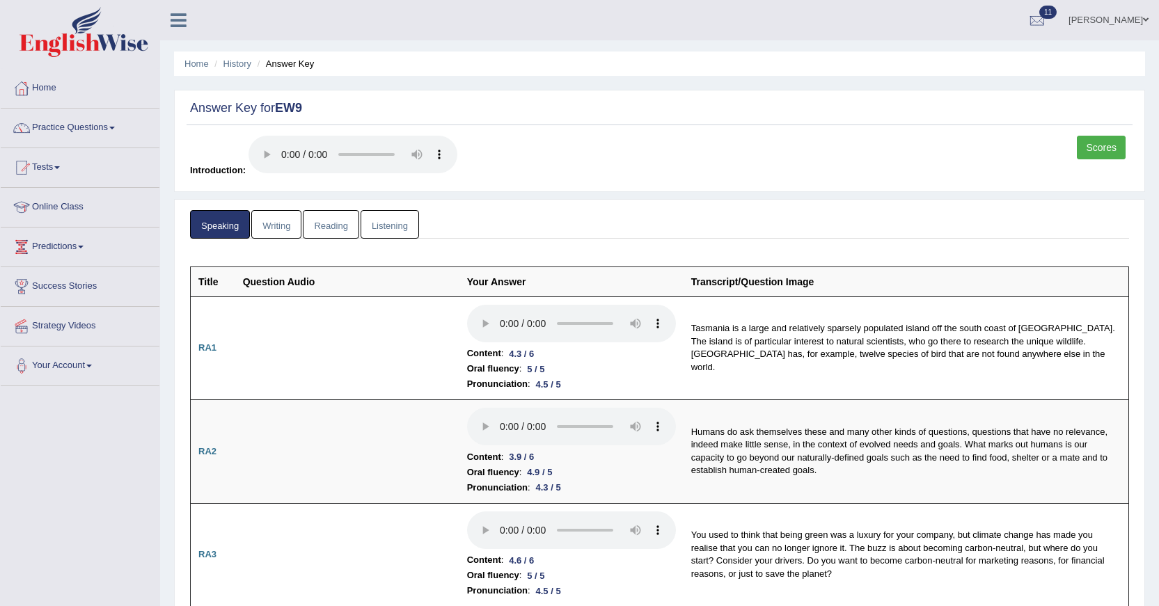
click at [285, 234] on link "Writing" at bounding box center [276, 224] width 50 height 29
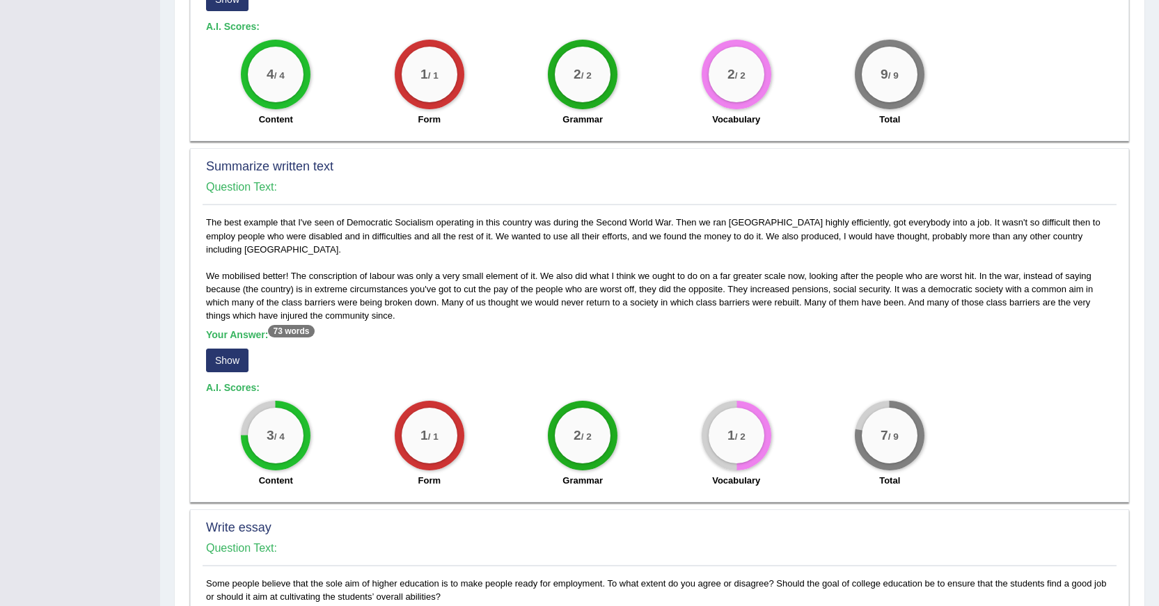
scroll to position [487, 0]
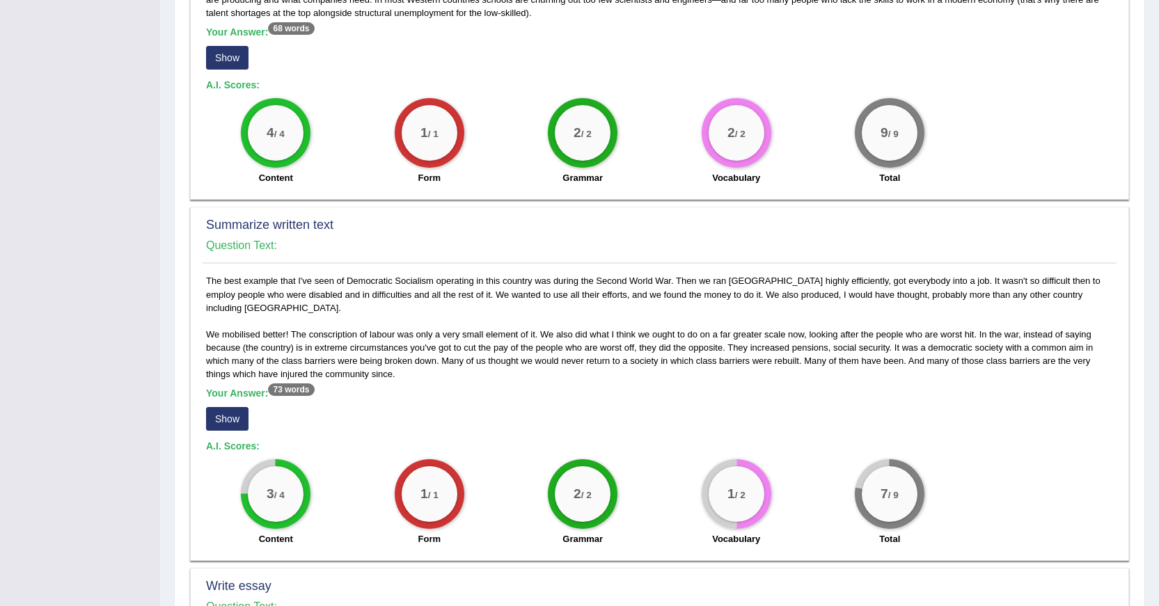
click at [222, 407] on button "Show" at bounding box center [227, 419] width 42 height 24
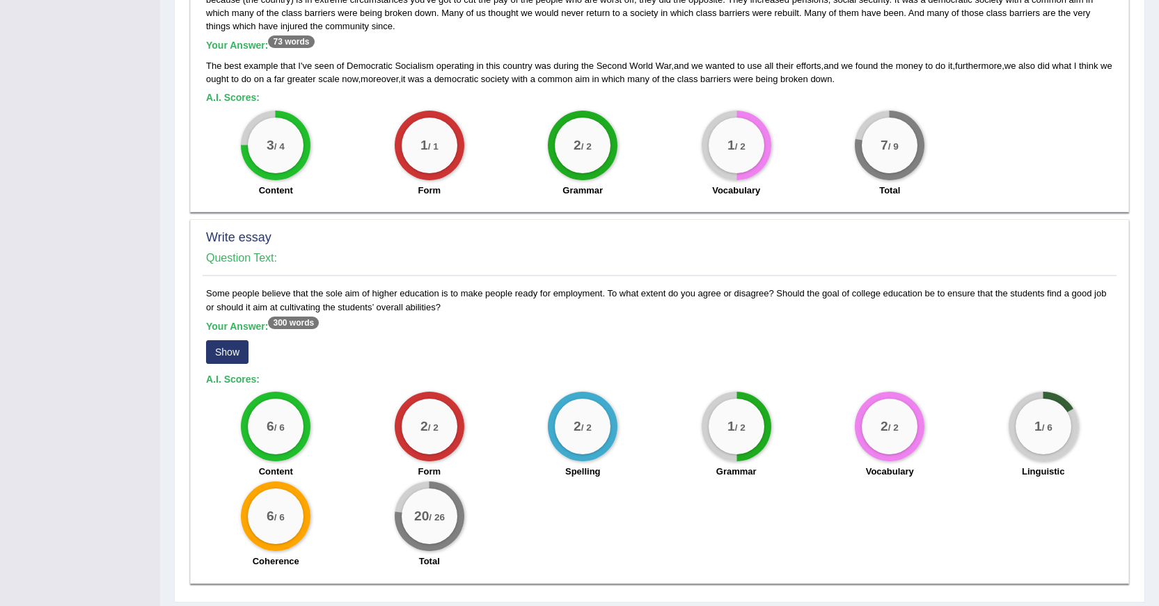
scroll to position [850, 0]
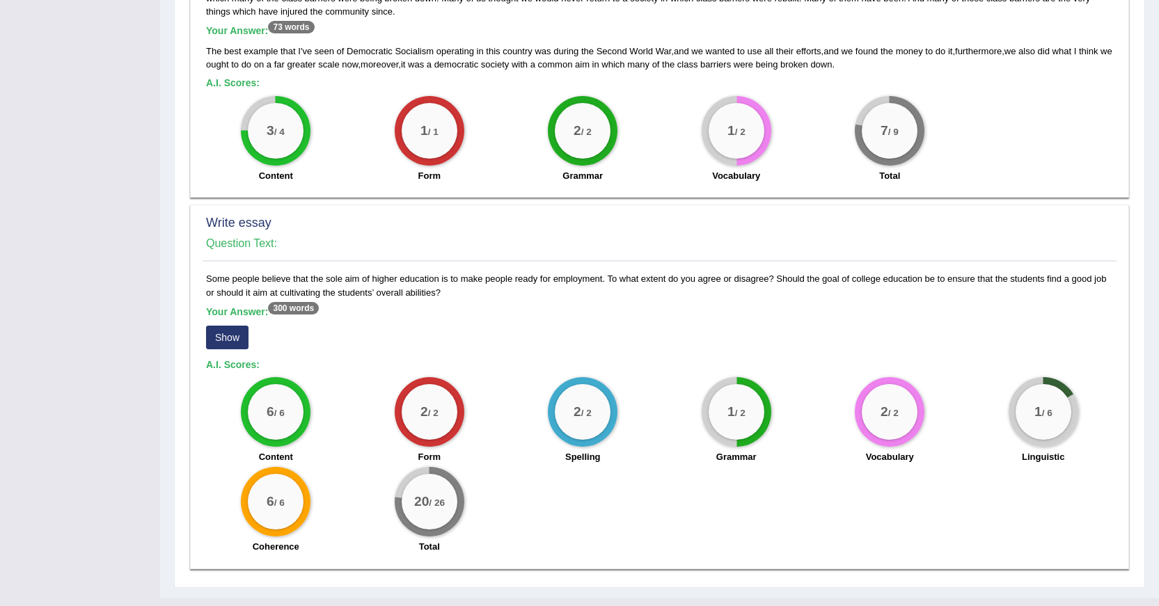
click at [234, 326] on button "Show" at bounding box center [227, 338] width 42 height 24
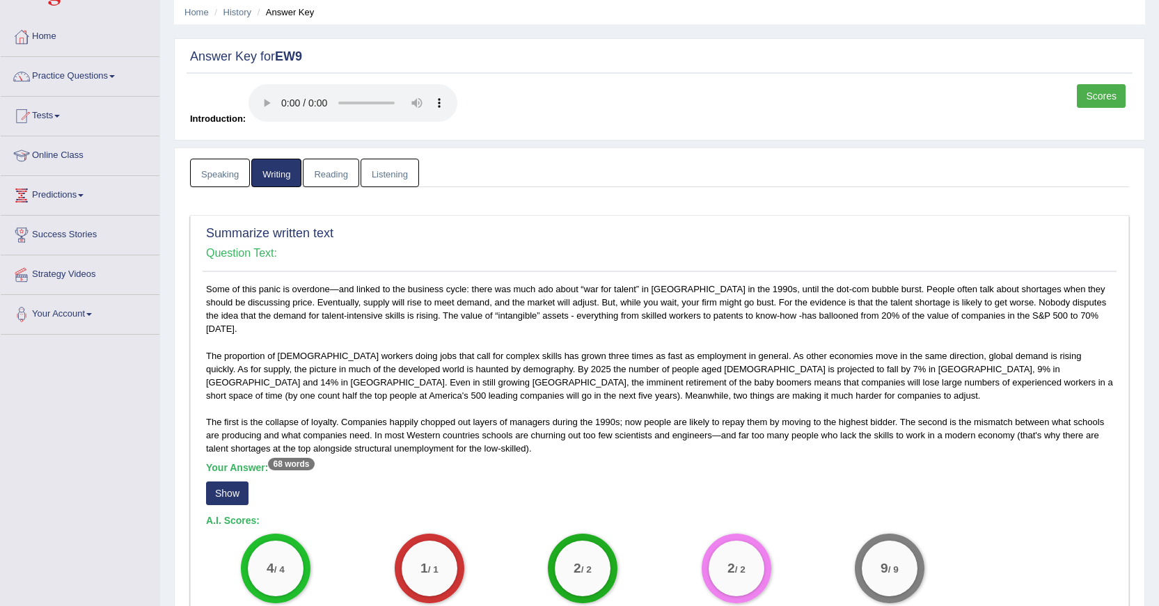
scroll to position [0, 0]
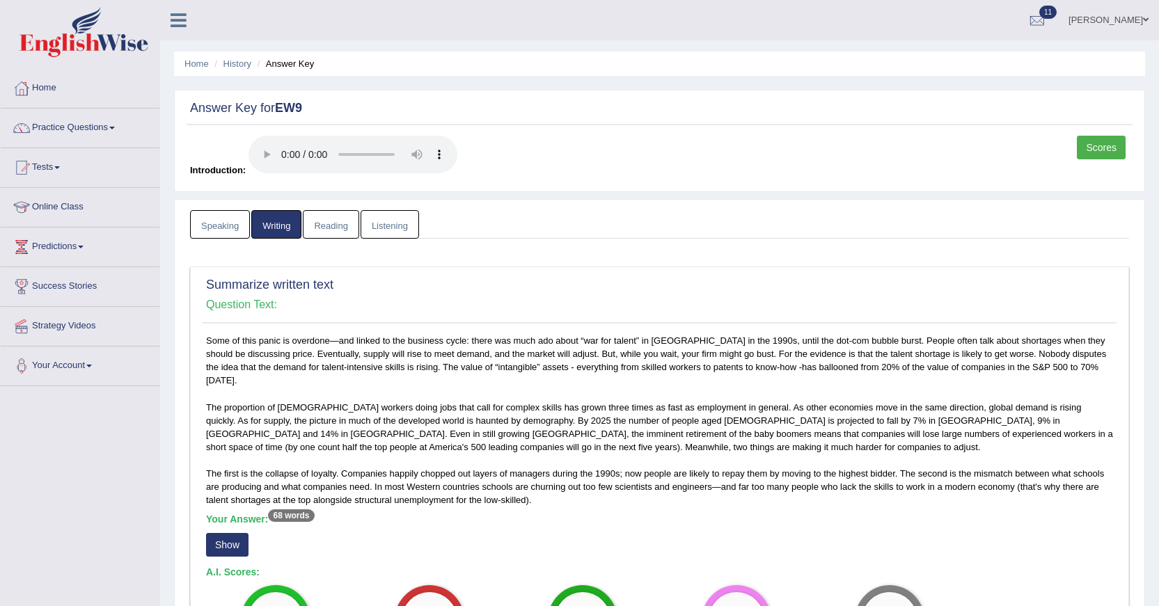
click at [239, 232] on link "Speaking" at bounding box center [220, 224] width 60 height 29
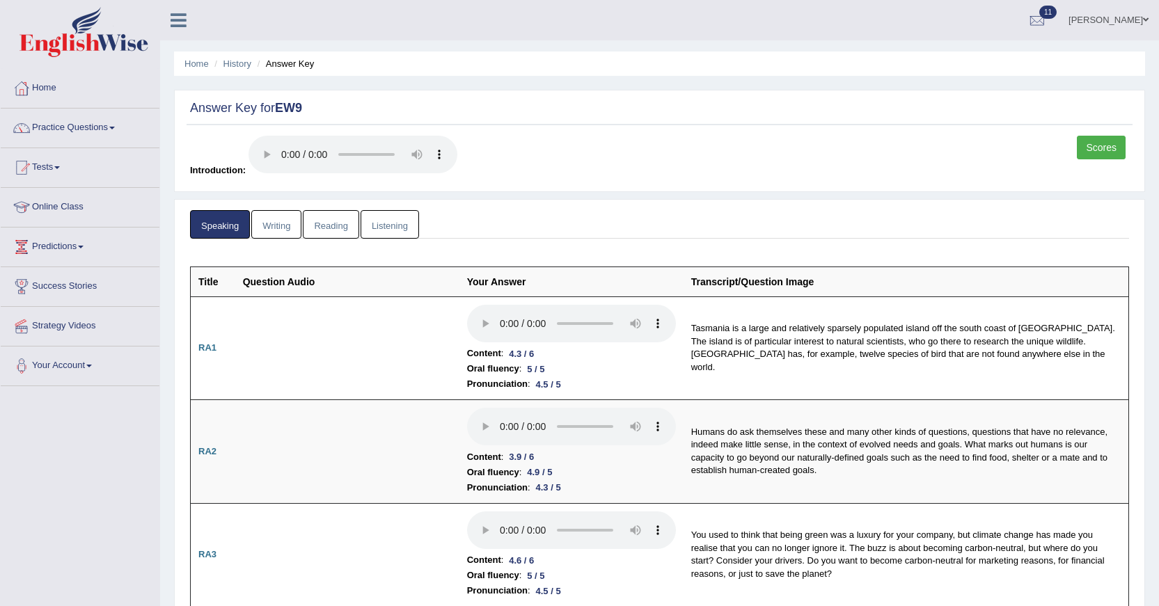
click at [1098, 152] on link "Scores" at bounding box center [1100, 148] width 49 height 24
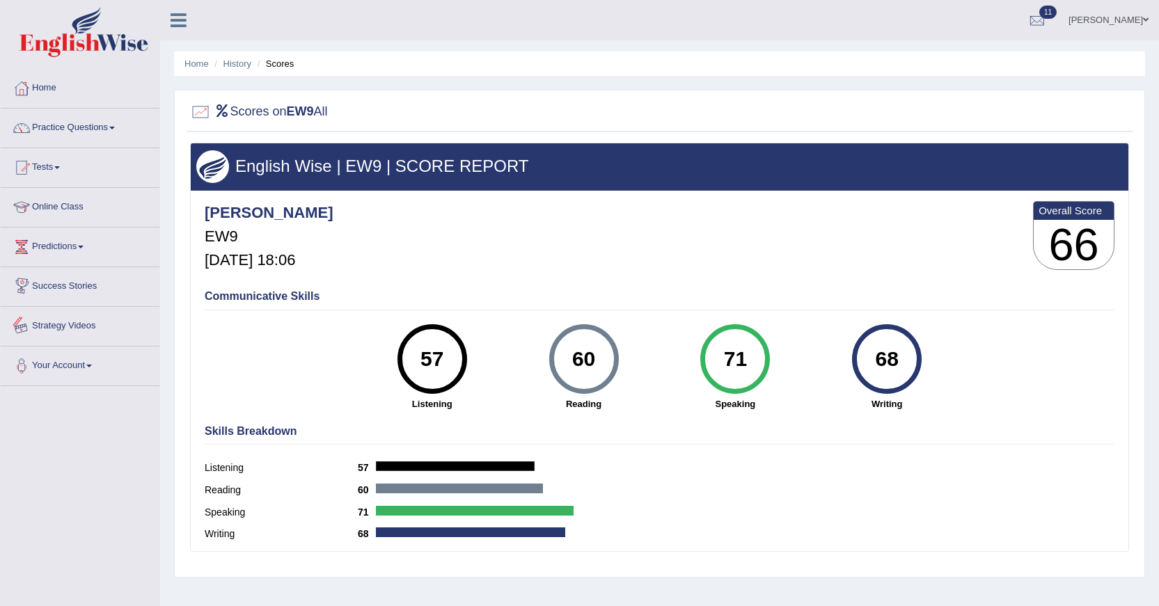
click at [1122, 18] on link "[PERSON_NAME]" at bounding box center [1108, 18] width 101 height 36
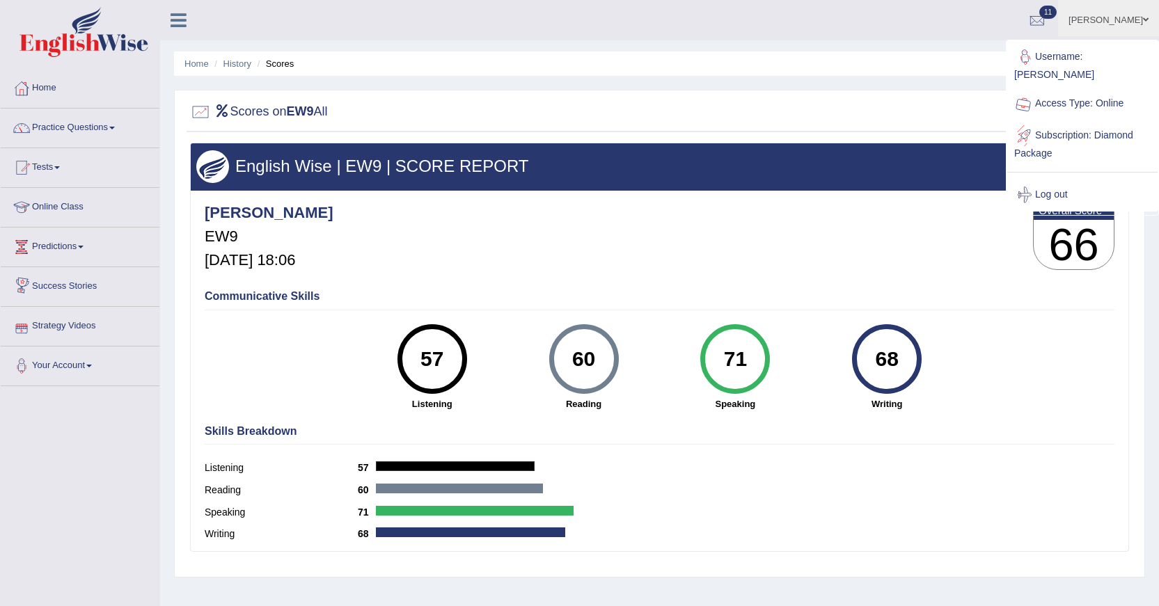
click at [1072, 179] on link "Log out" at bounding box center [1082, 195] width 150 height 32
